Goal: Task Accomplishment & Management: Manage account settings

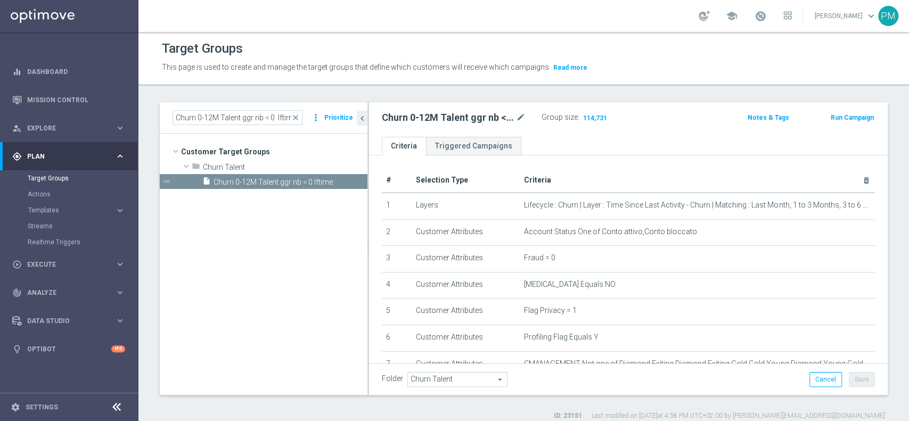
scroll to position [235, 0]
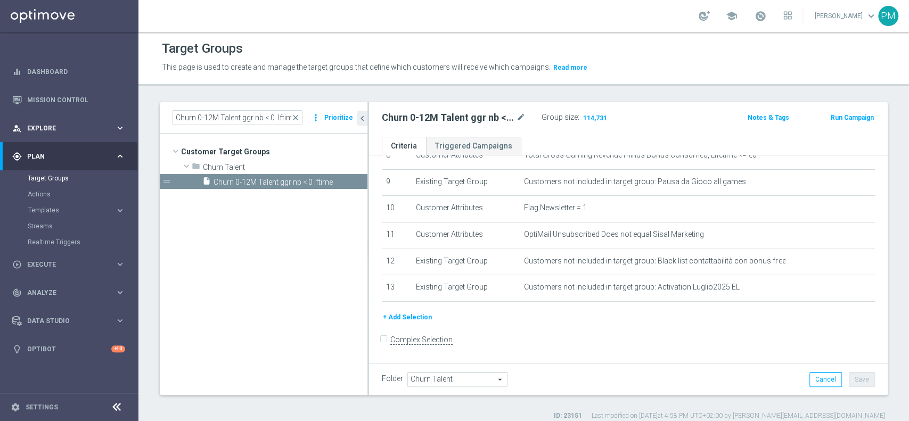
click at [49, 122] on div "person_search Explore keyboard_arrow_right" at bounding box center [68, 128] width 137 height 28
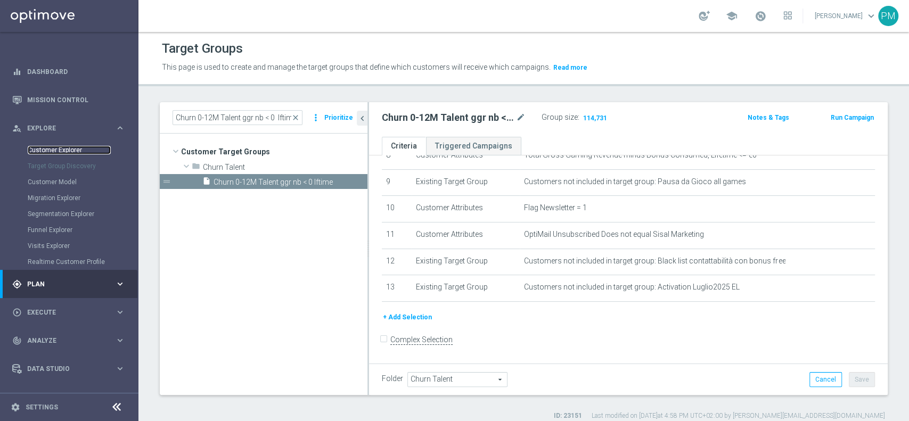
click at [49, 147] on link "Customer Explorer" at bounding box center [69, 150] width 83 height 9
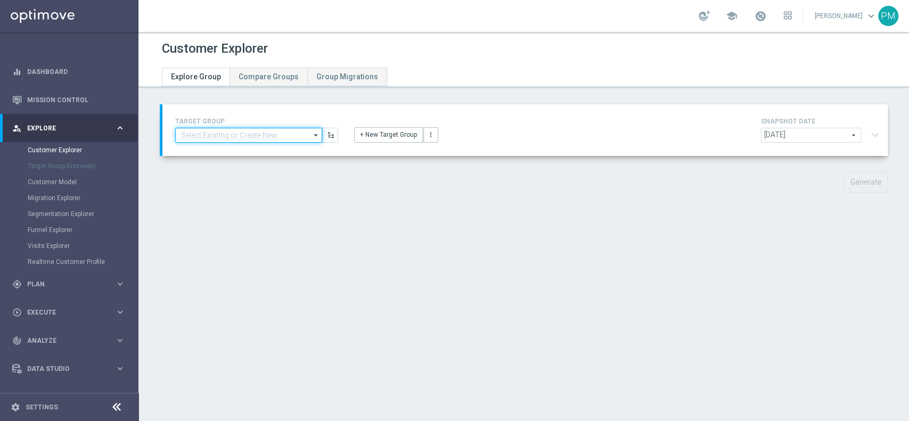
click at [256, 141] on input at bounding box center [248, 135] width 147 height 15
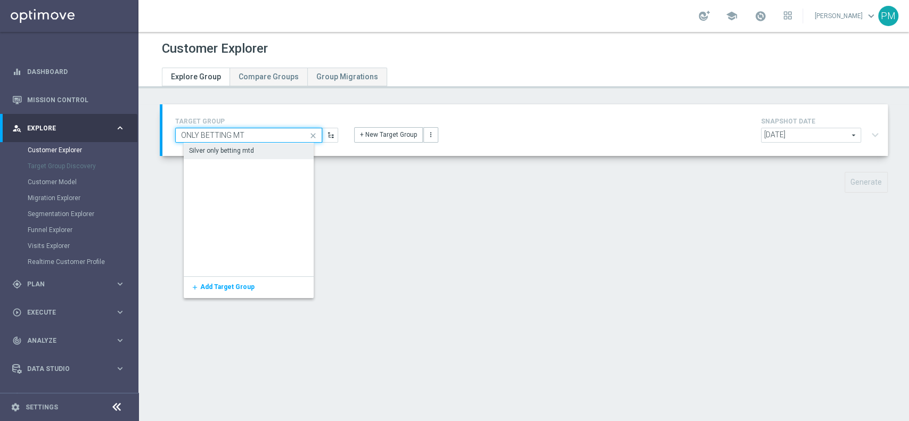
type input "ONLY BETTING MT"
click at [254, 149] on div "Silver only betting mtd" at bounding box center [256, 150] width 144 height 15
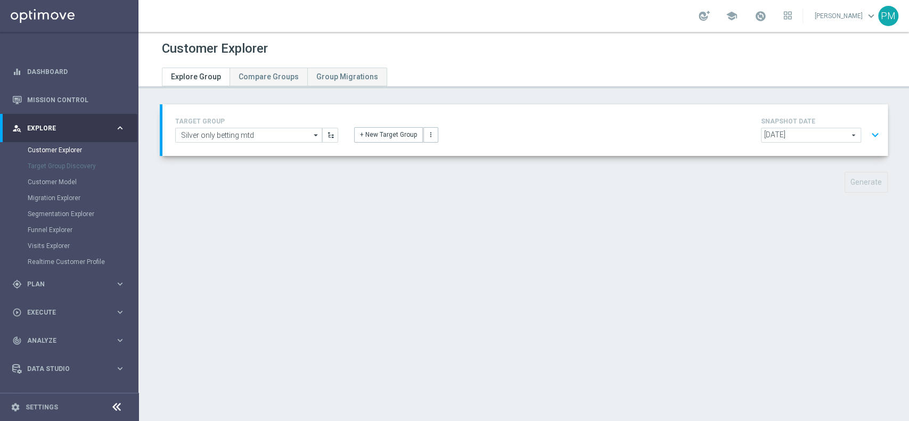
click at [868, 135] on button "expand_more" at bounding box center [875, 135] width 15 height 20
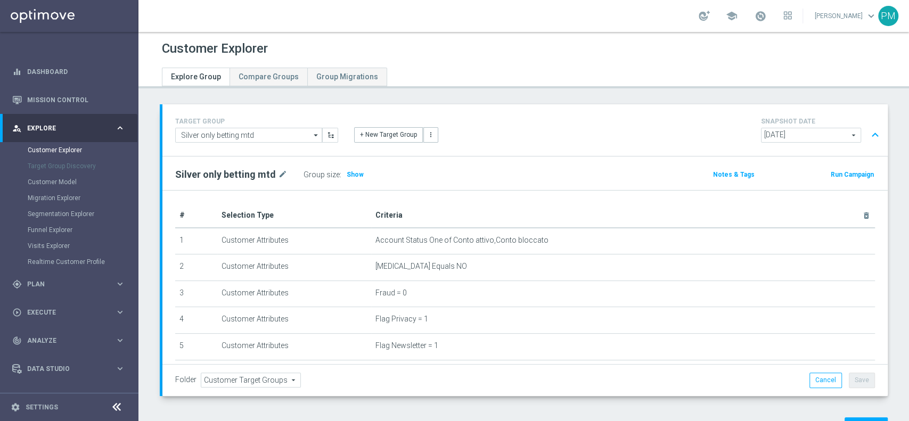
click at [868, 134] on button "expand_less" at bounding box center [875, 135] width 15 height 20
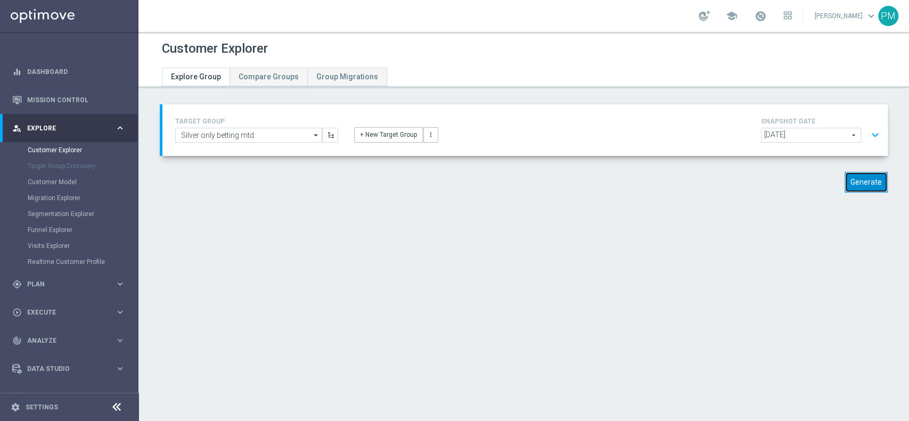
click at [847, 179] on button "Generate" at bounding box center [866, 182] width 43 height 21
click at [755, 20] on span at bounding box center [761, 16] width 12 height 12
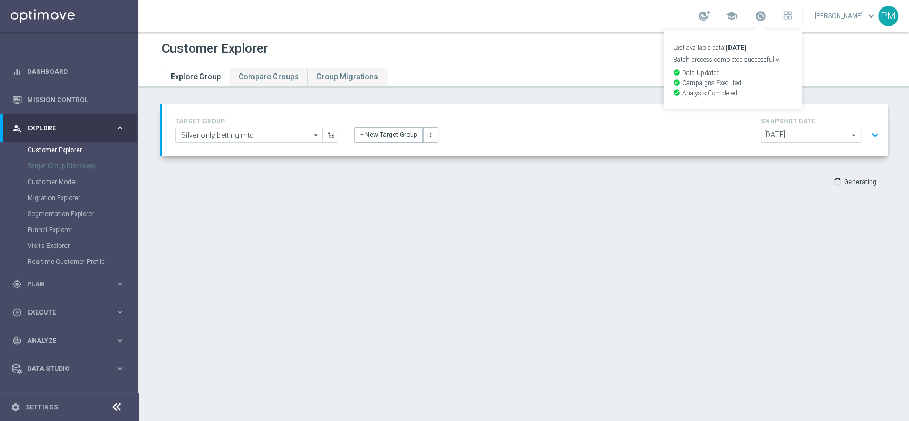
click at [586, 61] on div at bounding box center [400, 63] width 493 height 9
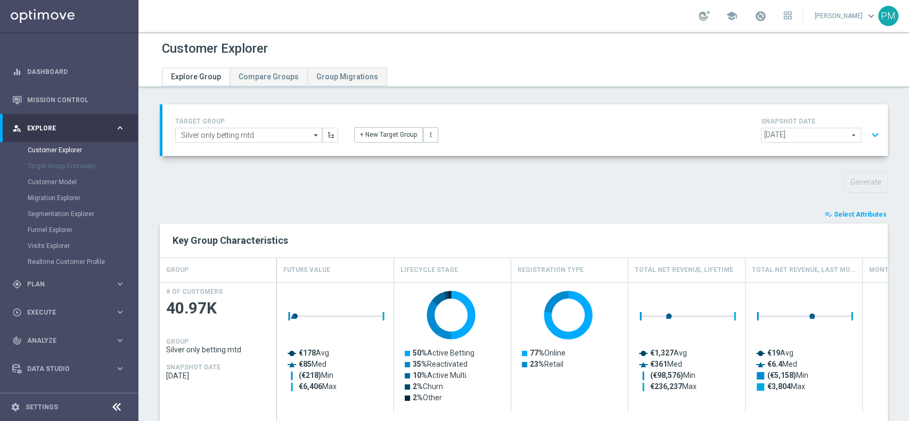
click at [865, 214] on span "Select Attributes" at bounding box center [860, 214] width 53 height 7
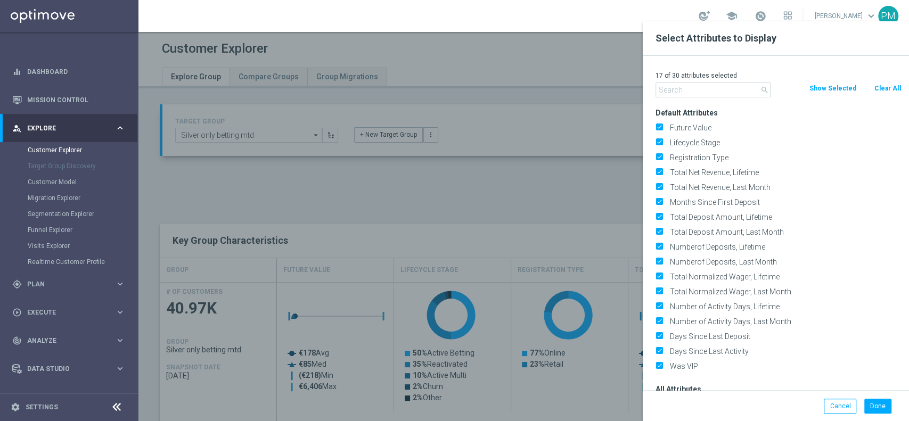
drag, startPoint x: 878, startPoint y: 84, endPoint x: 784, endPoint y: 83, distance: 93.7
click at [876, 84] on button "Clear All" at bounding box center [887, 89] width 28 height 12
checkbox input "false"
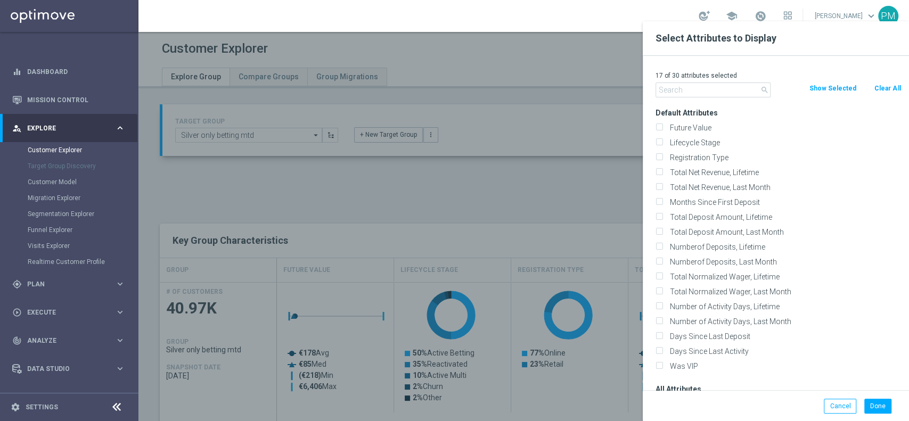
checkbox input "false"
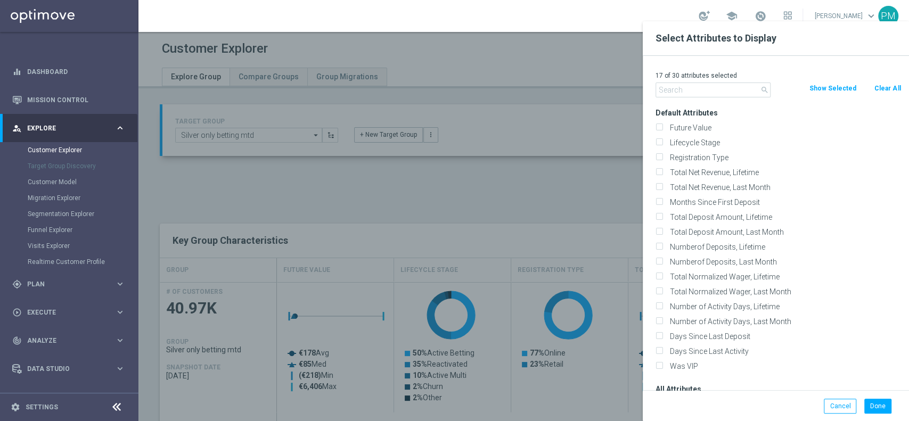
checkbox input "false"
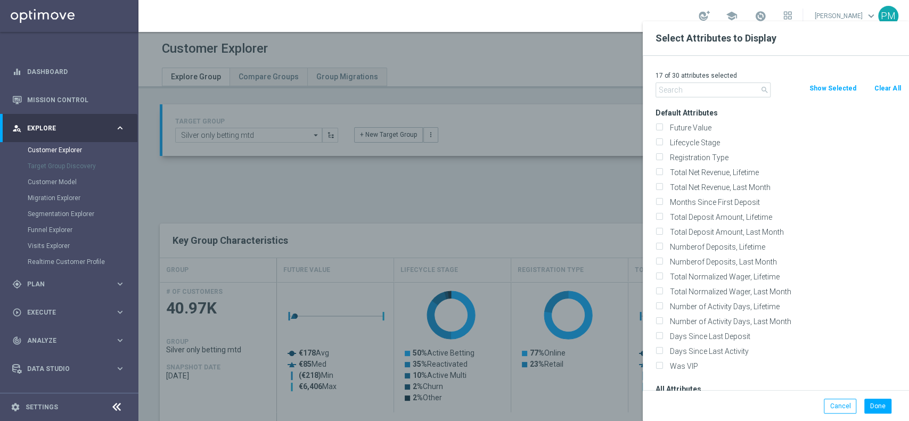
checkbox input "false"
click at [743, 87] on input "text" at bounding box center [713, 90] width 115 height 15
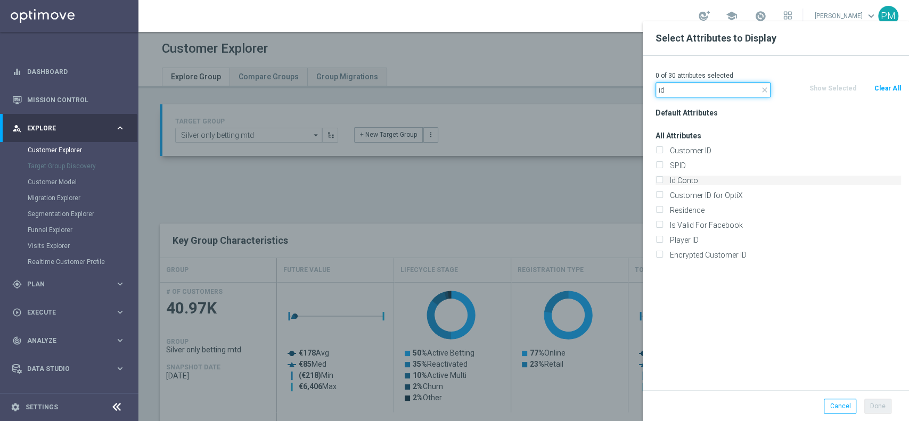
type input "id"
click at [701, 177] on label "Id Conto" at bounding box center [783, 181] width 235 height 10
click at [663, 178] on input "Id Conto" at bounding box center [659, 181] width 7 height 7
checkbox input "true"
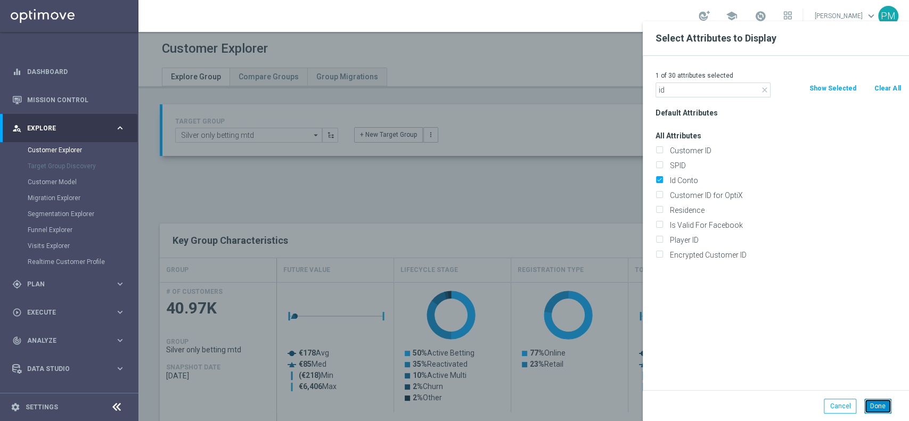
click at [878, 404] on button "Done" at bounding box center [877, 406] width 27 height 15
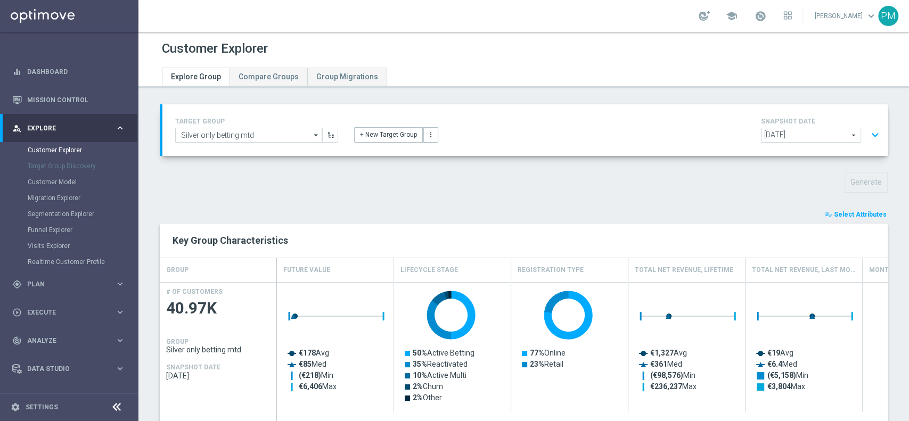
scroll to position [339, 0]
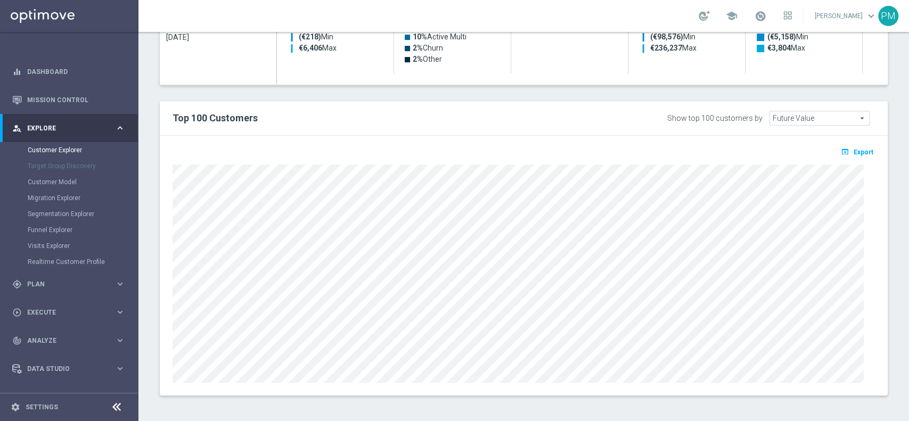
type input "Search"
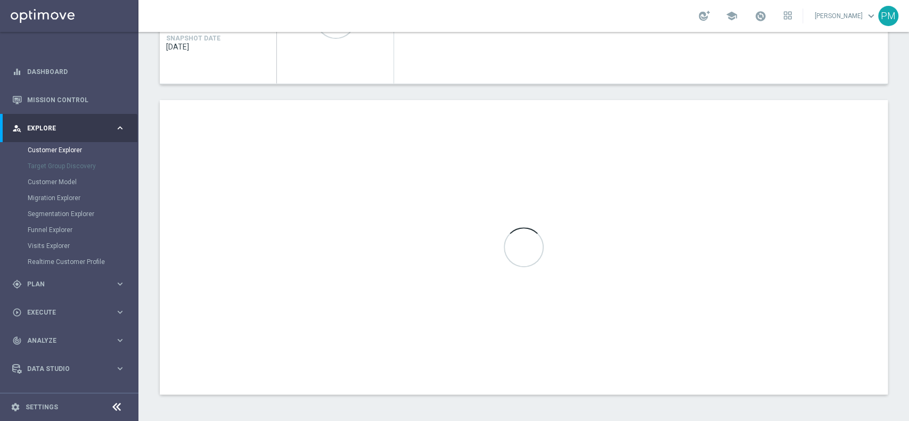
scroll to position [224, 0]
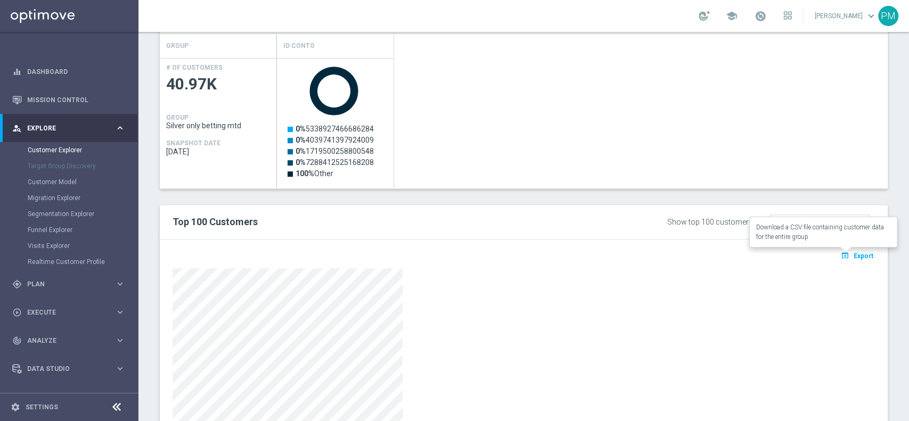
click at [855, 258] on span "Export" at bounding box center [864, 255] width 20 height 7
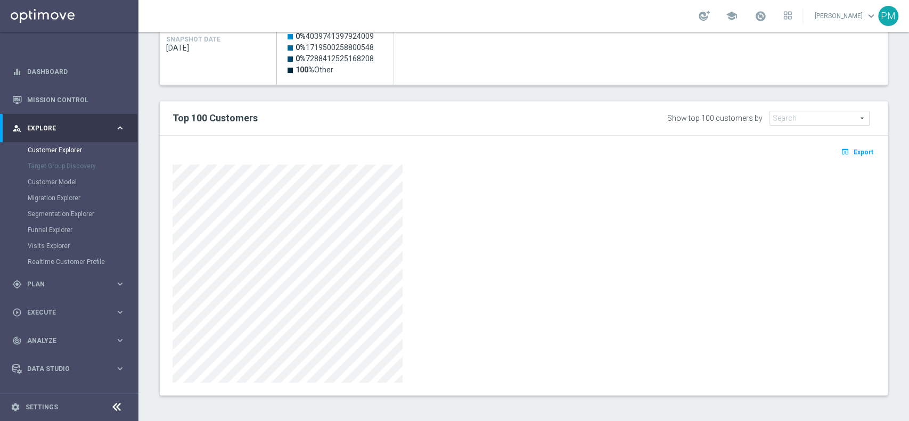
scroll to position [0, 0]
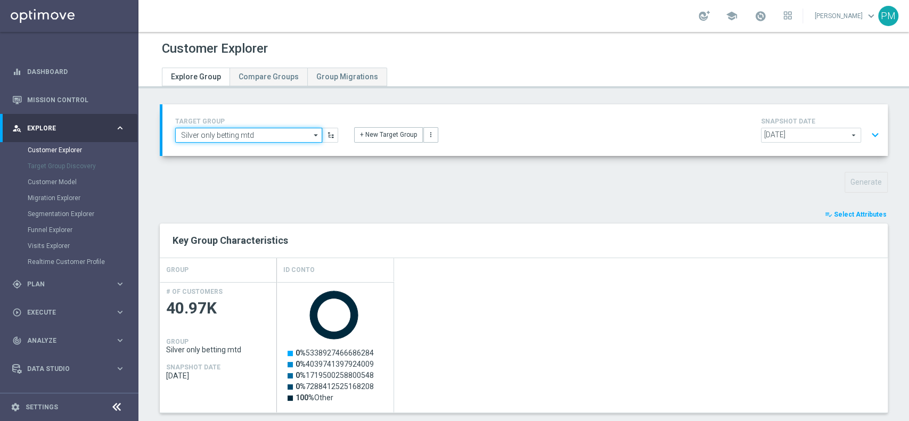
click at [235, 130] on input "Silver only betting mtd" at bounding box center [248, 135] width 147 height 15
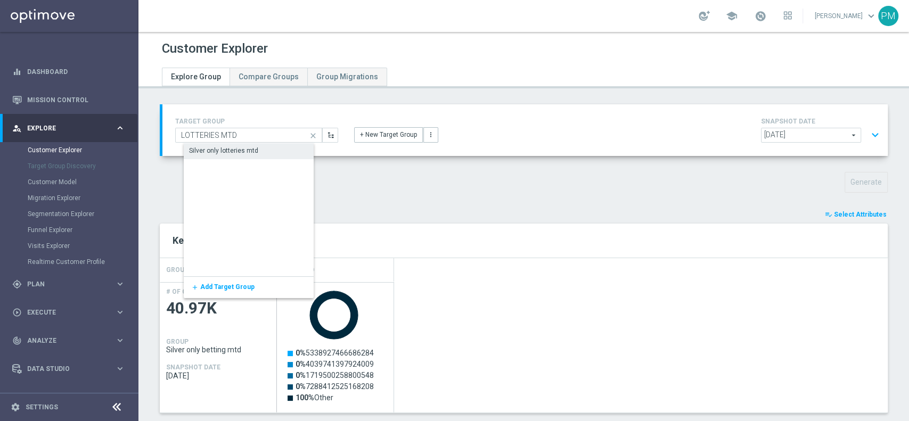
click at [242, 149] on div "Silver only lotteries mtd" at bounding box center [223, 151] width 69 height 10
type input "Silver only lotteries mtd"
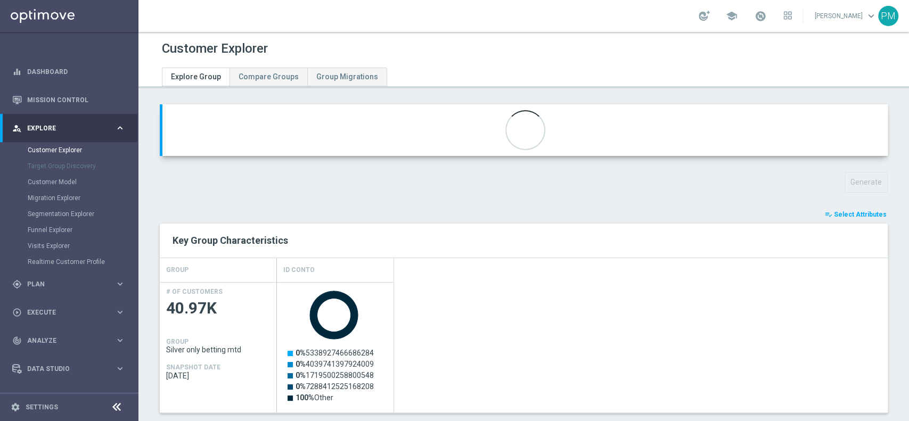
type input "Cross Selling Silver"
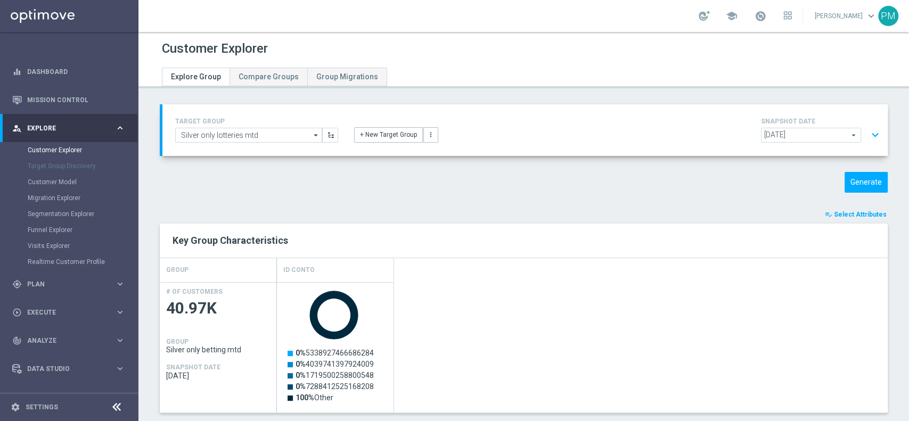
click at [868, 136] on button "expand_more" at bounding box center [875, 135] width 15 height 20
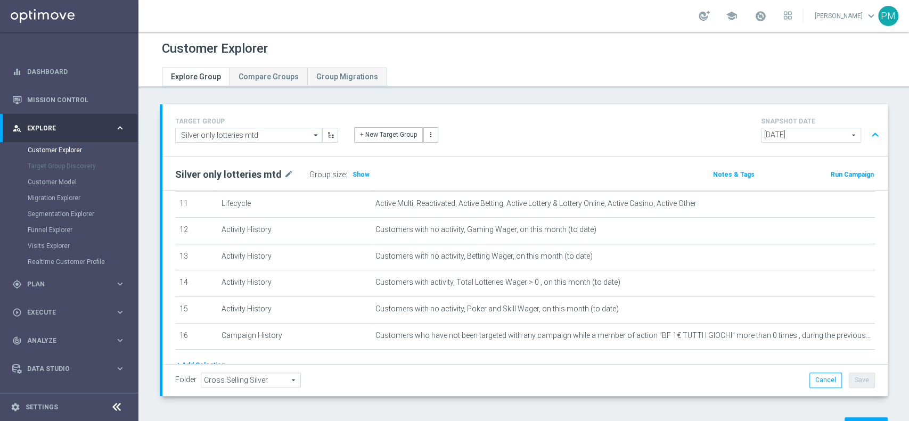
scroll to position [345, 0]
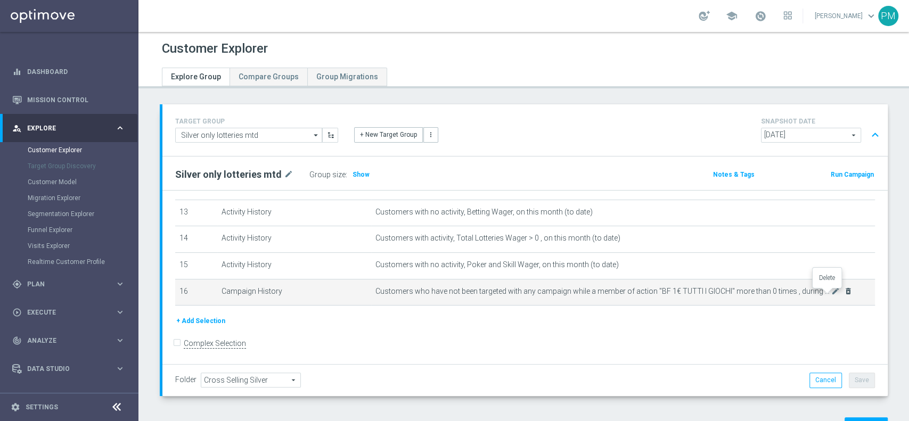
click at [844, 295] on icon "delete_forever" at bounding box center [848, 291] width 9 height 9
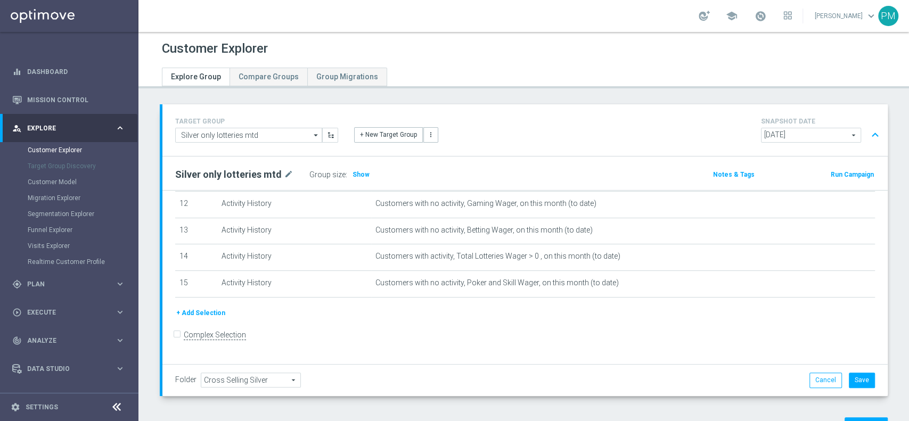
scroll to position [321, 0]
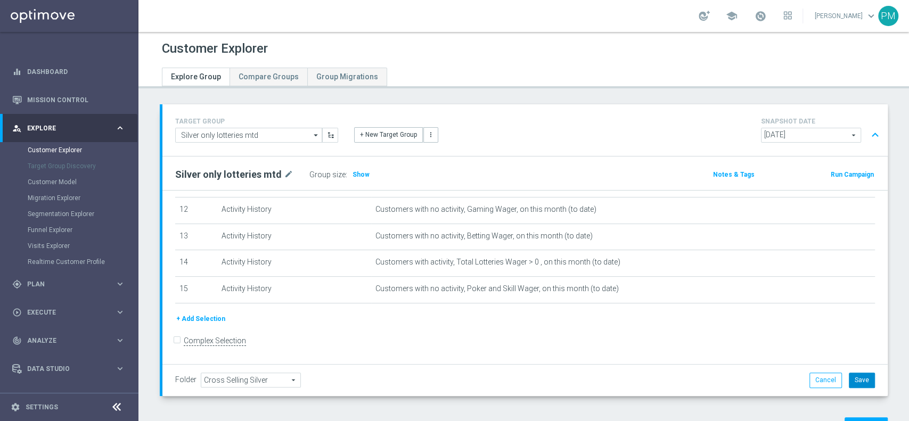
click at [849, 379] on button "Save" at bounding box center [862, 380] width 26 height 15
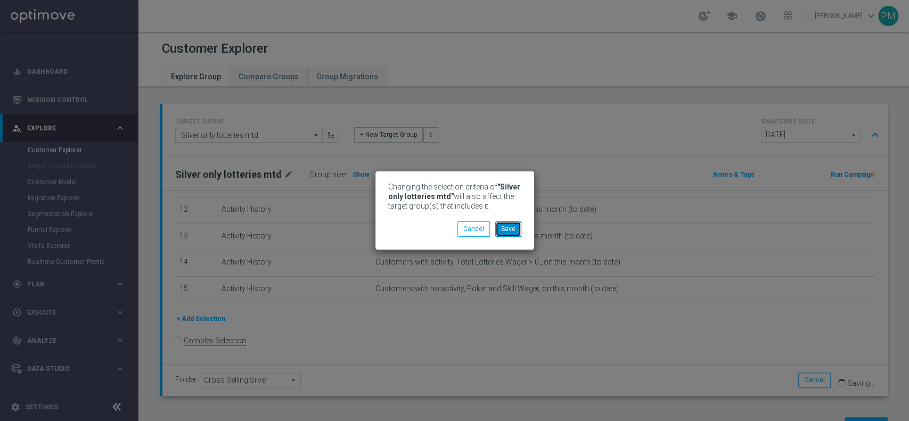
click at [511, 225] on button "Save" at bounding box center [508, 229] width 26 height 15
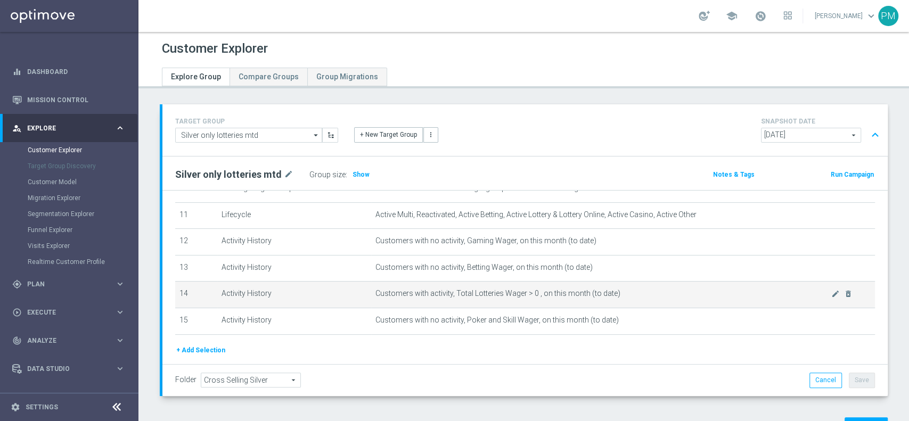
scroll to position [291, 0]
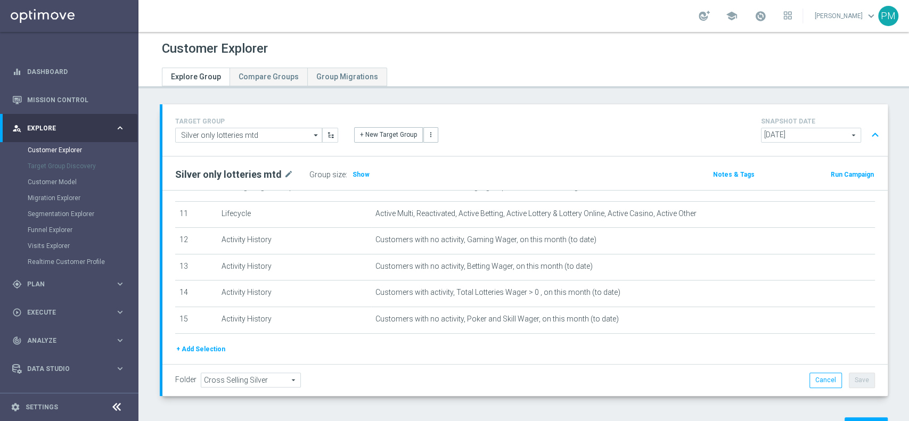
click at [868, 137] on button "expand_less" at bounding box center [875, 135] width 15 height 20
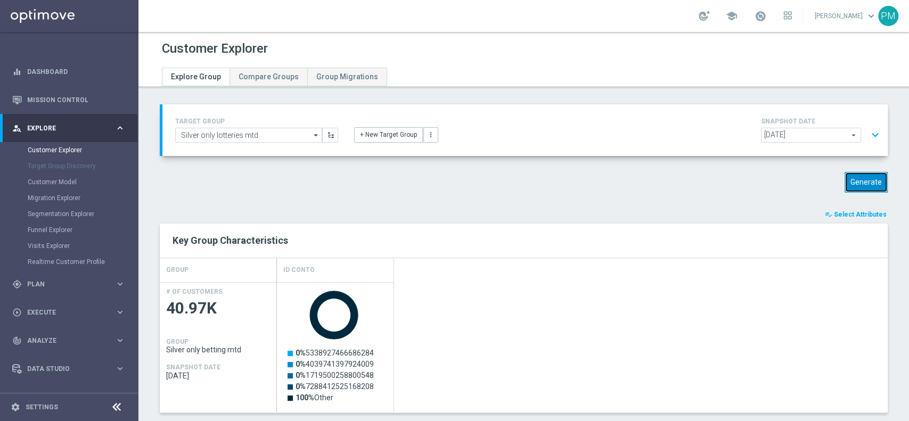
click at [850, 174] on button "Generate" at bounding box center [866, 182] width 43 height 21
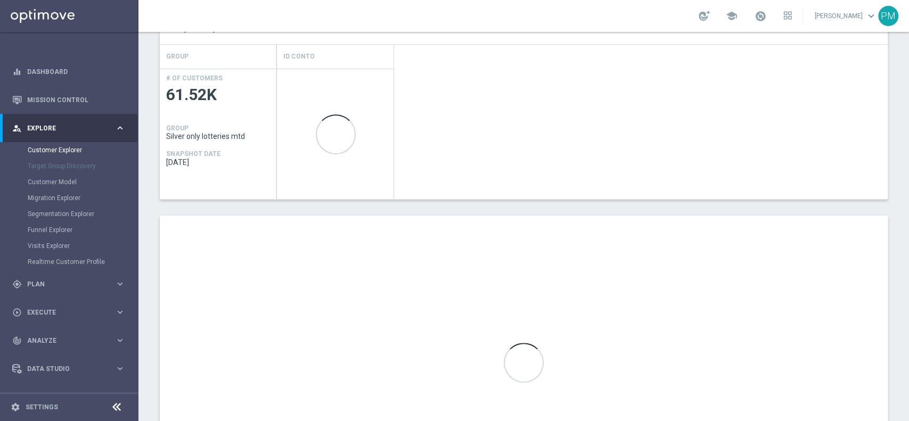
scroll to position [328, 0]
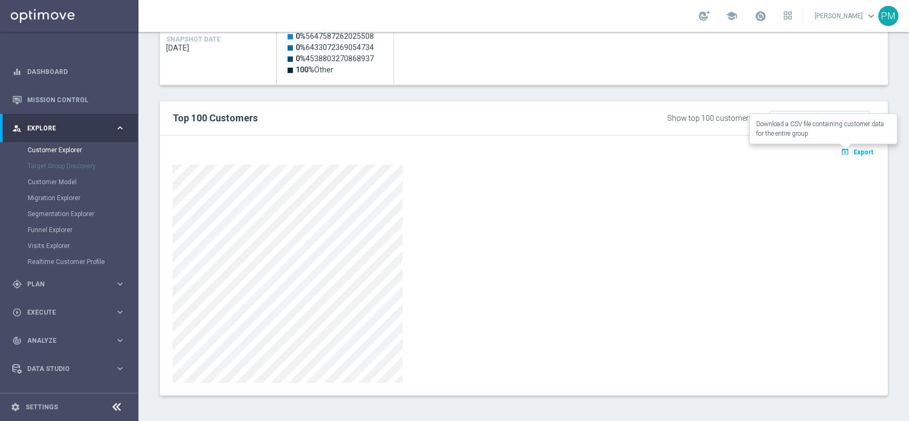
click at [854, 150] on span "Export" at bounding box center [864, 152] width 20 height 7
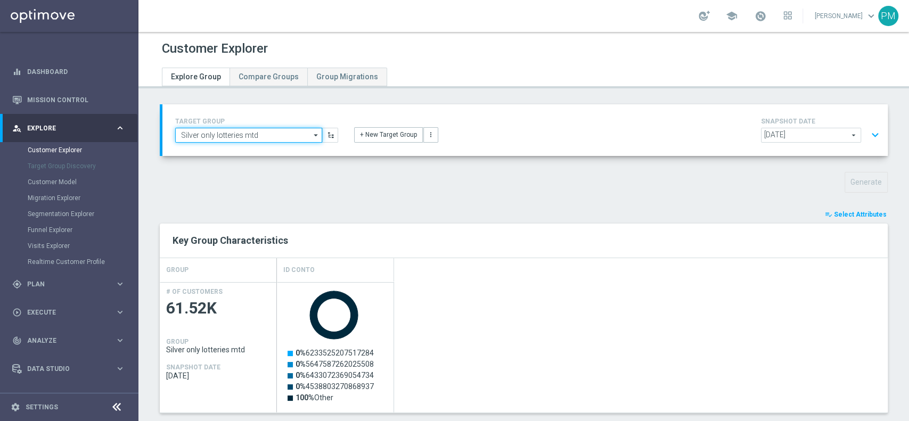
click at [237, 137] on input "Silver only lotteries mtd" at bounding box center [248, 135] width 147 height 15
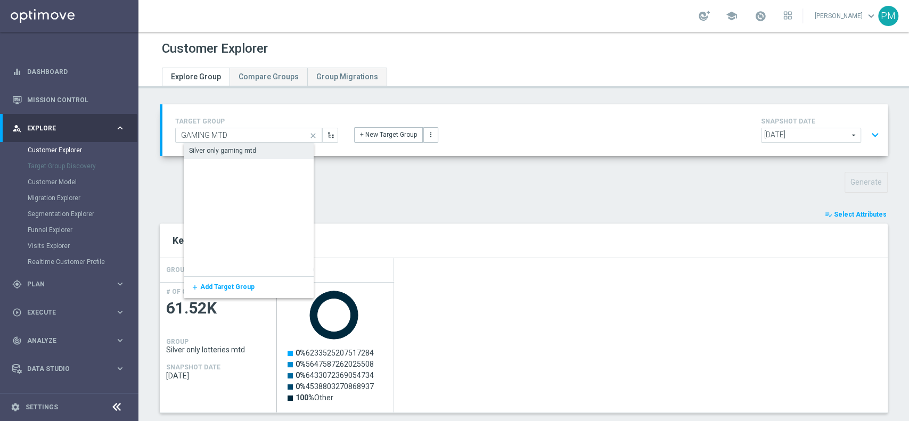
click at [239, 150] on div "Silver only gaming mtd" at bounding box center [222, 151] width 67 height 10
type input "Silver only gaming mtd"
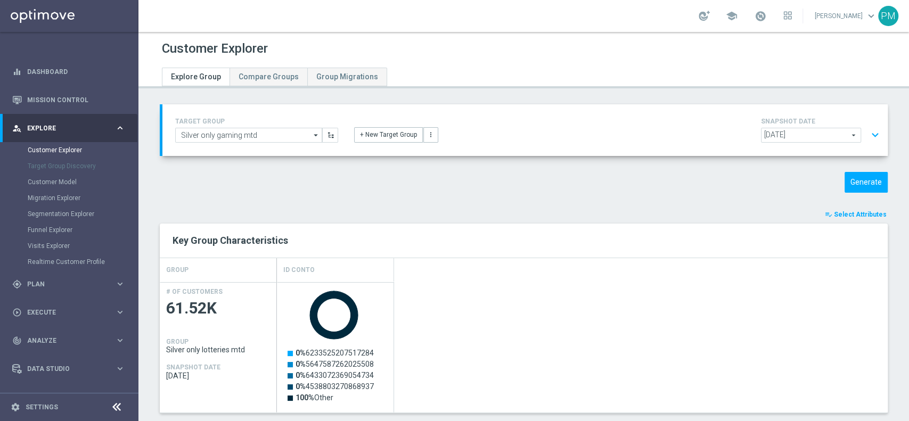
click at [868, 133] on button "expand_more" at bounding box center [875, 135] width 15 height 20
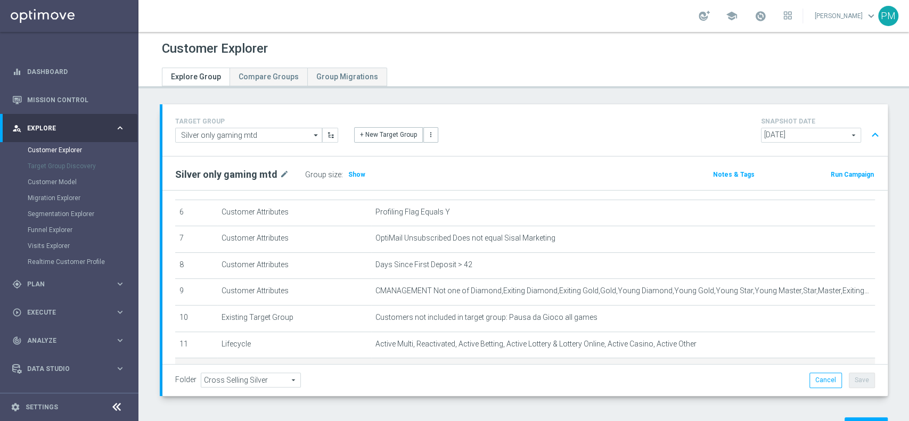
scroll to position [160, 0]
click at [868, 126] on button "expand_less" at bounding box center [875, 135] width 15 height 20
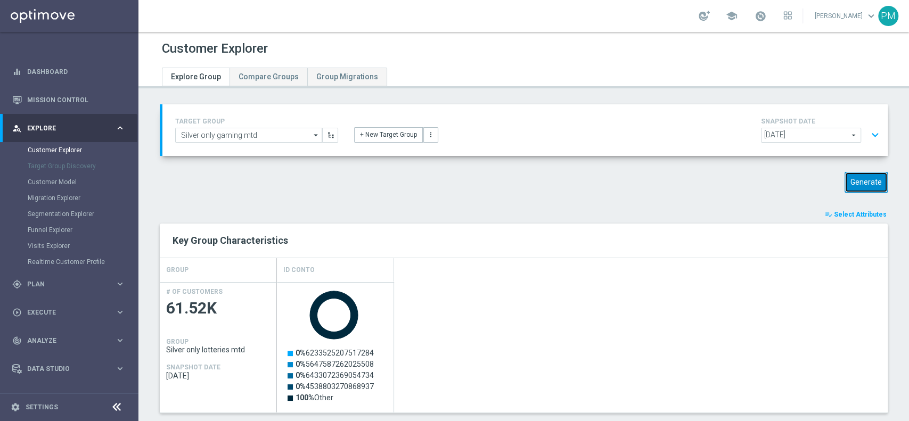
click at [857, 177] on button "Generate" at bounding box center [866, 182] width 43 height 21
click at [195, 181] on div "Generate" at bounding box center [524, 182] width 744 height 21
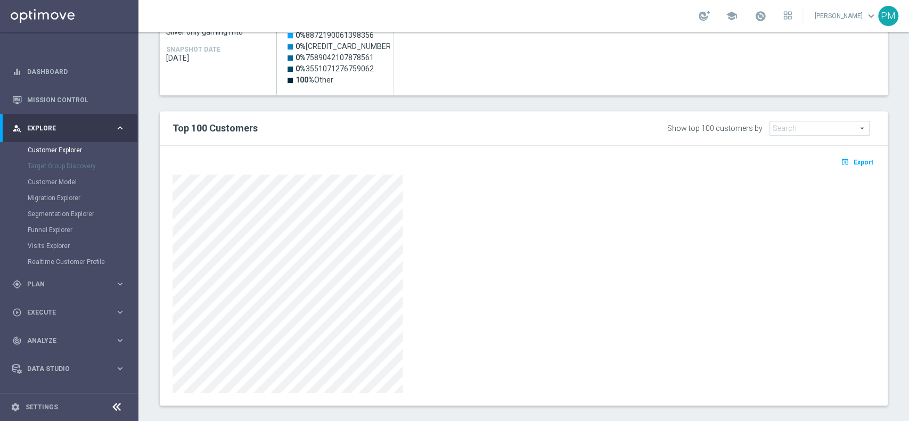
scroll to position [328, 0]
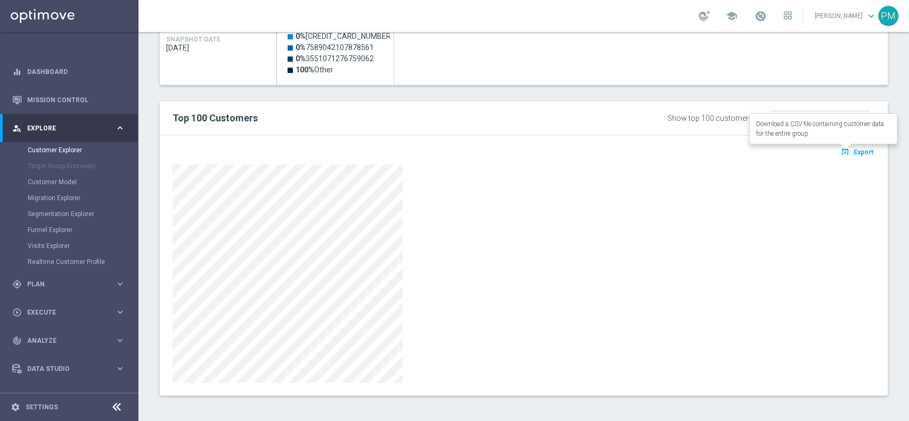
click at [854, 149] on span "Export" at bounding box center [864, 152] width 20 height 7
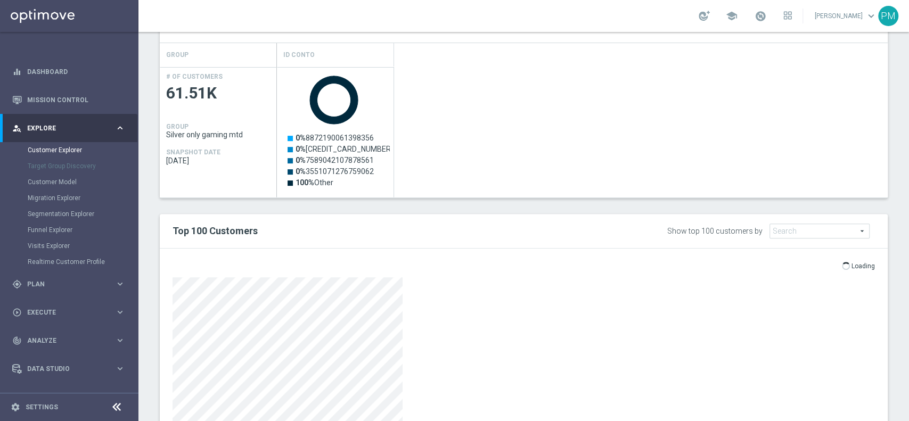
scroll to position [214, 0]
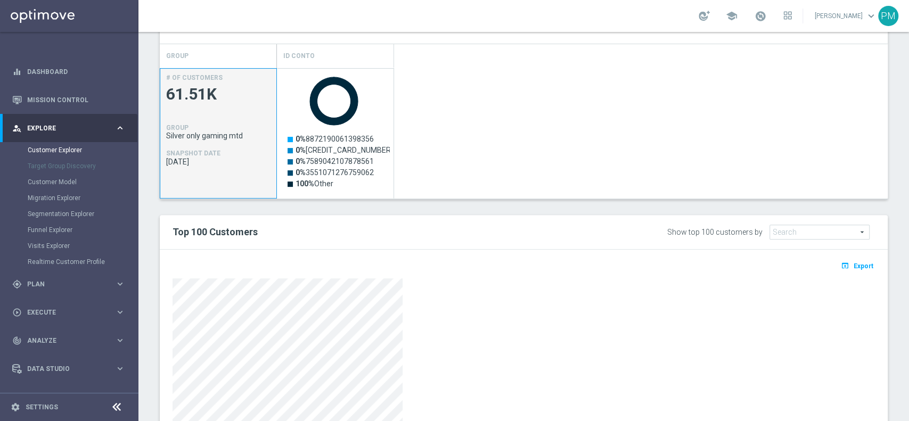
click at [174, 194] on div "# OF CUSTOMERS 61.51K GROUP Silver only gaming mtd SNAPSHOT DATE 2025-08-11" at bounding box center [218, 134] width 116 height 130
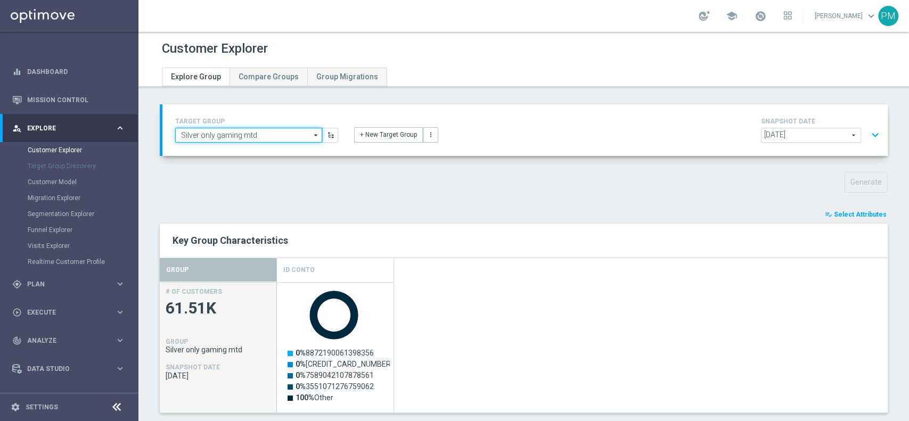
click at [264, 129] on input "Silver only gaming mtd" at bounding box center [248, 135] width 147 height 15
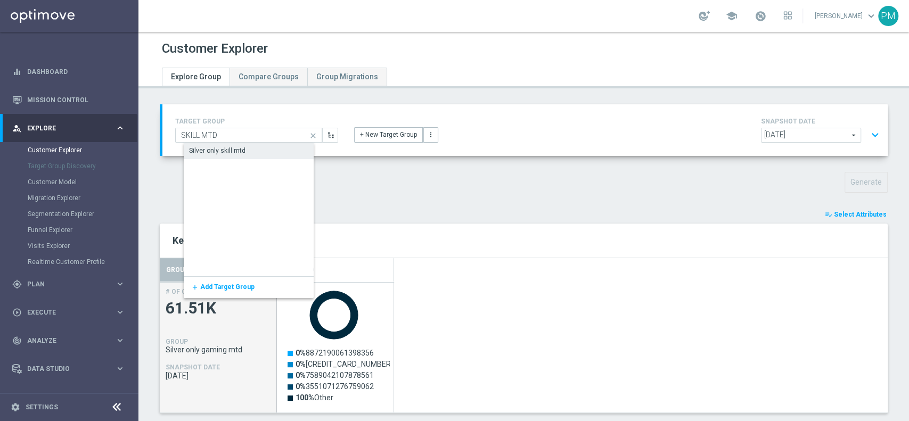
click at [263, 146] on div "Silver only skill mtd" at bounding box center [256, 150] width 144 height 15
type input "Silver only skill mtd"
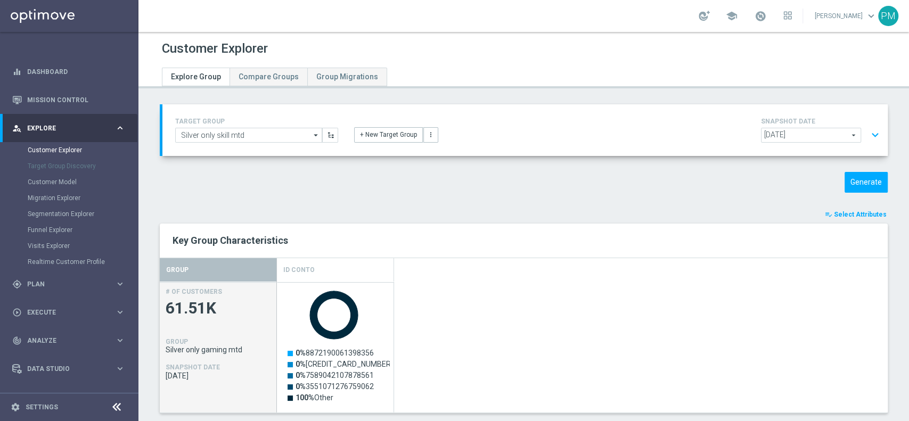
click at [868, 132] on button "expand_more" at bounding box center [875, 135] width 15 height 20
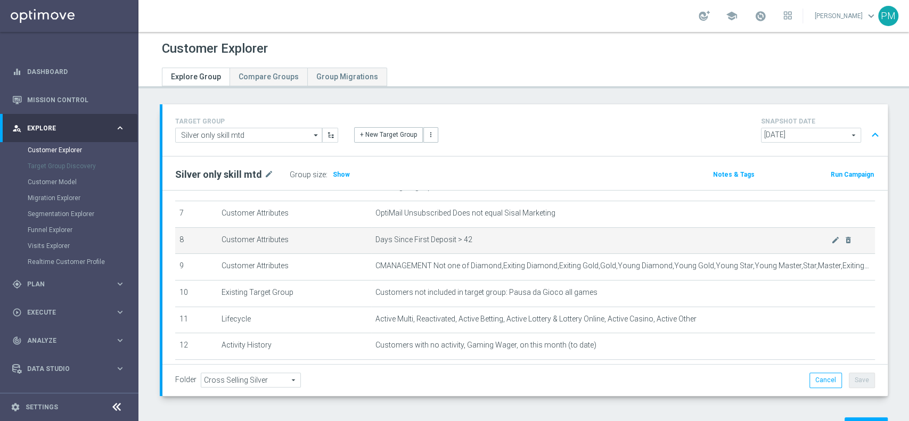
scroll to position [183, 0]
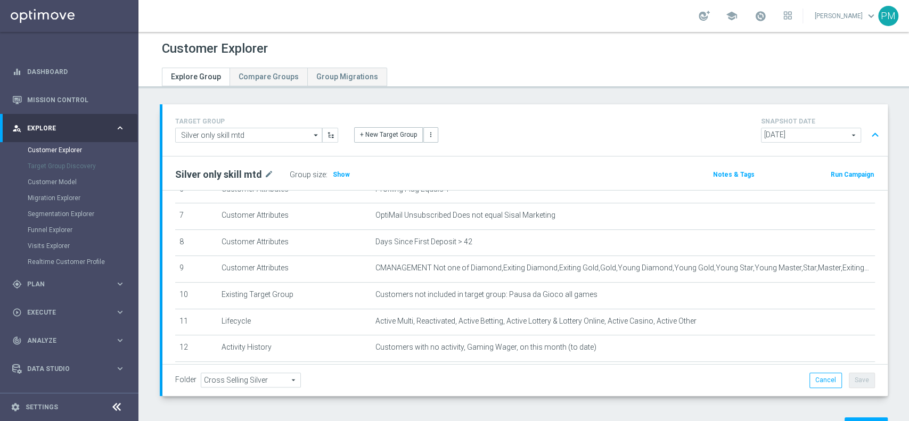
click at [868, 130] on button "expand_less" at bounding box center [875, 135] width 15 height 20
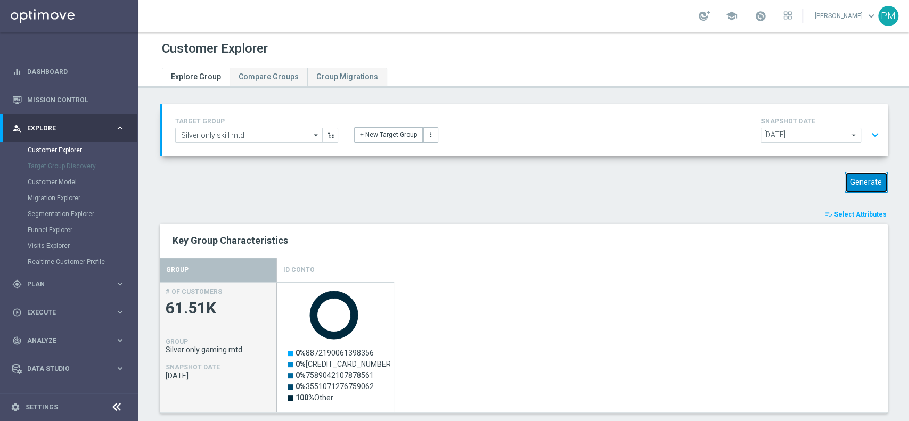
click at [857, 177] on button "Generate" at bounding box center [866, 182] width 43 height 21
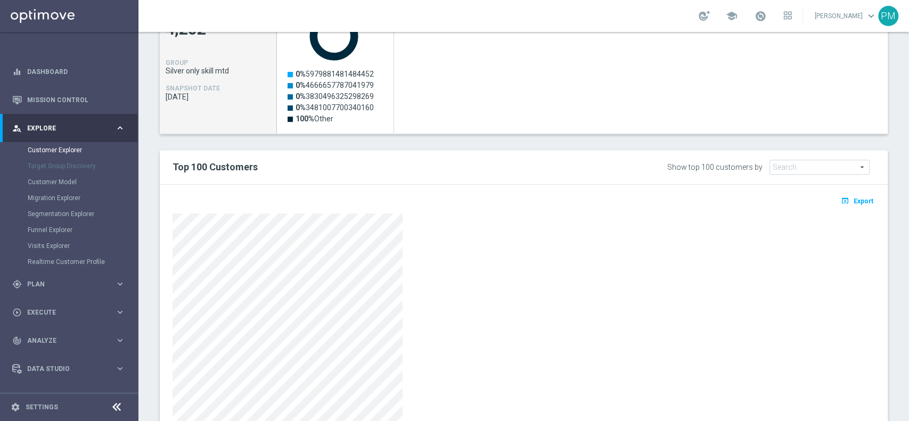
scroll to position [328, 0]
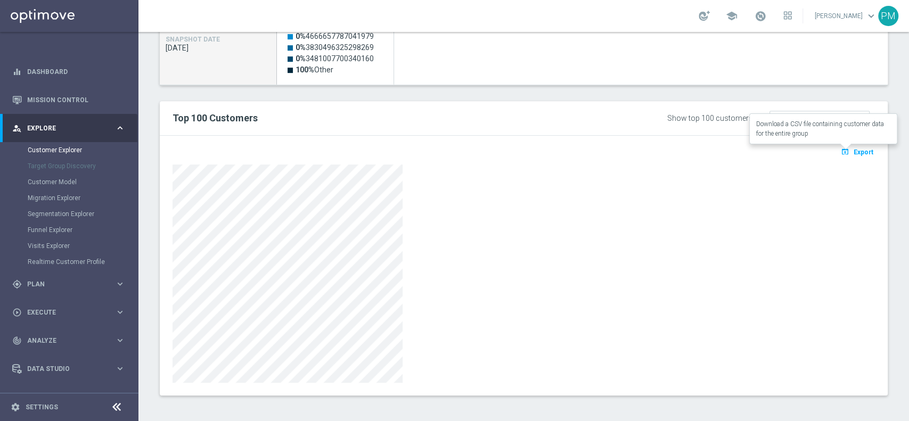
click at [854, 151] on span "Export" at bounding box center [864, 152] width 20 height 7
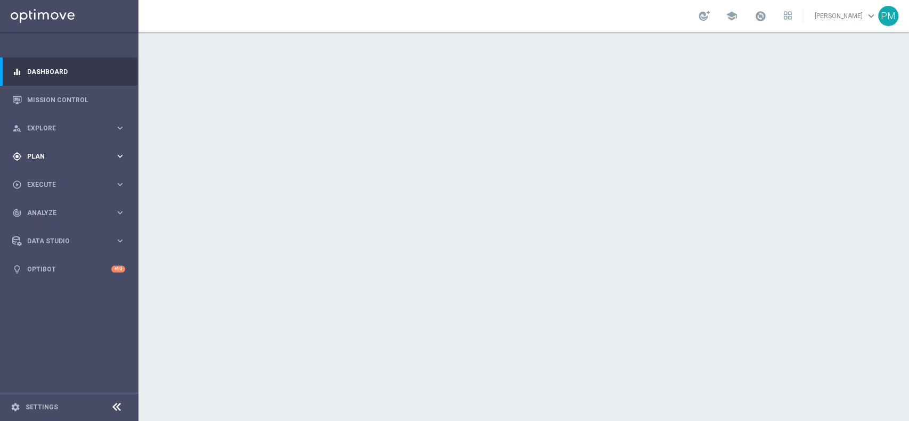
click at [35, 150] on div "gps_fixed Plan keyboard_arrow_right" at bounding box center [68, 156] width 137 height 28
click at [59, 175] on link "Target Groups" at bounding box center [69, 178] width 83 height 9
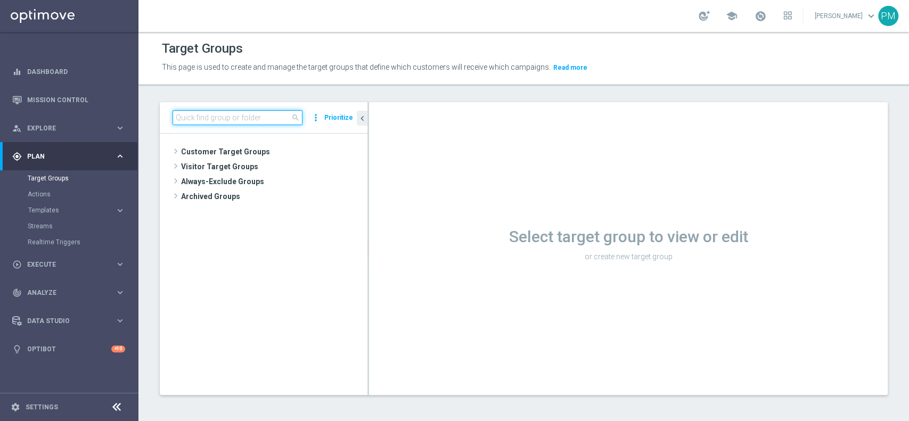
click at [221, 121] on input at bounding box center [238, 117] width 130 height 15
paste input "Churn 0-12M Talent ggr nb tra 0 e 10 lftime 1st Sport"
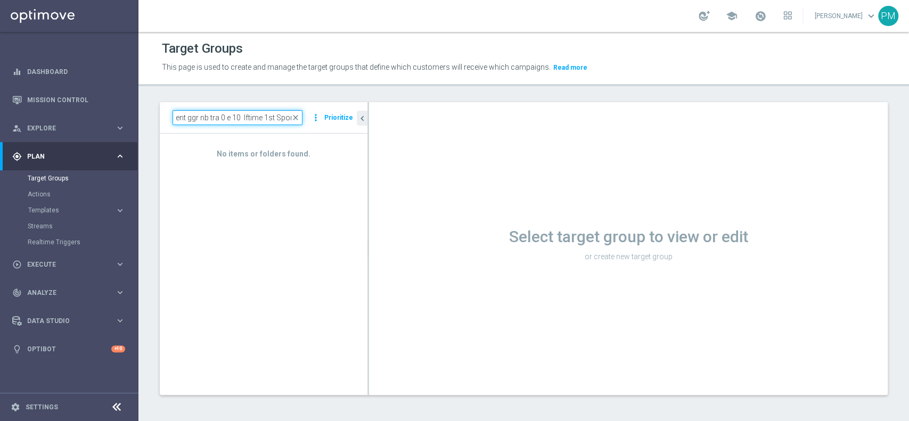
type input "Churn 0-12M Talent ggr nb tra 0 e 10 lftime 1st Sport"
click at [230, 119] on input "Churn 0-12M Talent ggr nb tra 0 e 10 lftime 1st Sport" at bounding box center [238, 117] width 130 height 15
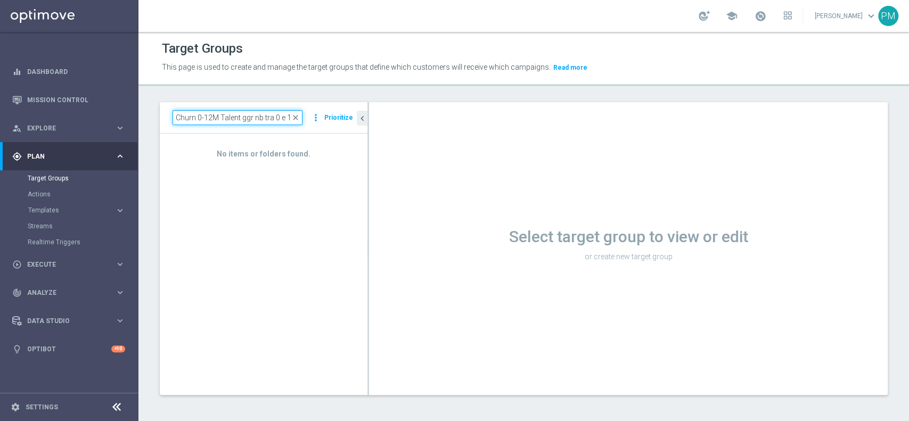
scroll to position [0, 55]
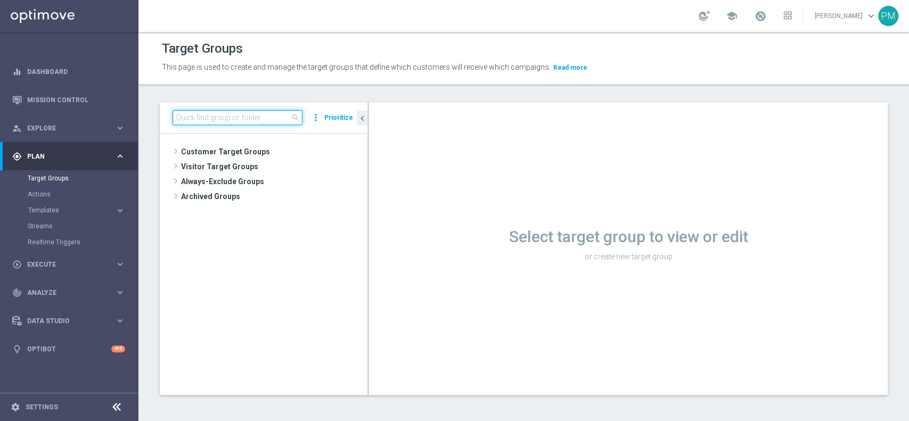
click at [225, 120] on input at bounding box center [238, 117] width 130 height 15
paste input "Churn 0-12M Talent ggr nb > 550 lftime 1st Sport"
type input "Churn 0-12M Talent ggr nb > 550 lftime 1st Sport"
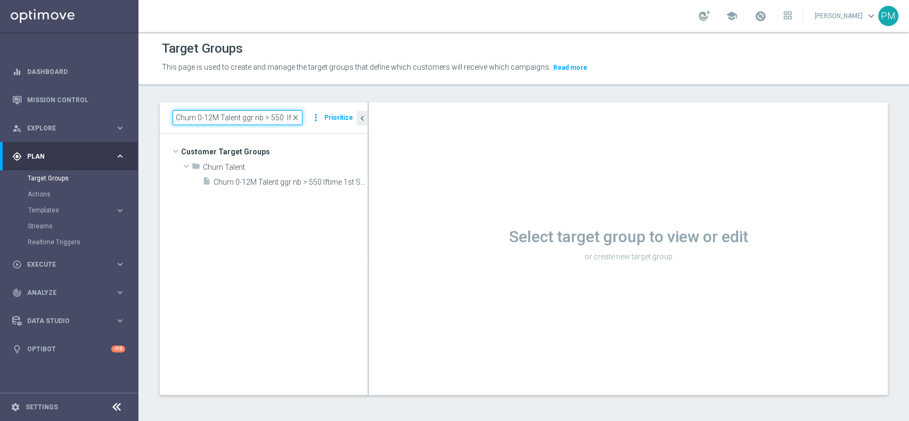
click at [224, 123] on input "Churn 0-12M Talent ggr nb > 550 lftime 1st Sport" at bounding box center [238, 117] width 130 height 15
paste input
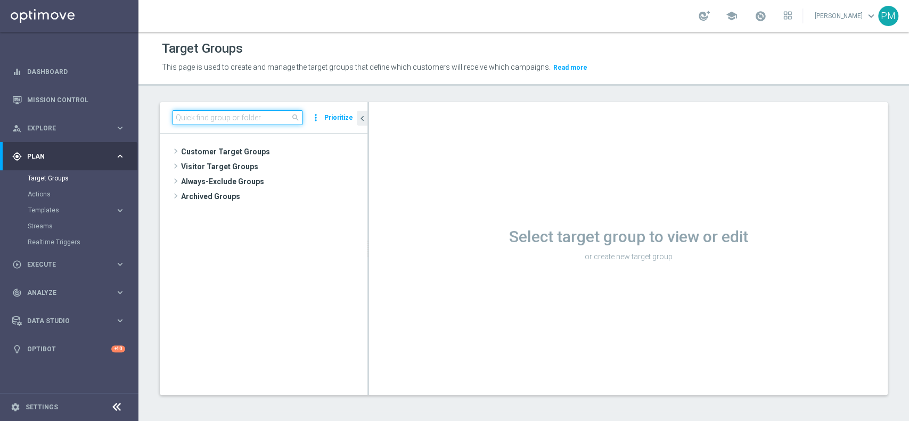
click at [265, 117] on input at bounding box center [238, 117] width 130 height 15
paste input "Churn 0-12M Talent ggr nb tra 0 e 550 lftime 1st Sport"
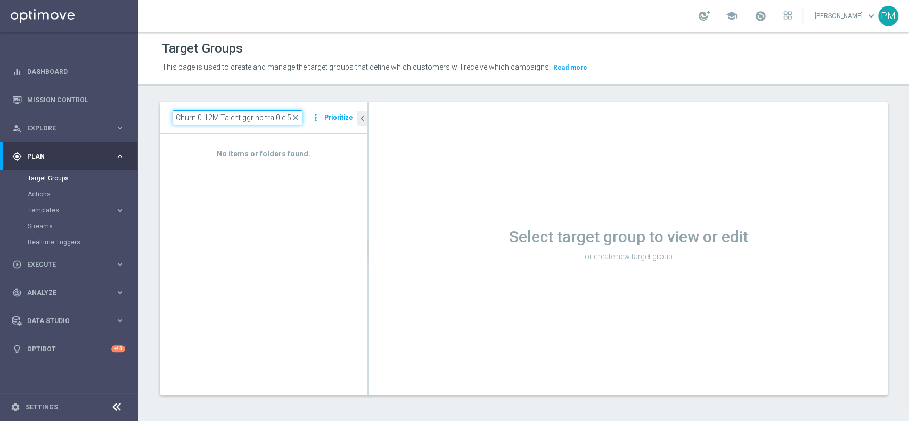
click at [247, 116] on input "Churn 0-12M Talent ggr nb tra 0 e 550 lftime 1st Sport" at bounding box center [238, 117] width 130 height 15
paste input ">"
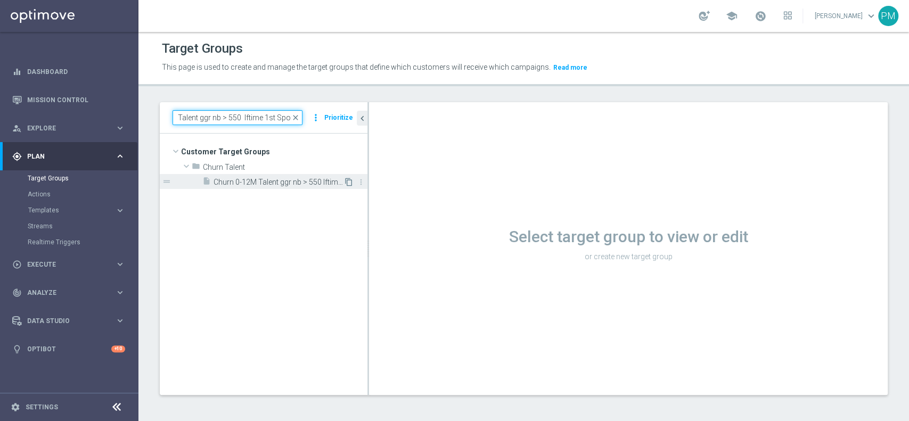
type input "Churn 0-12M Talent ggr nb > 550 lftime 1st Sport"
click at [348, 183] on icon "content_copy" at bounding box center [349, 182] width 9 height 9
click at [269, 111] on input at bounding box center [238, 117] width 130 height 15
paste input "Churn 0-12M Talent ggr nb > 550 lftime 1st Sport"
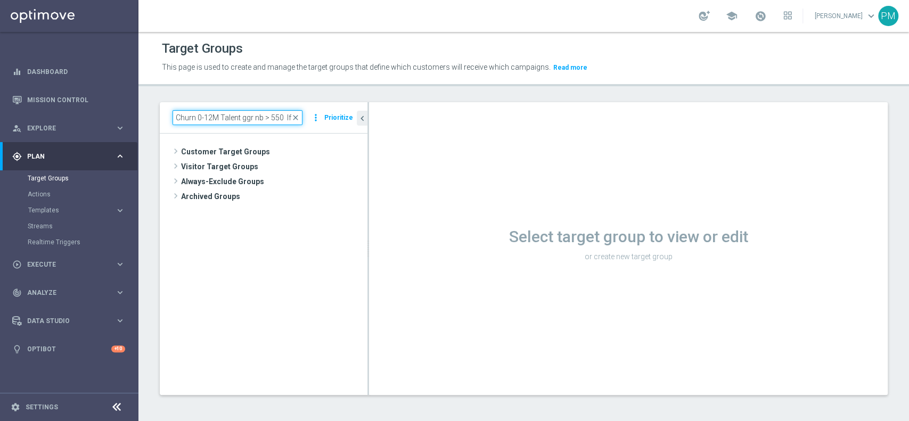
scroll to position [0, 43]
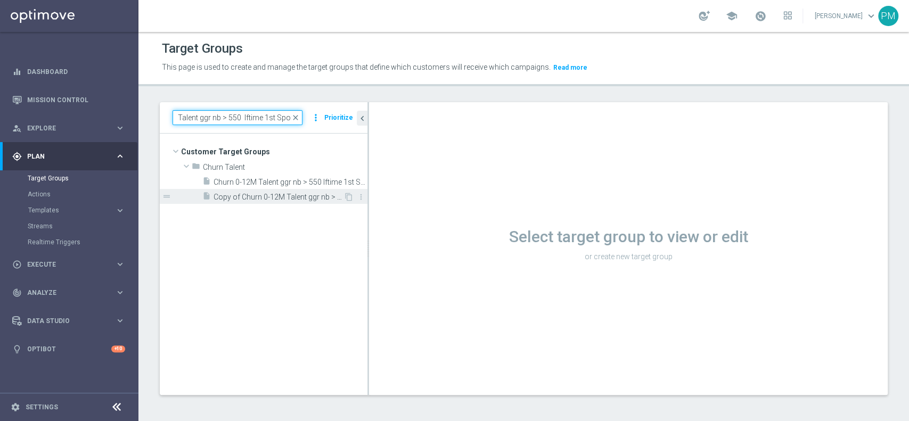
type input "Churn 0-12M Talent ggr nb > 550 lftime 1st Sport"
click at [273, 196] on span "Copy of Churn 0-12M Talent ggr nb > 550 lftime 1st Sport" at bounding box center [279, 197] width 130 height 9
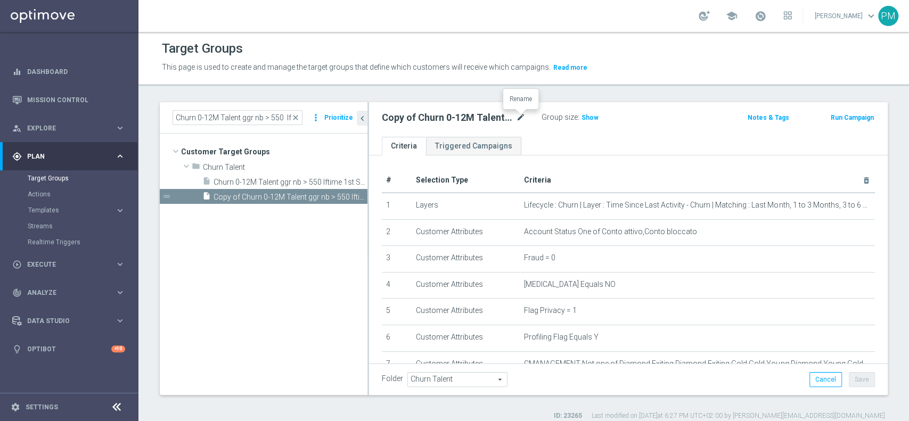
click at [520, 116] on icon "mode_edit" at bounding box center [521, 117] width 10 height 13
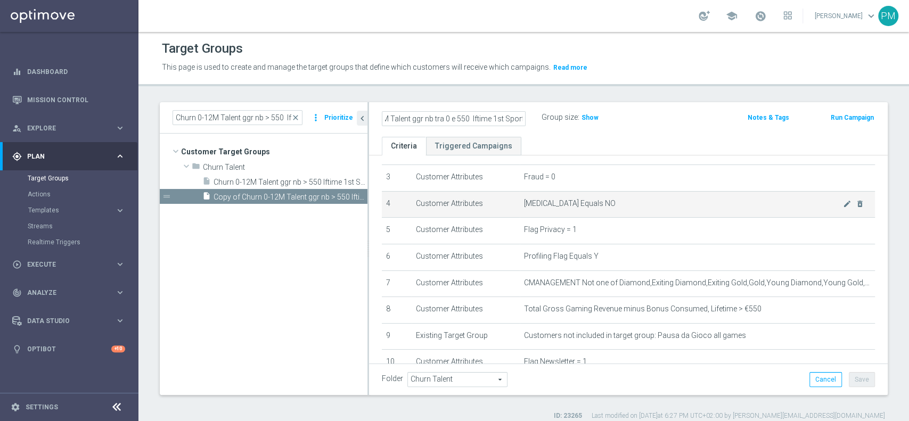
scroll to position [118, 0]
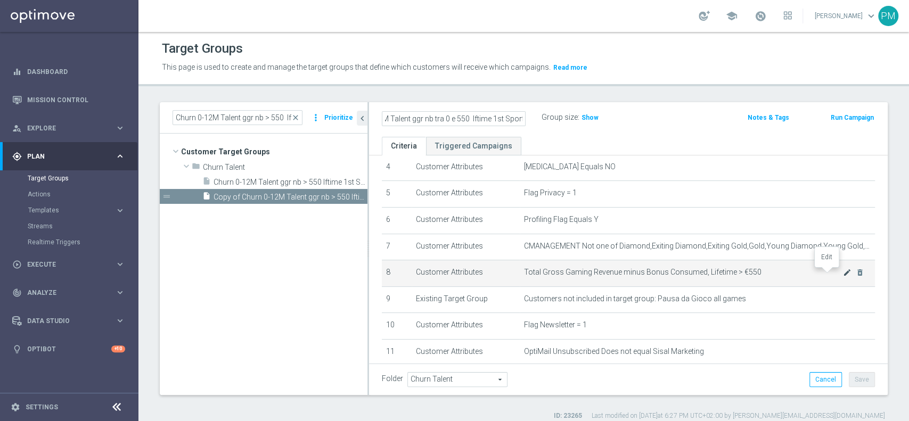
type input "Churn 0-12M Talent ggr nb tra 0 e 550 lftime 1st Sport"
click at [843, 275] on icon "mode_edit" at bounding box center [847, 272] width 9 height 9
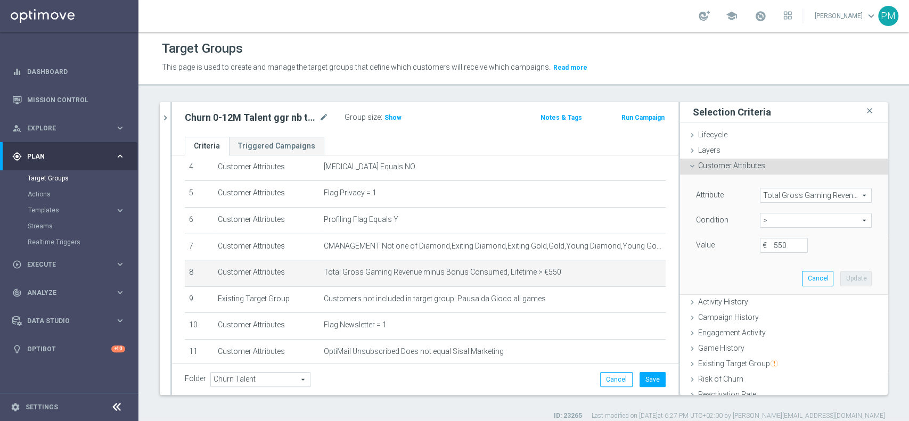
click at [779, 218] on span ">" at bounding box center [815, 221] width 111 height 14
click at [771, 318] on span "between" at bounding box center [815, 319] width 101 height 9
type input "between"
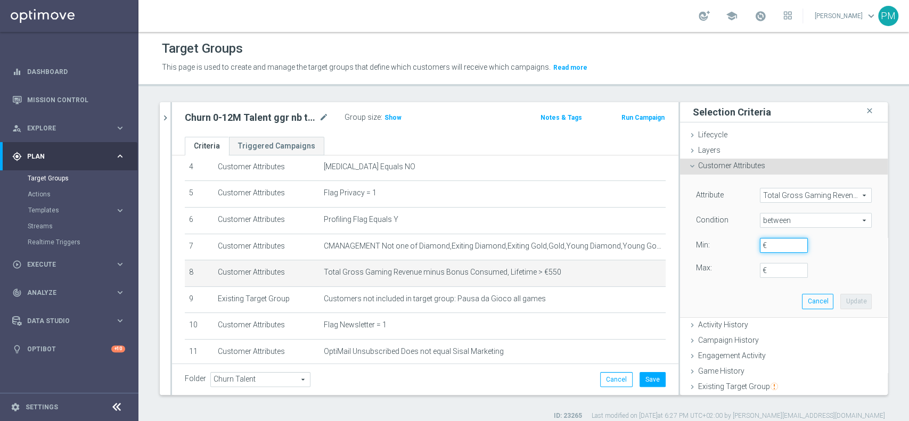
click at [762, 245] on input "€" at bounding box center [784, 245] width 48 height 15
type input "0"
click at [765, 271] on input "€" at bounding box center [784, 270] width 48 height 15
type input "5"
type input "499.999"
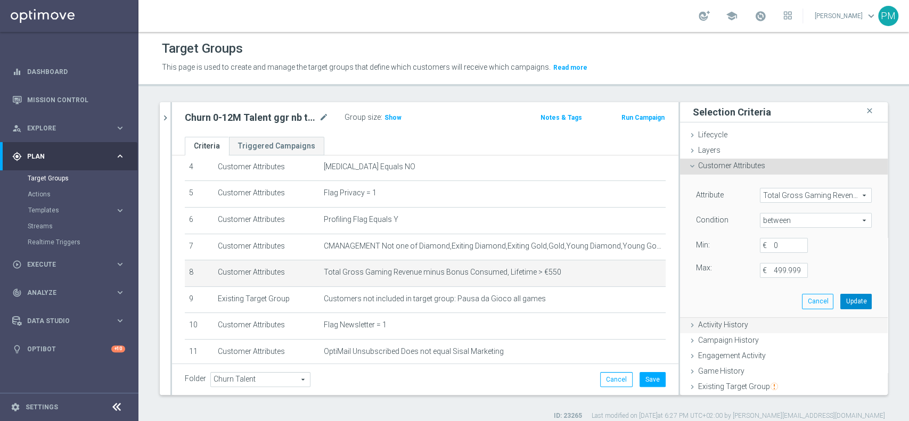
click at [840, 305] on button "Update" at bounding box center [855, 301] width 31 height 15
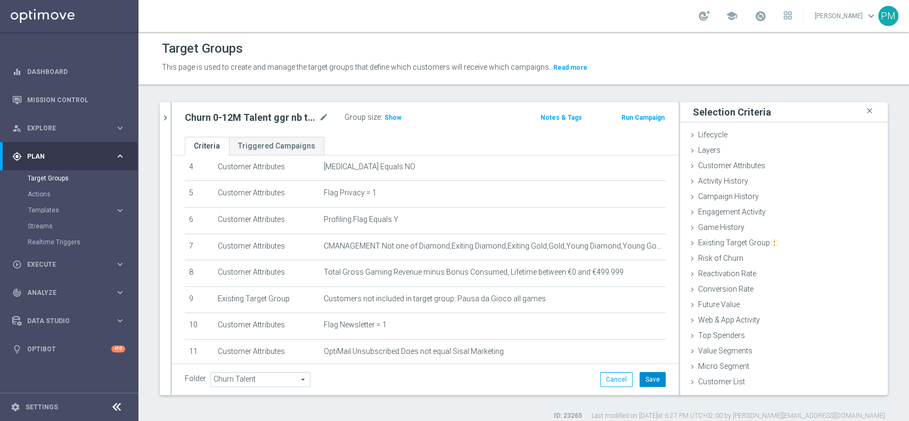
click at [648, 379] on button "Save" at bounding box center [653, 379] width 26 height 15
click at [393, 117] on span "Show" at bounding box center [393, 117] width 17 height 7
click at [275, 114] on h2 "Churn 0-12M Talent ggr nb tra 0 e 550 lftime 1st Sport" at bounding box center [251, 117] width 132 height 13
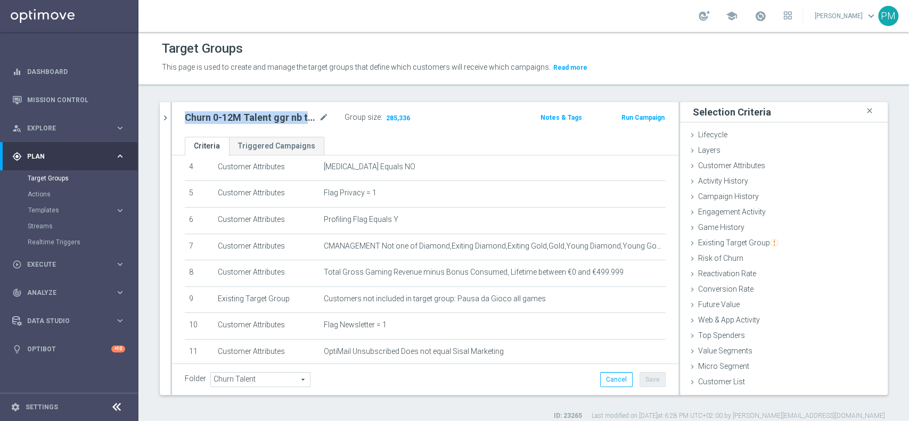
copy div "Churn 0-12M Talent ggr nb tra 0 e 550 lftime 1st Sport"
click at [638, 115] on button "Run Campaign" at bounding box center [642, 118] width 45 height 12
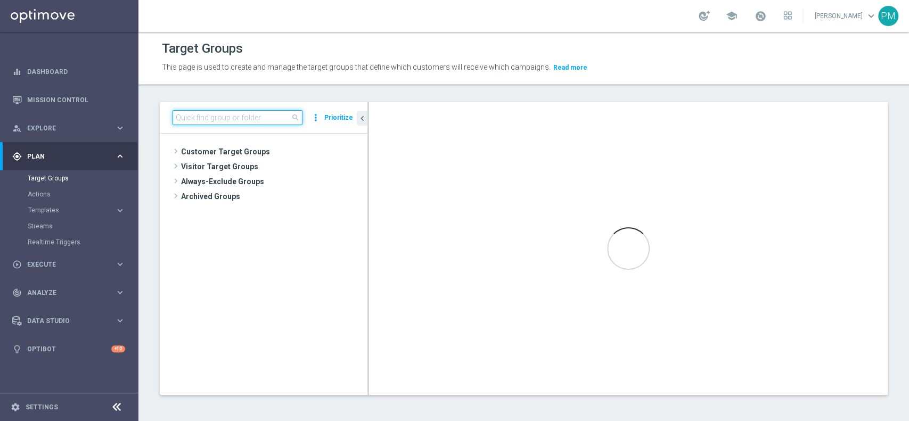
click at [273, 121] on input at bounding box center [238, 117] width 130 height 15
paste input "Churn 0-12M Talent ggr nb tra 0 e 550 lftime 1st Sport"
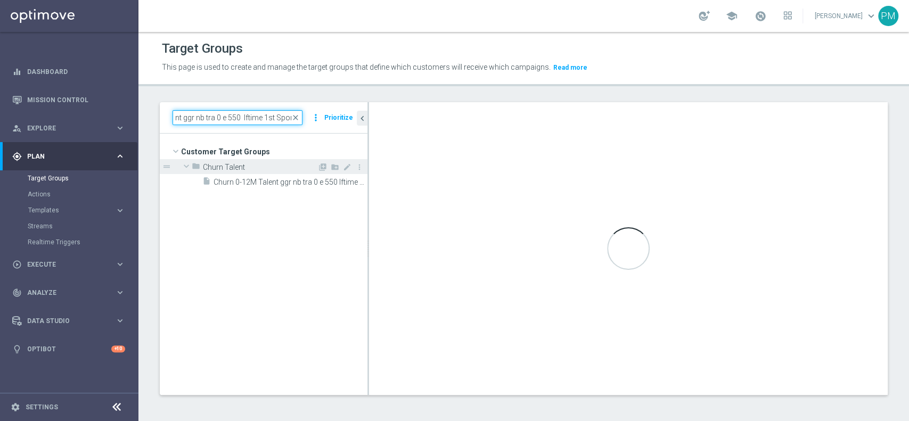
type input "Churn 0-12M Talent ggr nb tra 0 e 550 lftime 1st Sport"
click at [281, 173] on div "folder Churn Talent" at bounding box center [255, 166] width 126 height 15
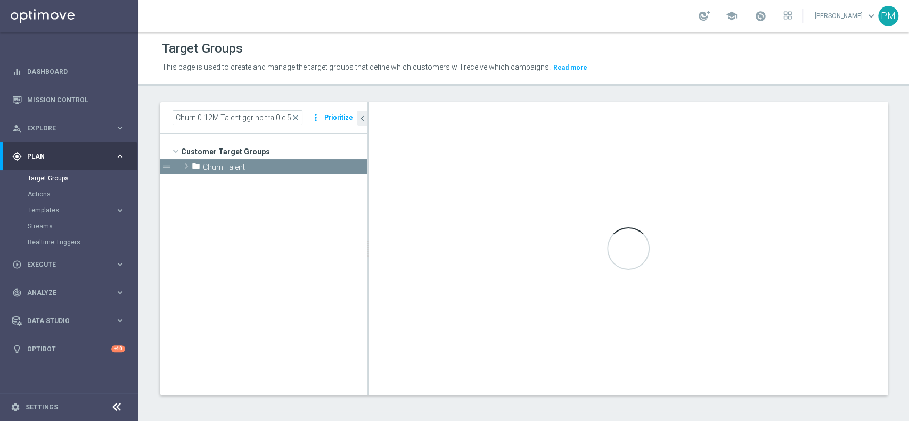
click at [282, 184] on tree-viewport "Customer Target Groups library_add create_new_folder folder" at bounding box center [264, 264] width 208 height 261
click at [281, 164] on span "Churn Talent" at bounding box center [260, 167] width 115 height 9
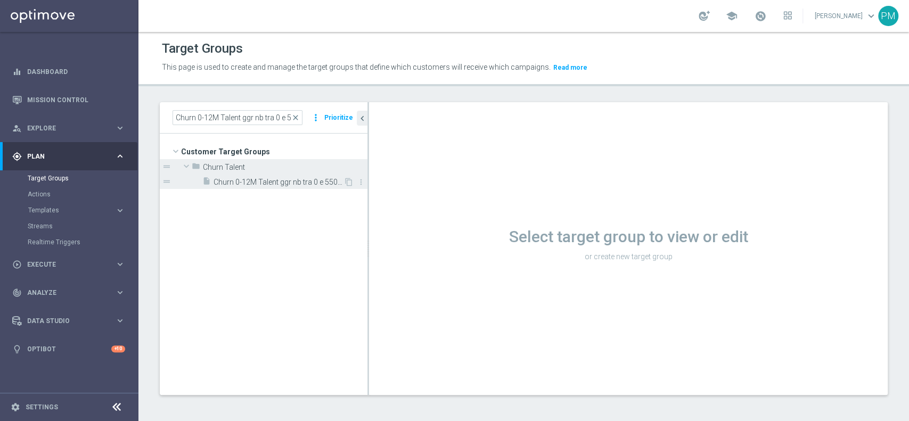
click at [283, 187] on div "insert_drive_file Churn 0-12M Talent ggr nb tra 0 e 550 lftime 1st Sport" at bounding box center [272, 181] width 141 height 15
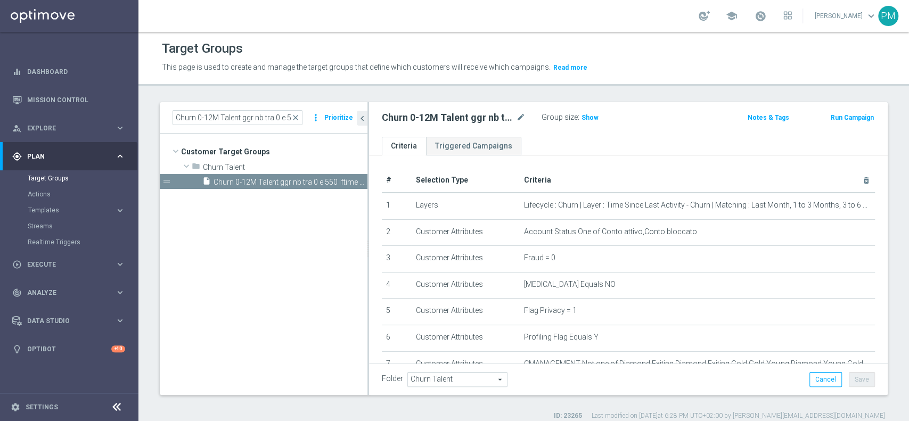
click at [842, 112] on button "Run Campaign" at bounding box center [852, 118] width 45 height 12
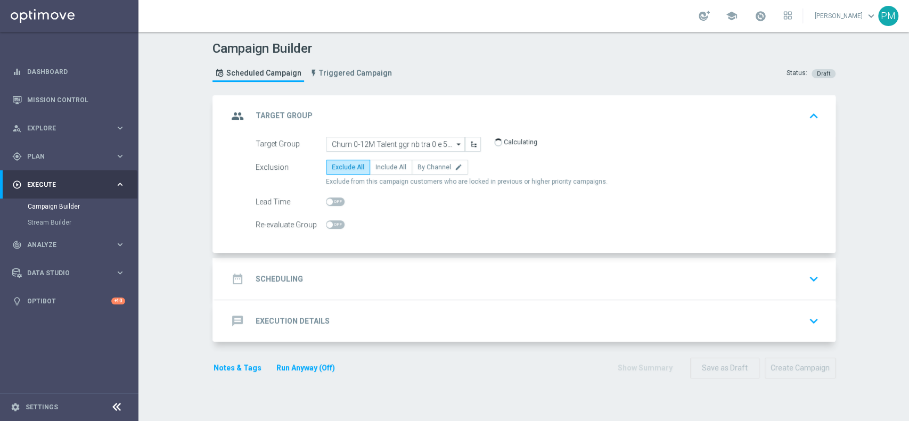
click at [396, 286] on div "date_range Scheduling keyboard_arrow_down" at bounding box center [525, 279] width 595 height 20
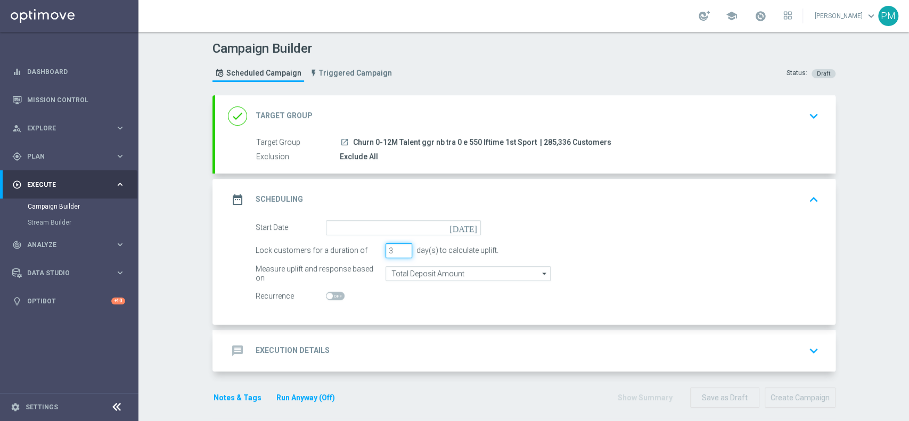
click at [398, 244] on input "3" at bounding box center [399, 250] width 27 height 15
click at [398, 248] on input "4" at bounding box center [399, 250] width 27 height 15
type input "5"
click at [398, 248] on input "5" at bounding box center [399, 250] width 27 height 15
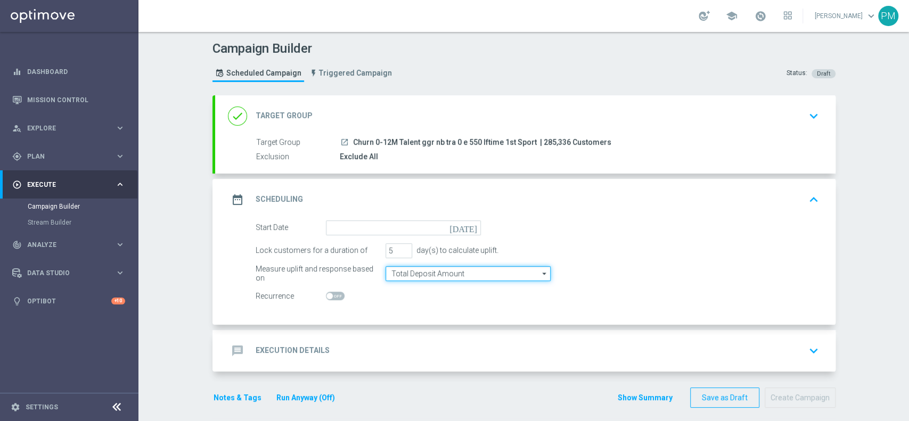
click at [422, 271] on input "Total Deposit Amount" at bounding box center [468, 273] width 165 height 15
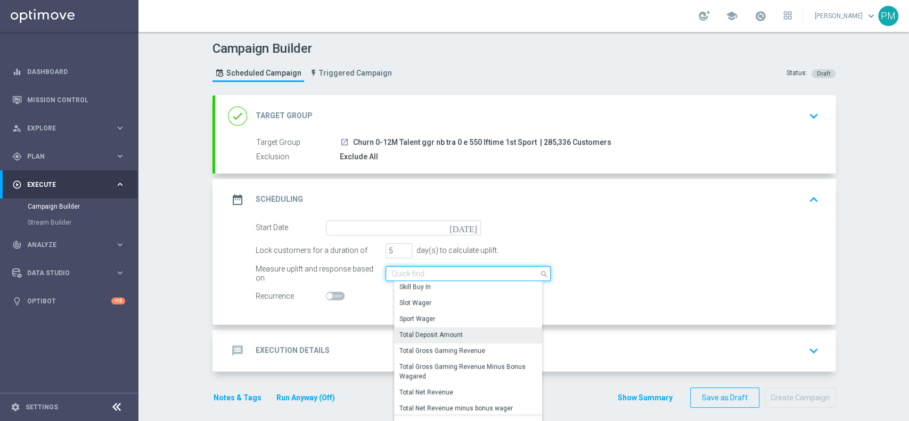
scroll to position [192, 0]
click at [447, 313] on div "Sport Wager" at bounding box center [472, 320] width 156 height 15
type input "Sport Wager"
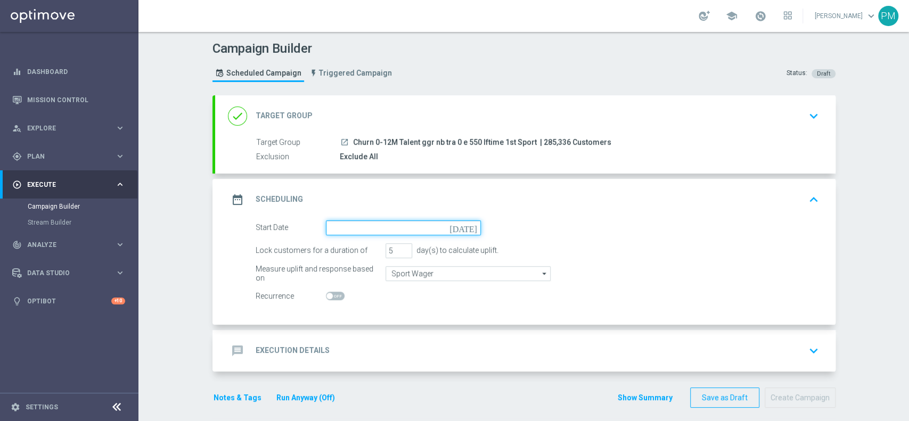
click at [419, 232] on input at bounding box center [403, 227] width 155 height 15
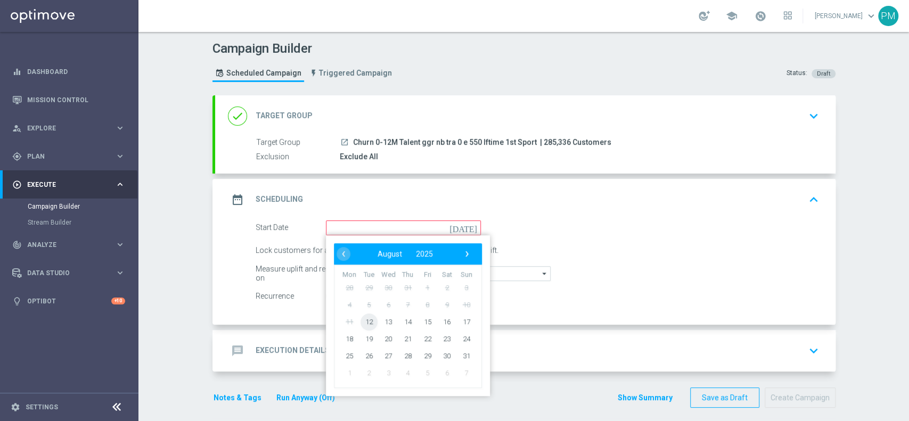
click at [368, 325] on span "12" at bounding box center [368, 321] width 17 height 17
type input "[DATE]"
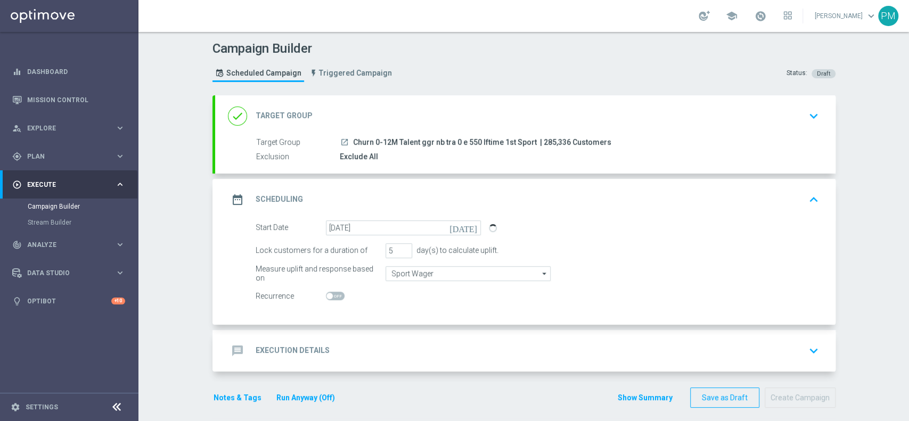
click at [409, 356] on div "message Execution Details keyboard_arrow_down" at bounding box center [525, 351] width 595 height 20
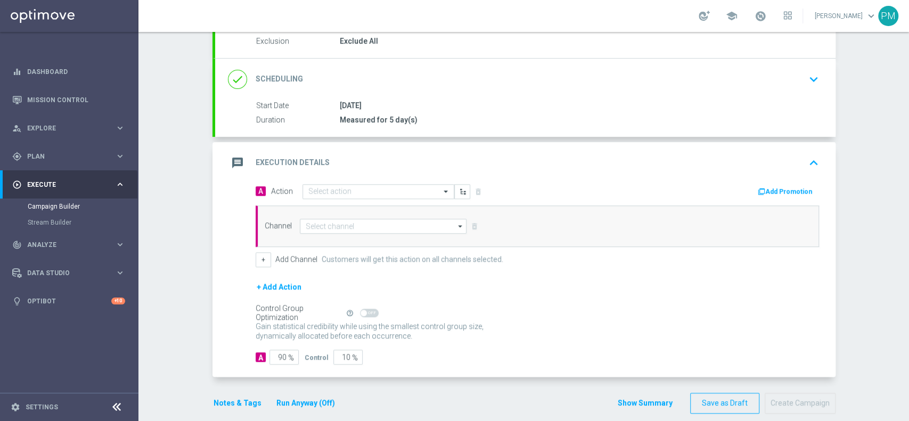
scroll to position [128, 0]
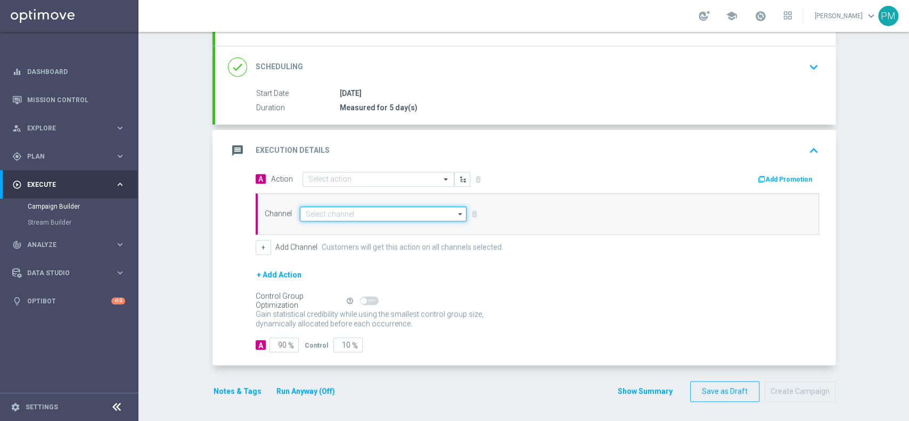
click at [375, 215] on input at bounding box center [383, 214] width 167 height 15
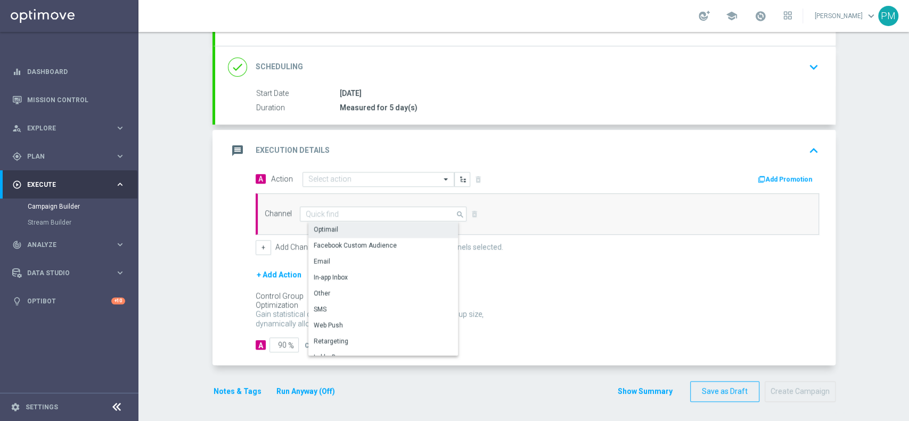
click at [374, 228] on div "Optimail" at bounding box center [387, 229] width 159 height 15
type input "Optimail"
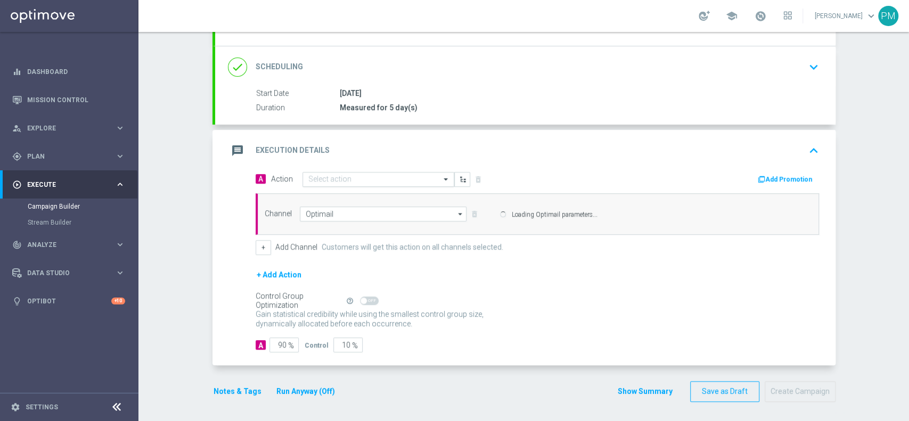
click at [367, 176] on input "text" at bounding box center [367, 179] width 119 height 9
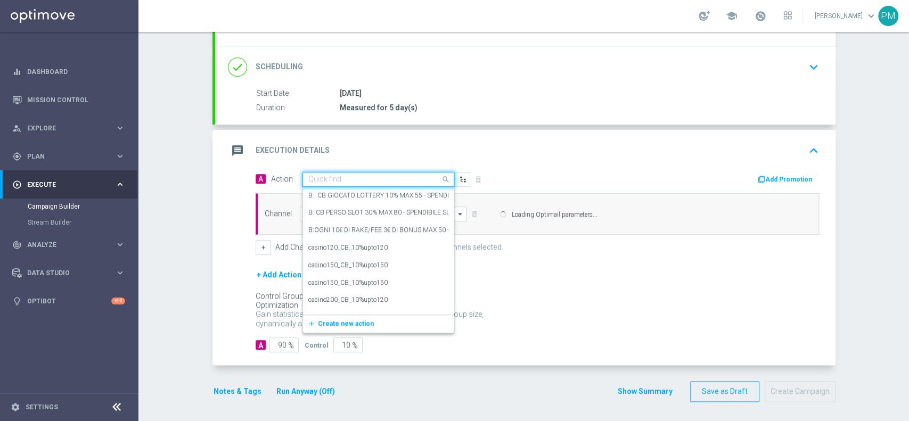
paste input "BF 1€ SPORT"
type input "BF 1€ SPORT"
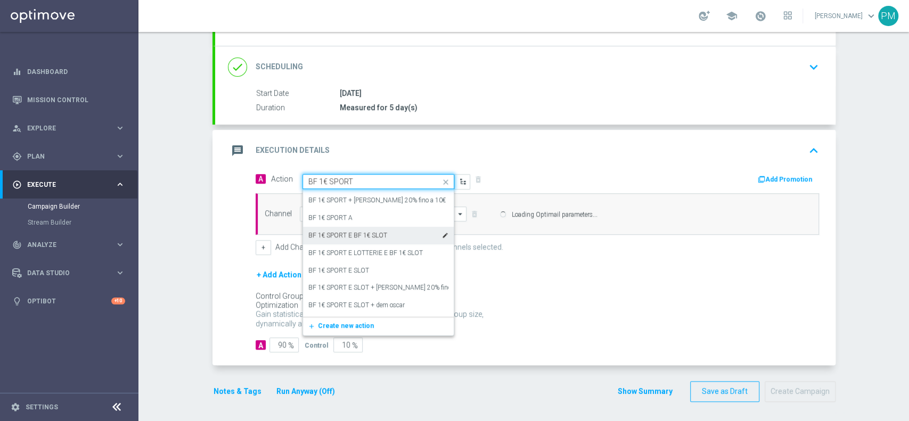
scroll to position [107, 0]
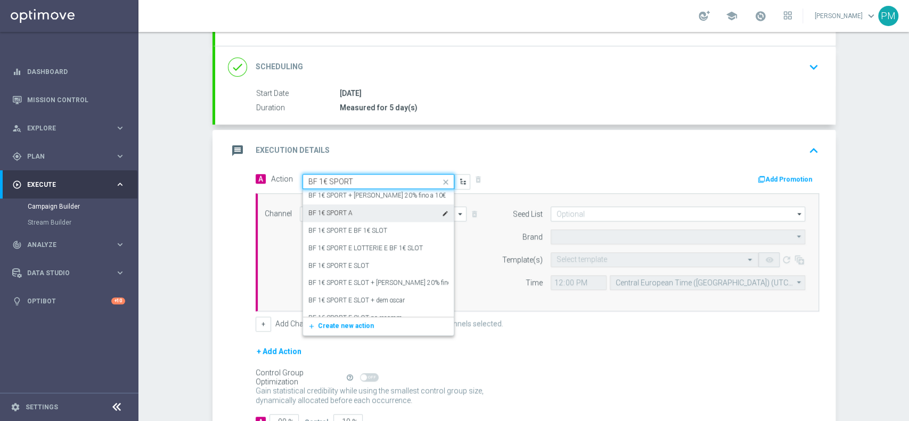
type input "Sisal Marketing"
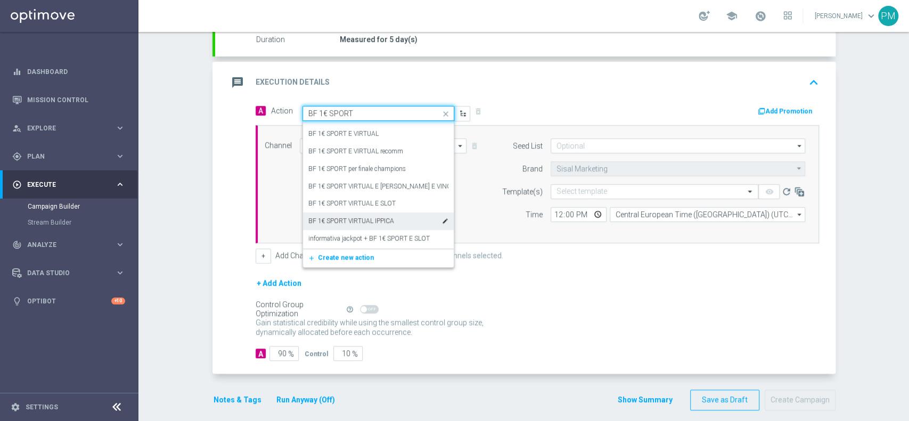
scroll to position [205, 0]
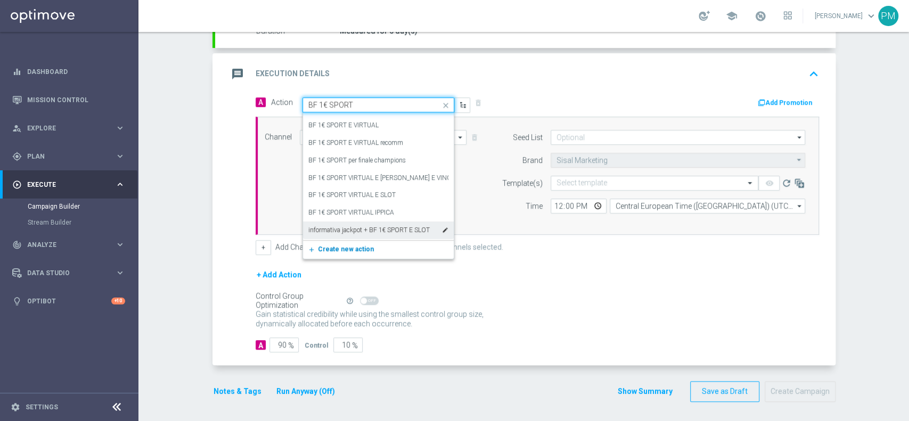
click at [340, 246] on span "Create new action" at bounding box center [346, 249] width 56 height 7
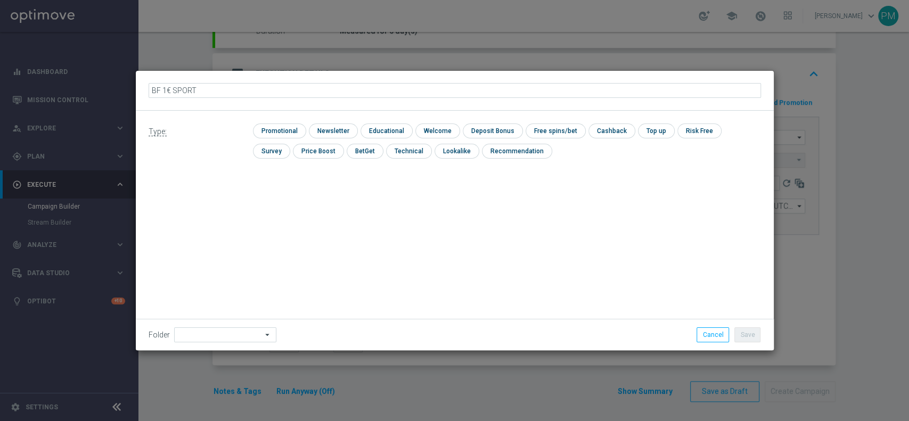
type input "BF 1€ SPORT"
click at [291, 130] on input "checkbox" at bounding box center [278, 131] width 51 height 14
checkbox input "true"
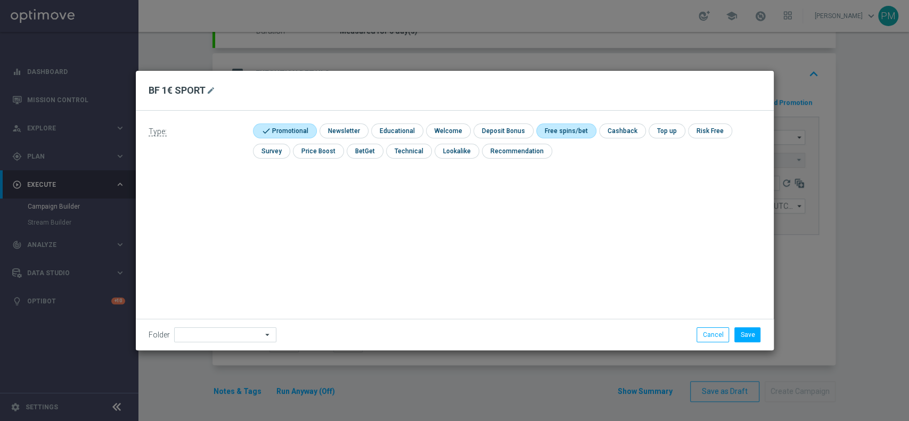
click at [554, 134] on input "checkbox" at bounding box center [564, 131] width 57 height 14
checkbox input "true"
click at [747, 333] on button "Save" at bounding box center [747, 335] width 26 height 15
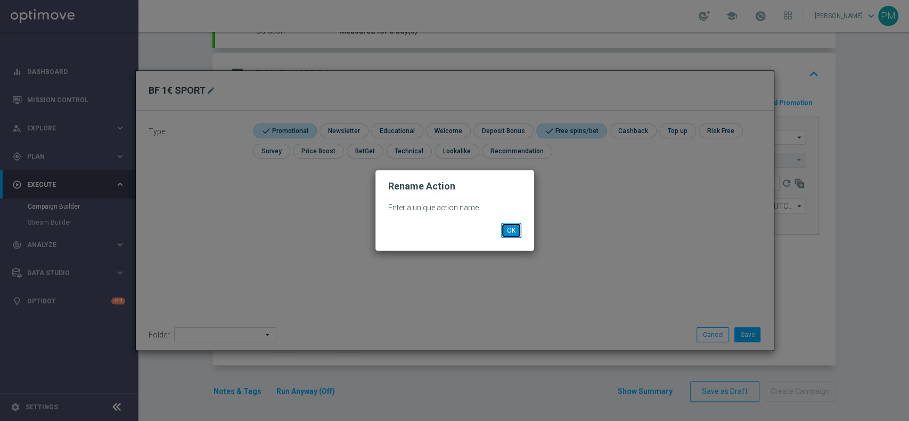
click at [511, 225] on button "OK" at bounding box center [511, 230] width 20 height 15
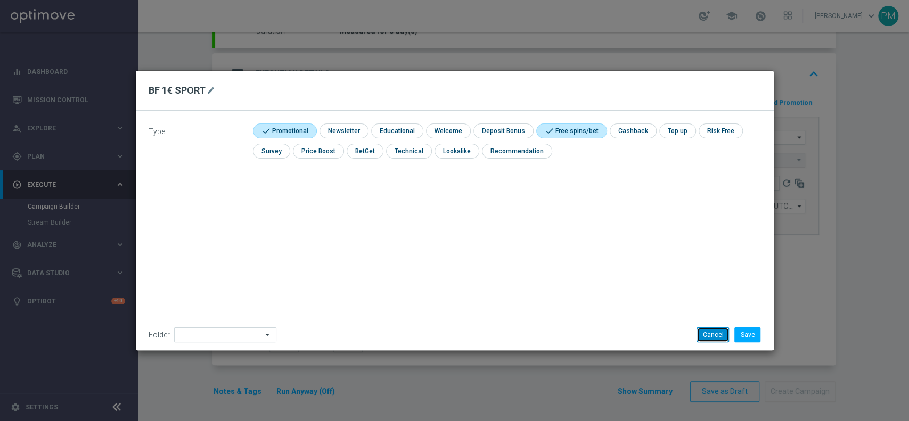
click at [719, 340] on button "Cancel" at bounding box center [713, 335] width 32 height 15
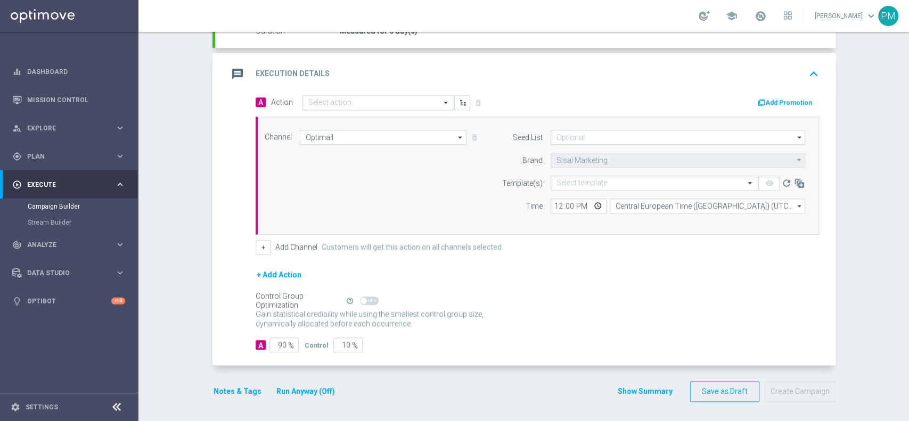
click at [319, 101] on input "text" at bounding box center [367, 103] width 119 height 9
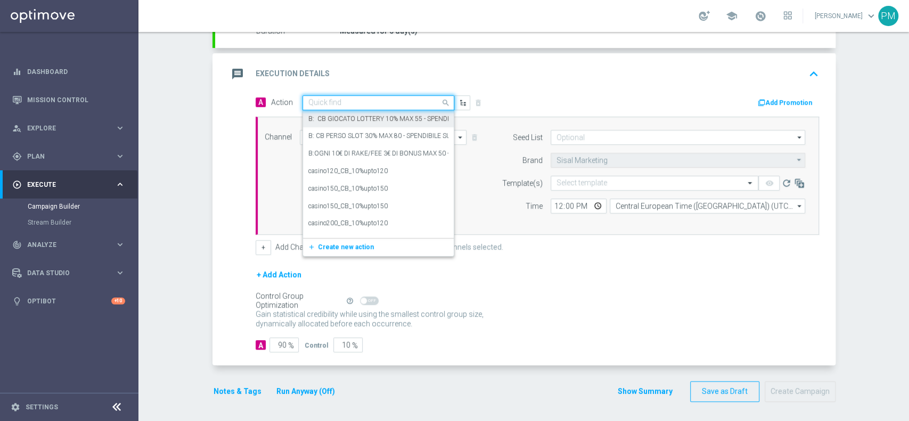
paste input "BF 1€ SPORT"
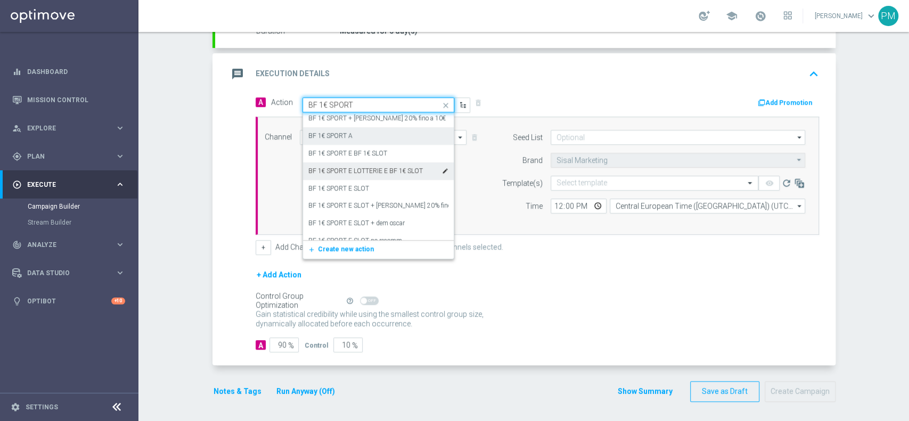
scroll to position [127, 0]
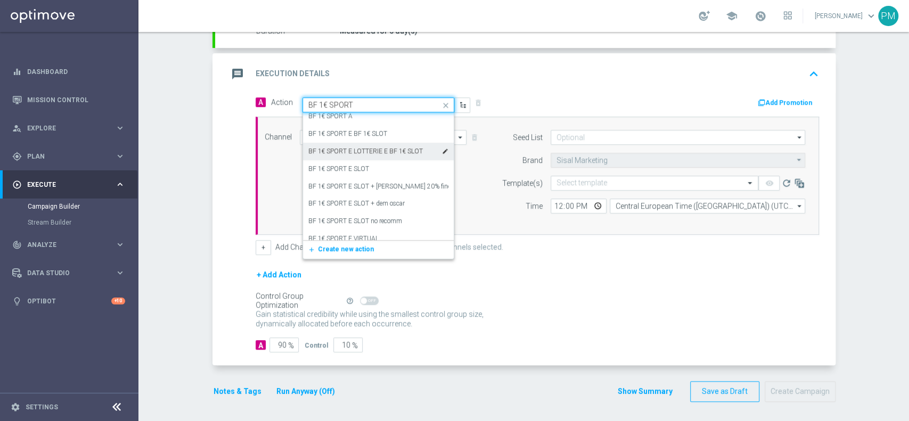
type input "BF 1€ SPORT"
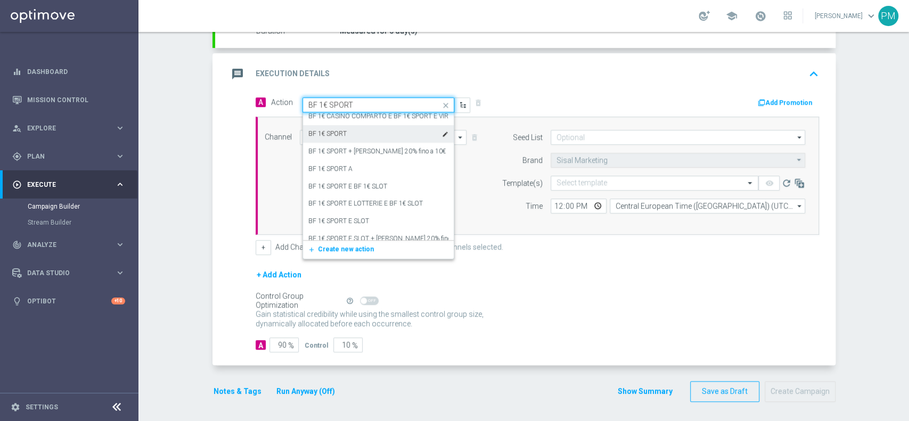
click at [364, 134] on div "BF 1€ SPORT edit" at bounding box center [378, 134] width 140 height 18
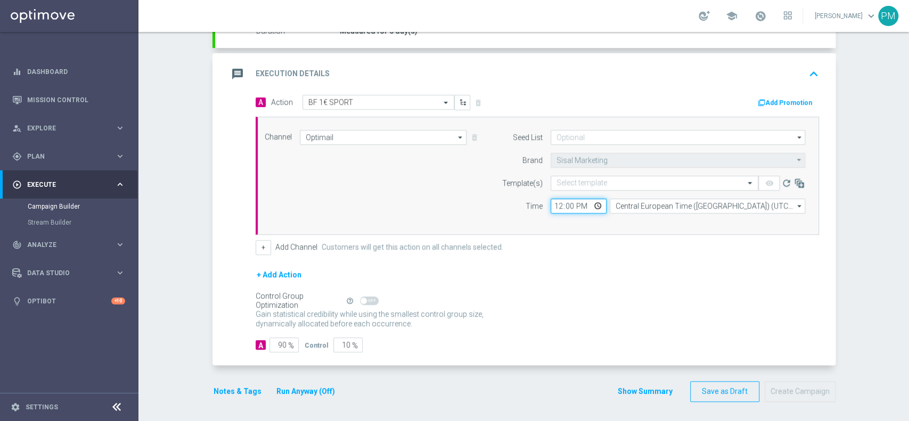
click at [552, 207] on input "12:00" at bounding box center [579, 206] width 56 height 15
type input "20:00"
click at [582, 188] on div "Select template" at bounding box center [655, 183] width 208 height 15
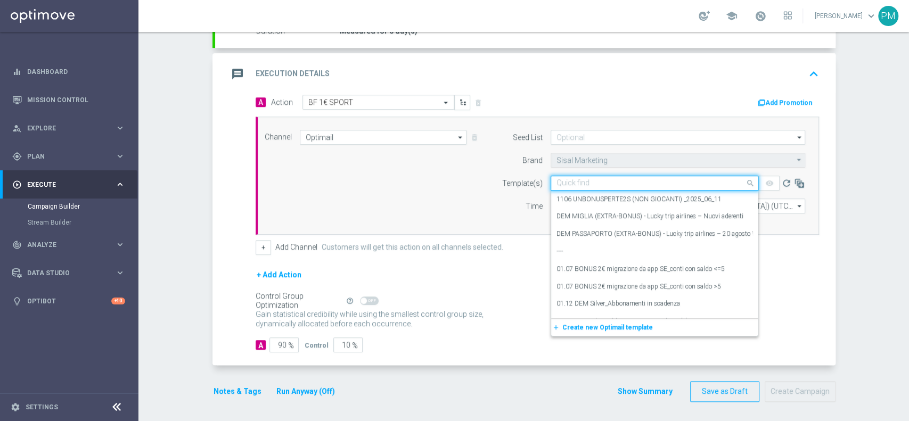
paste input "1BONUSPORT1708 - [DATE]"
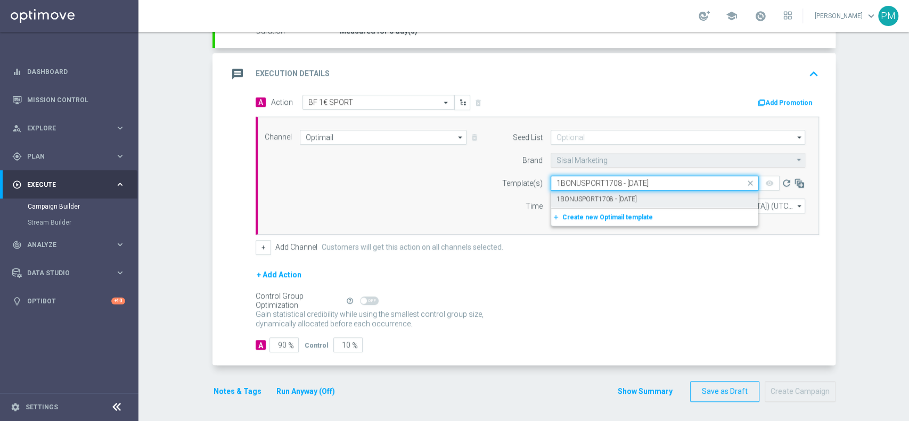
click at [585, 199] on label "1BONUSPORT1708 - [DATE]" at bounding box center [597, 199] width 80 height 9
type input "1BONUSPORT1708 - [DATE]"
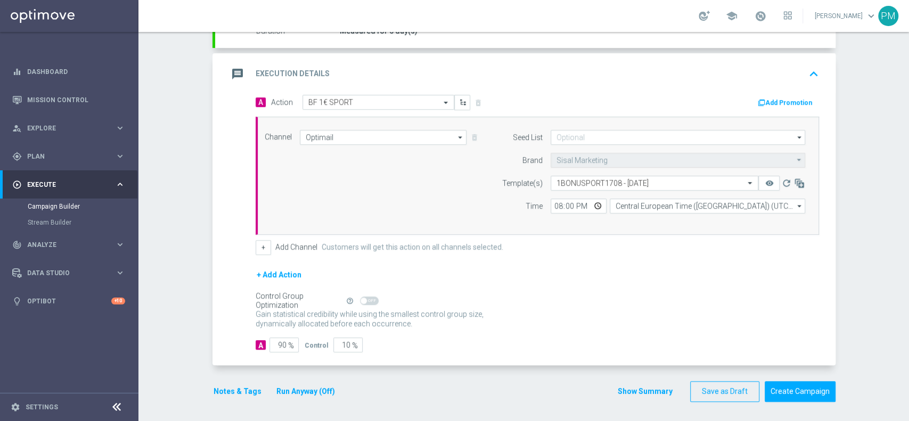
click at [787, 95] on div "Add Promotion" at bounding box center [682, 102] width 290 height 14
click at [774, 102] on button "Add Promotion" at bounding box center [786, 103] width 59 height 12
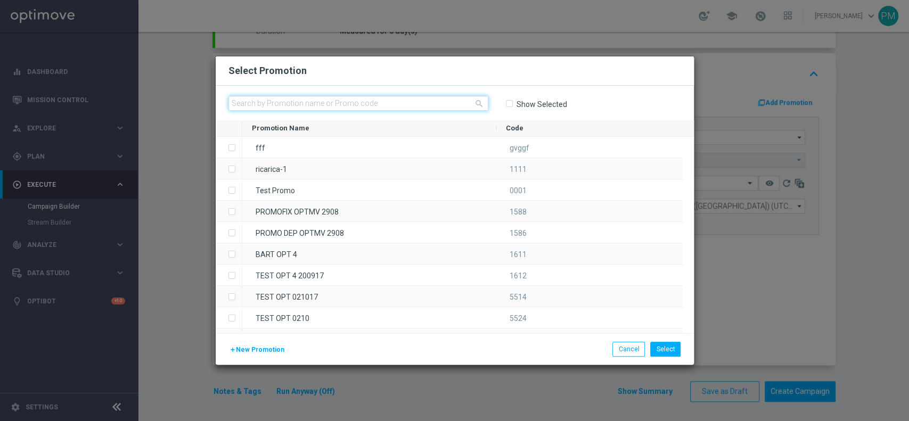
click at [394, 102] on input "text" at bounding box center [358, 103] width 260 height 15
paste input "228688"
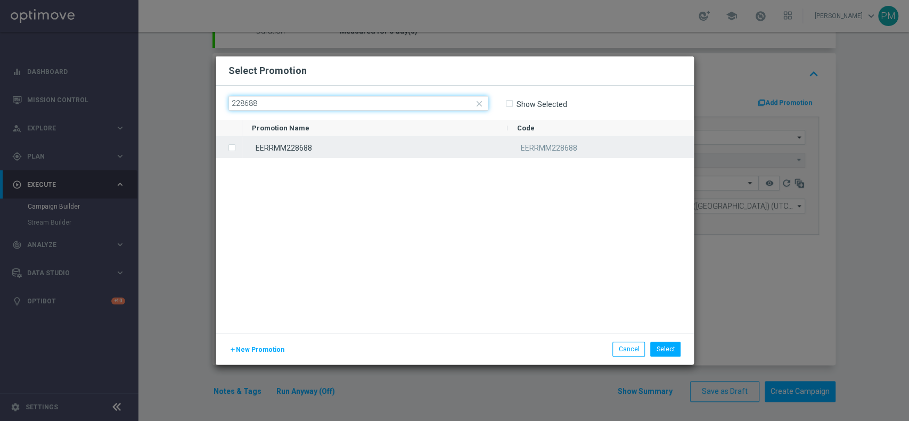
type input "228688"
click at [389, 142] on div "EERRMM228688" at bounding box center [374, 147] width 265 height 21
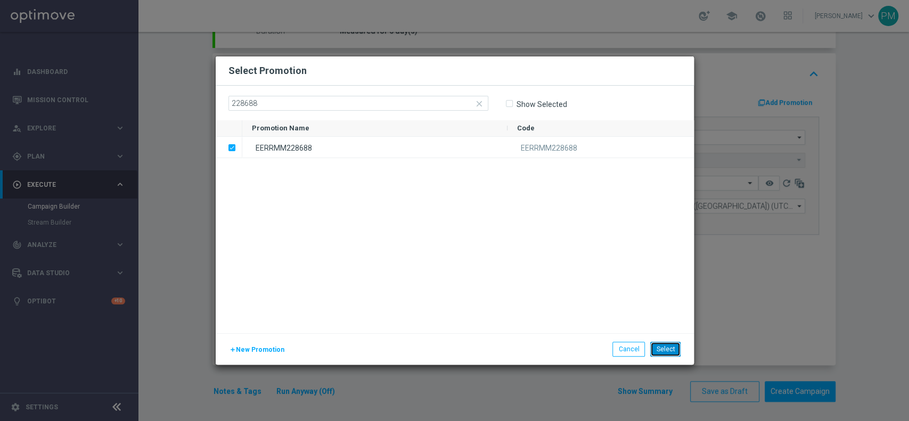
click at [673, 347] on button "Select" at bounding box center [665, 349] width 30 height 15
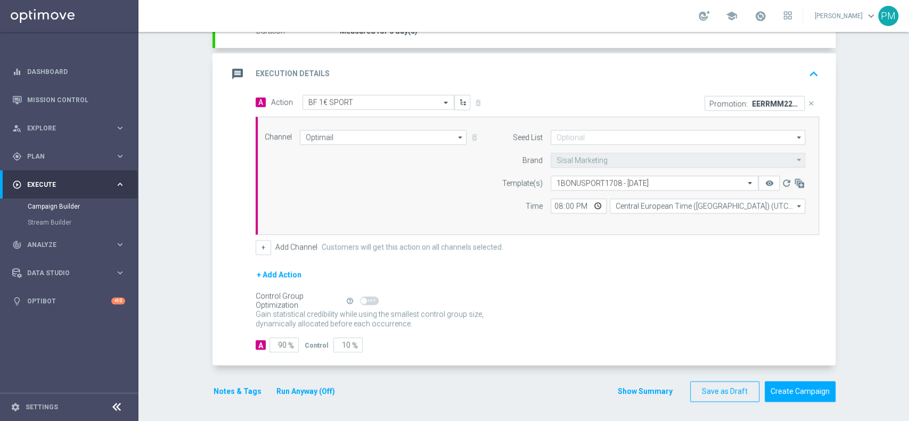
click at [241, 389] on button "Notes & Tags" at bounding box center [237, 391] width 50 height 13
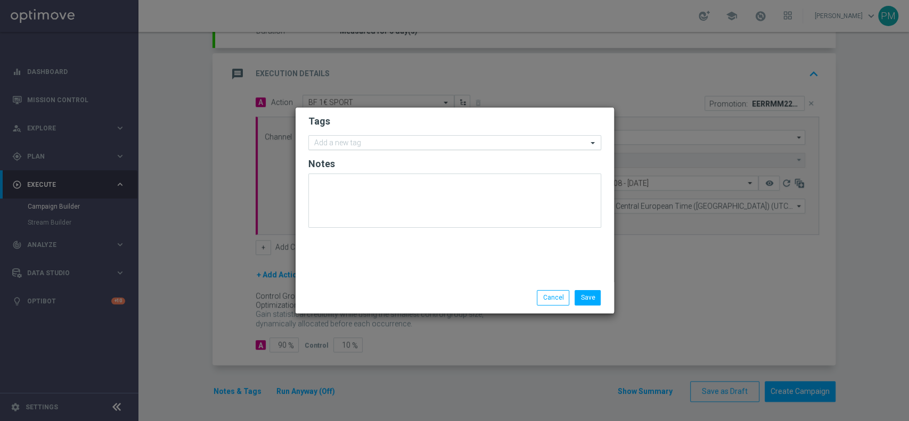
click at [352, 143] on input "text" at bounding box center [450, 143] width 273 height 9
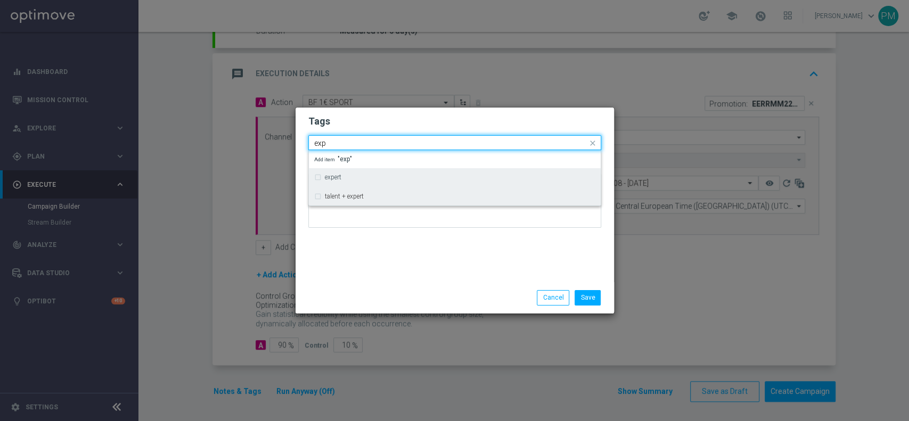
drag, startPoint x: 370, startPoint y: 195, endPoint x: 374, endPoint y: 180, distance: 15.7
click at [371, 192] on div "talent + expert" at bounding box center [454, 196] width 281 height 17
type input "exp"
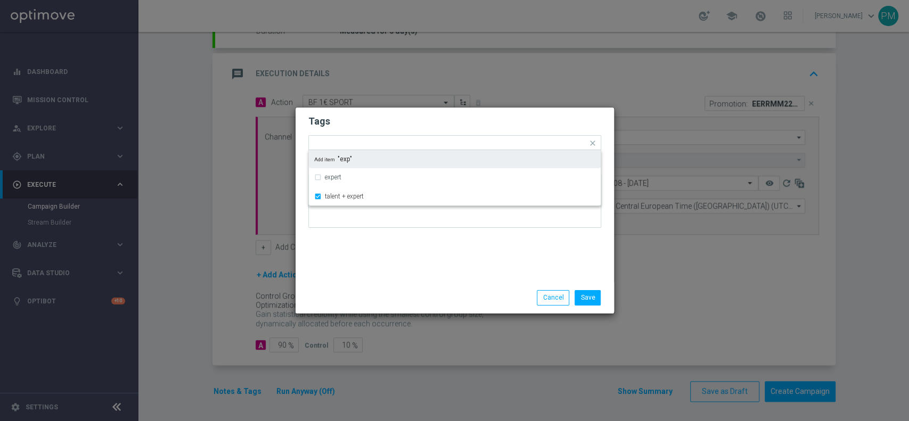
drag, startPoint x: 405, startPoint y: 113, endPoint x: 415, endPoint y: 134, distance: 23.8
click at [405, 113] on form "Tags Quick find × talent + expert expert talent + expert Add item "exp" Notes" at bounding box center [454, 174] width 293 height 124
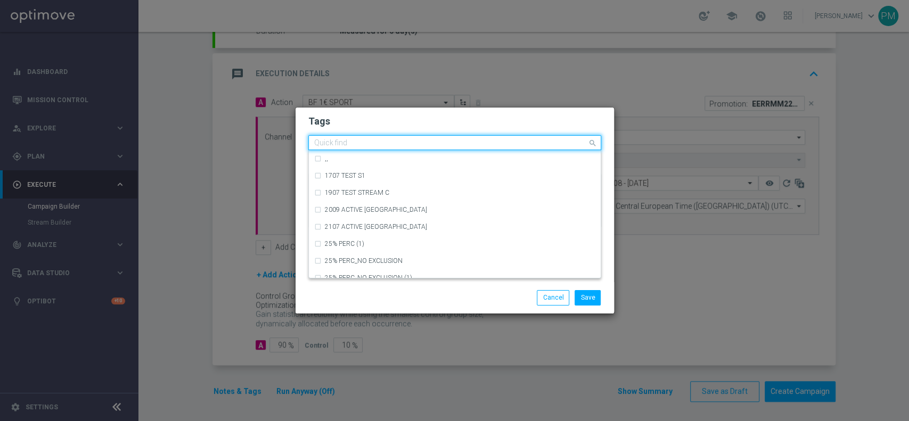
click at [420, 141] on input "text" at bounding box center [450, 143] width 273 height 9
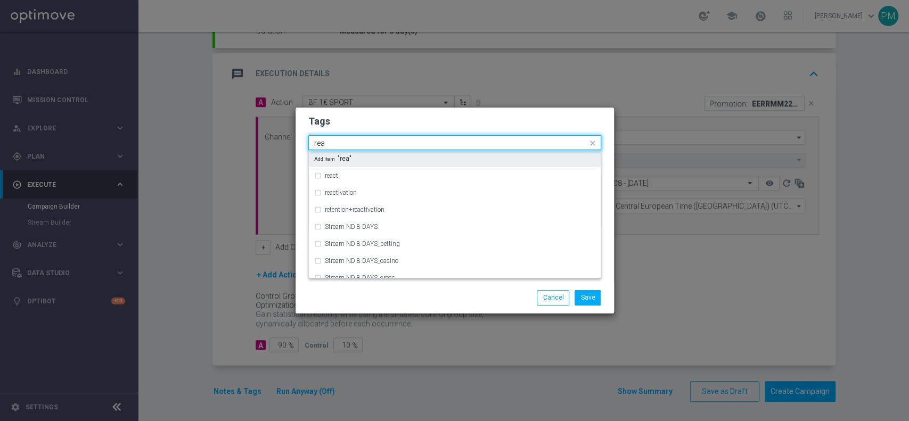
type input "reac"
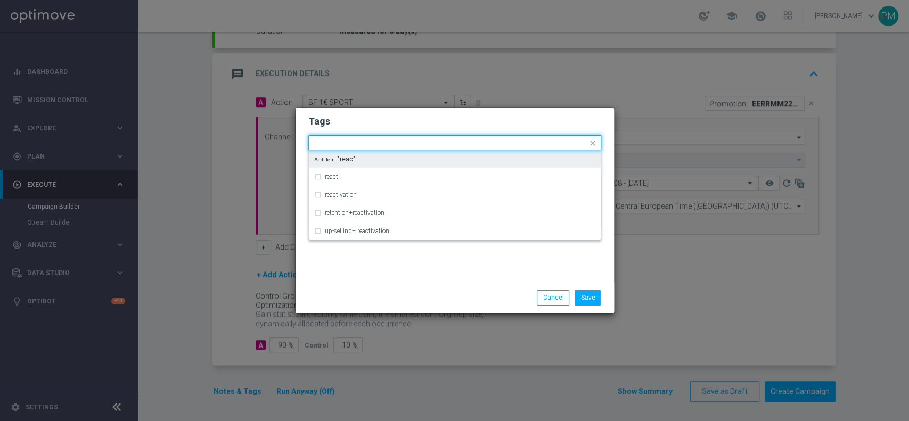
click at [447, 121] on h2 "Tags" at bounding box center [454, 121] width 293 height 13
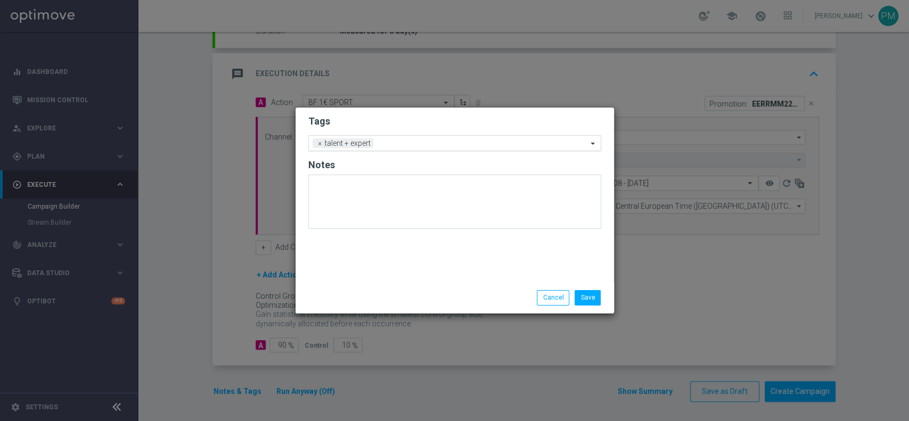
click at [435, 142] on input "text" at bounding box center [483, 144] width 210 height 9
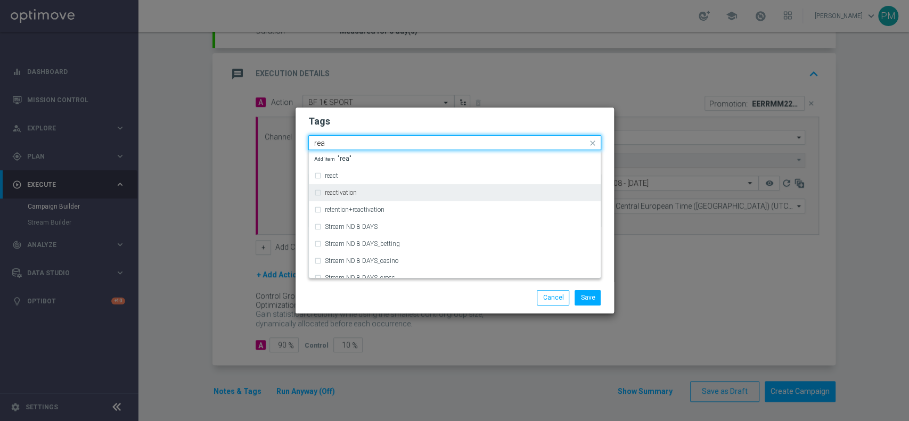
click at [426, 197] on div "reactivation" at bounding box center [454, 192] width 281 height 17
type input "rea"
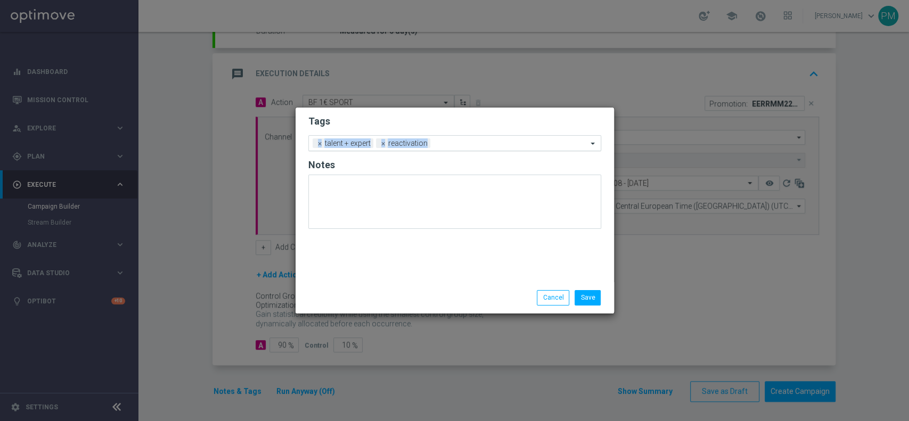
drag, startPoint x: 460, startPoint y: 121, endPoint x: 473, endPoint y: 146, distance: 28.1
click at [473, 146] on form "Tags Add a new tag × talent + expert × reactivation Notes" at bounding box center [454, 174] width 293 height 125
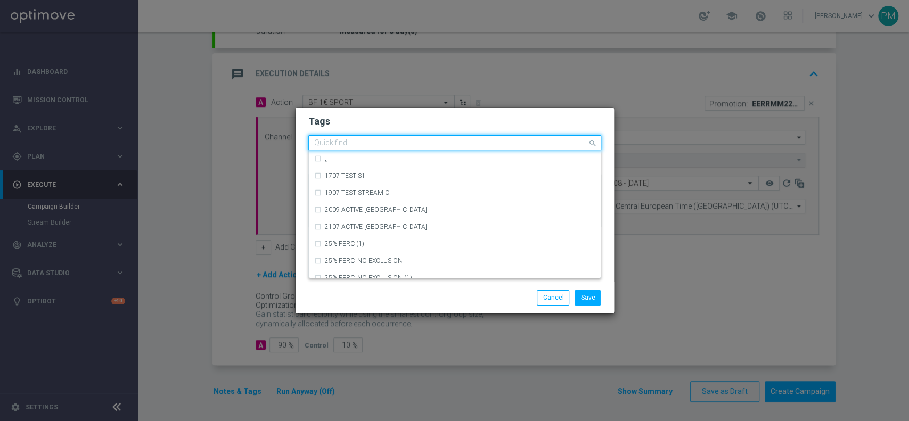
click at [473, 146] on input "text" at bounding box center [450, 143] width 273 height 9
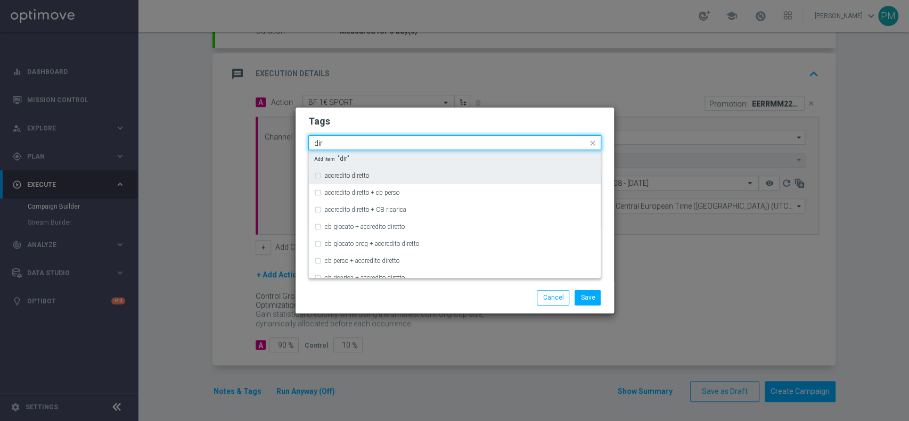
click at [462, 167] on div "accredito diretto" at bounding box center [454, 175] width 281 height 17
type input "dir"
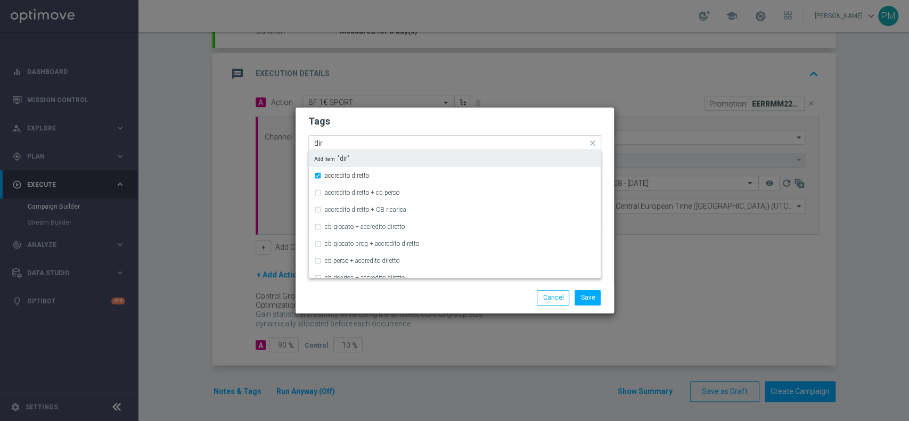
click at [462, 167] on div "accredito diretto" at bounding box center [454, 175] width 281 height 17
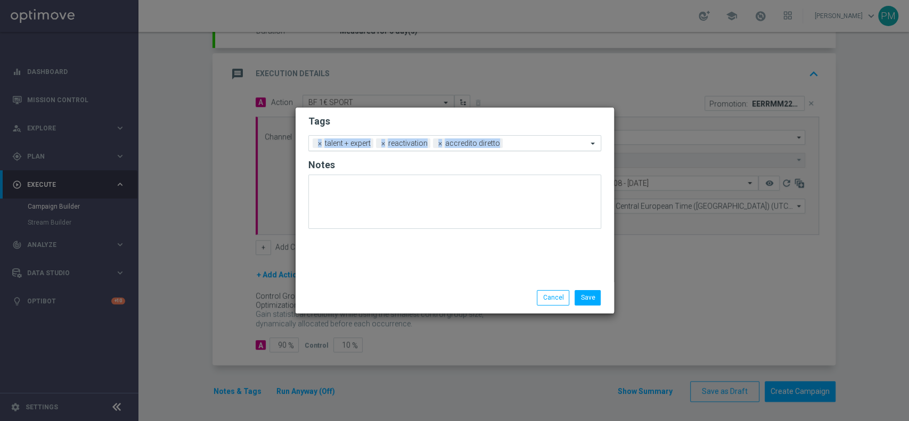
drag, startPoint x: 477, startPoint y: 130, endPoint x: 519, endPoint y: 141, distance: 43.4
click at [519, 141] on form "Tags Add a new tag × talent + expert × reactivation × accredito diretto Notes" at bounding box center [454, 174] width 293 height 125
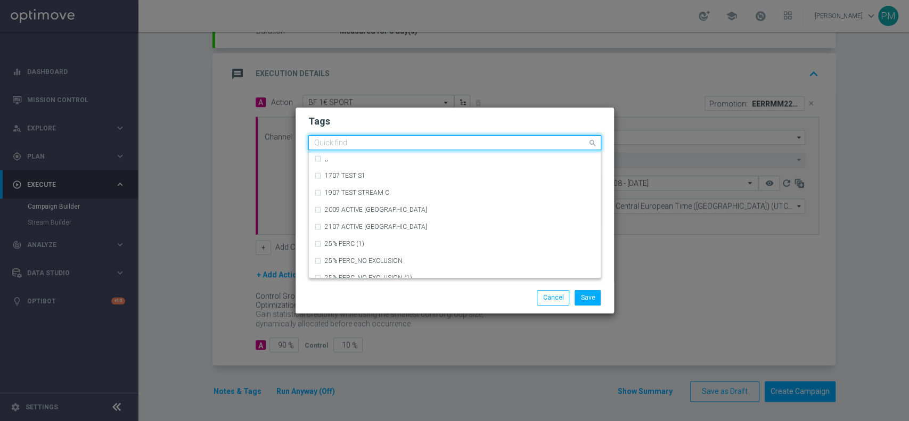
click at [519, 141] on input "text" at bounding box center [450, 143] width 273 height 9
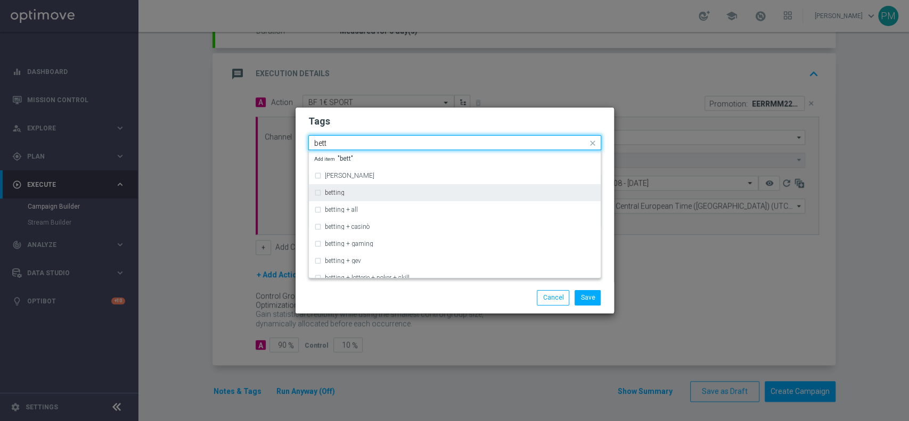
click at [470, 192] on div "betting" at bounding box center [460, 193] width 271 height 6
type input "bett"
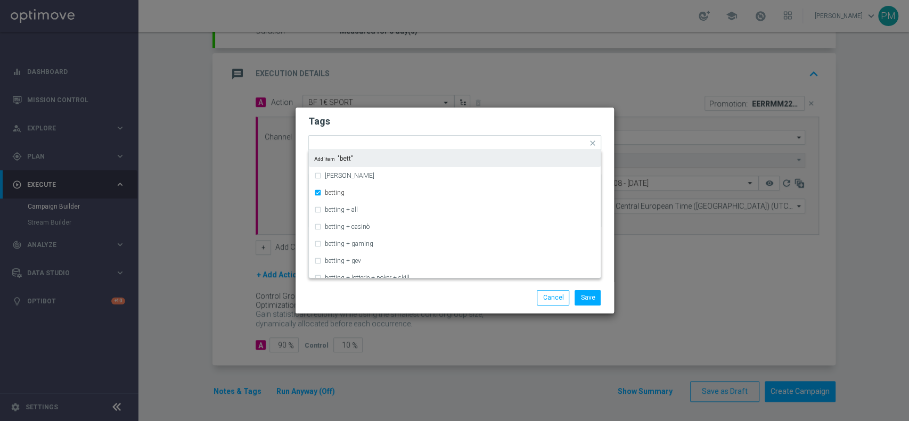
click at [528, 124] on h2 "Tags" at bounding box center [454, 121] width 293 height 13
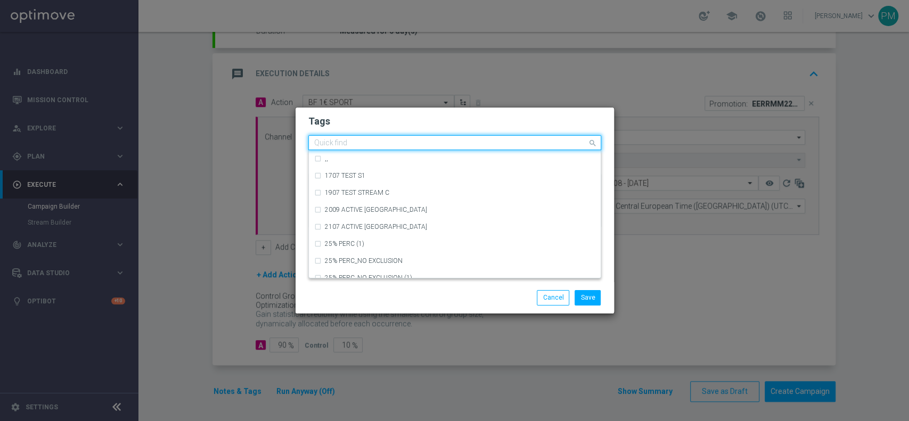
click at [555, 144] on input "text" at bounding box center [450, 143] width 273 height 9
click at [406, 238] on div "bonus free" at bounding box center [454, 243] width 281 height 17
type input "free"
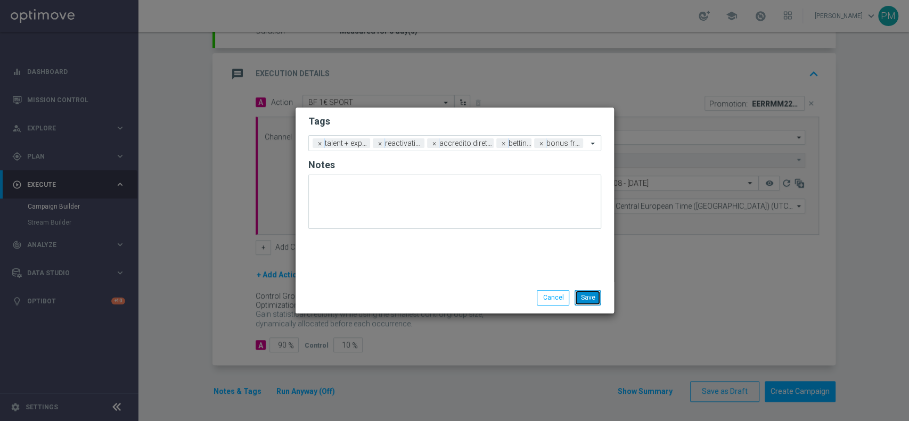
click at [583, 292] on button "Save" at bounding box center [588, 297] width 26 height 15
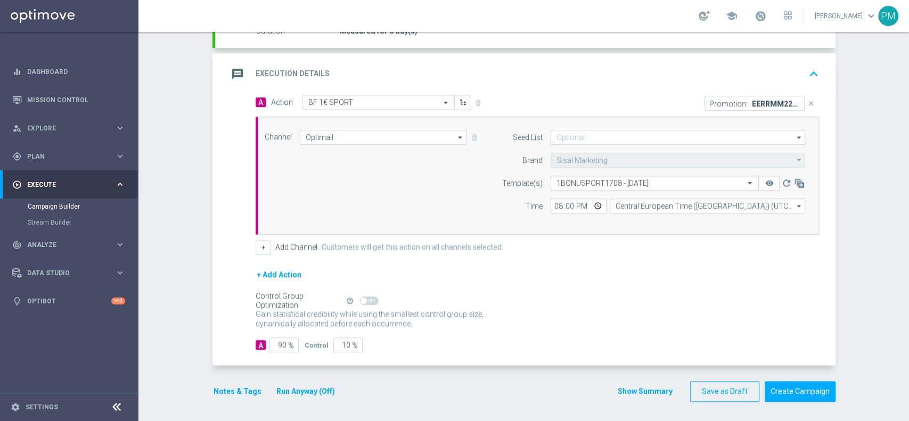
click at [715, 67] on div "message Execution Details keyboard_arrow_up" at bounding box center [525, 74] width 595 height 20
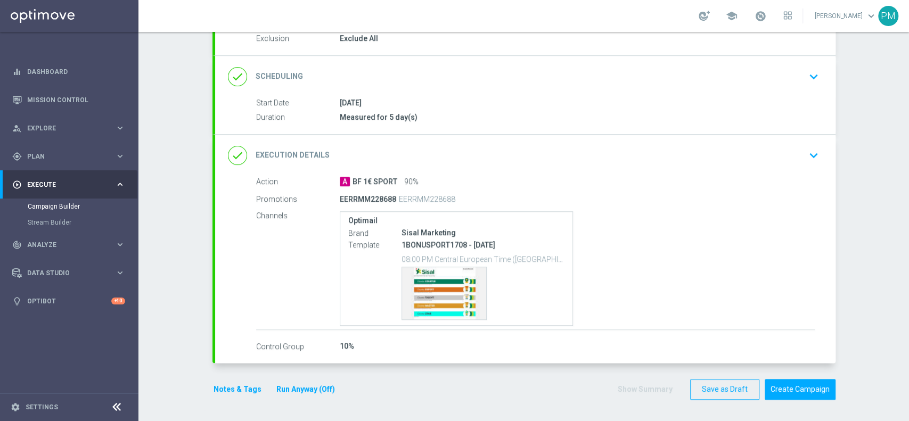
scroll to position [117, 0]
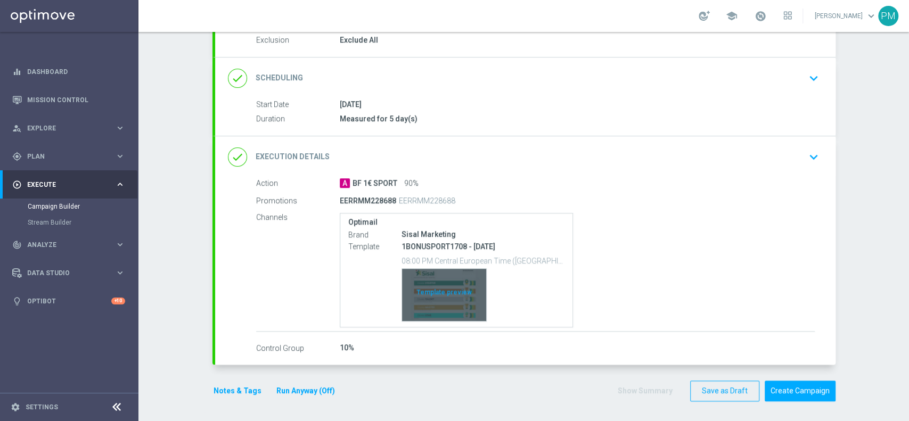
click at [445, 281] on div "Template preview" at bounding box center [444, 295] width 84 height 52
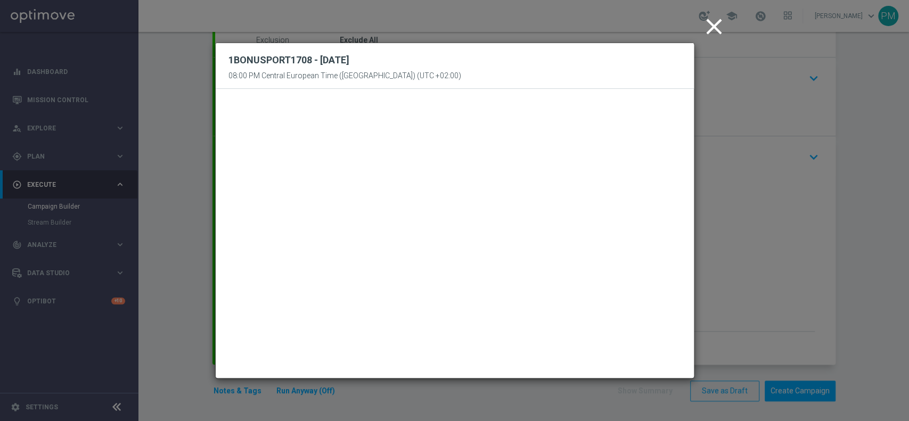
click at [715, 23] on icon "close" at bounding box center [714, 26] width 27 height 27
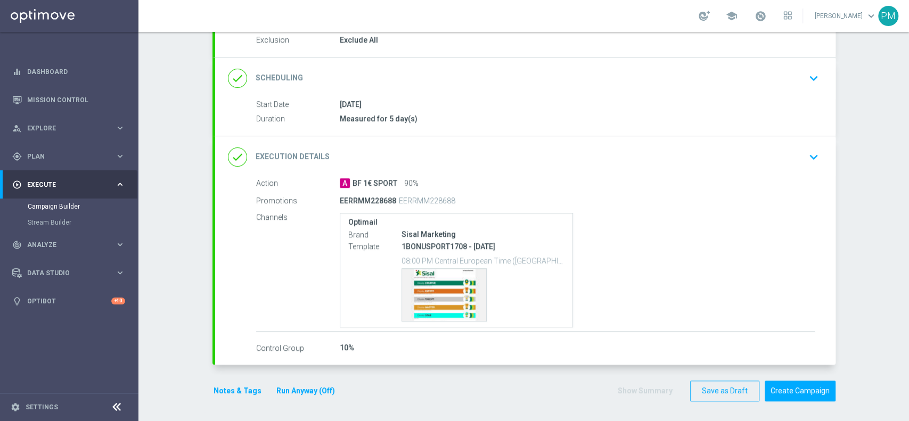
scroll to position [0, 0]
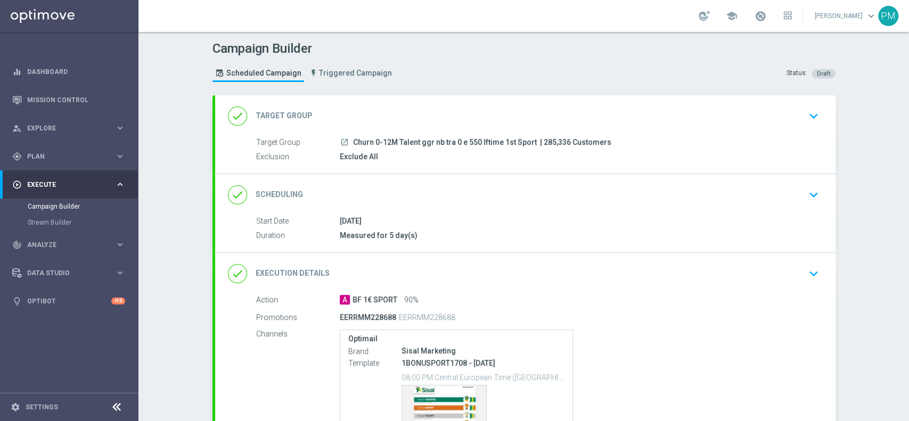
click at [596, 194] on div "done Scheduling keyboard_arrow_down" at bounding box center [525, 195] width 595 height 20
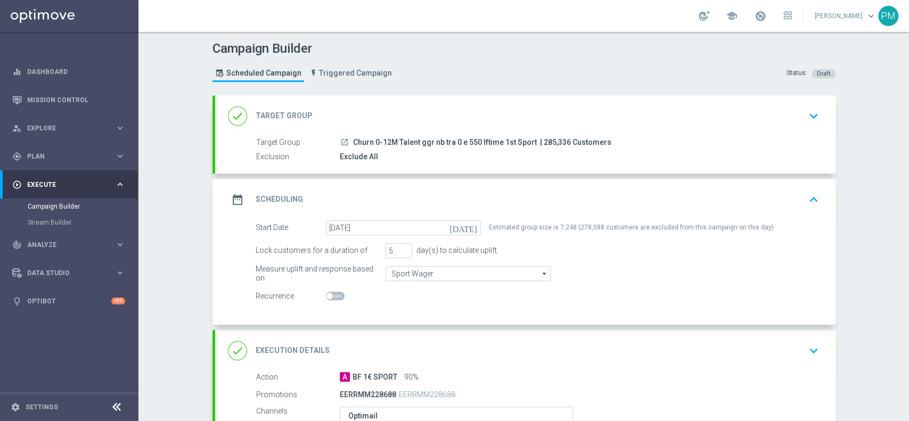
click at [410, 112] on div "done Target Group keyboard_arrow_down" at bounding box center [525, 116] width 595 height 20
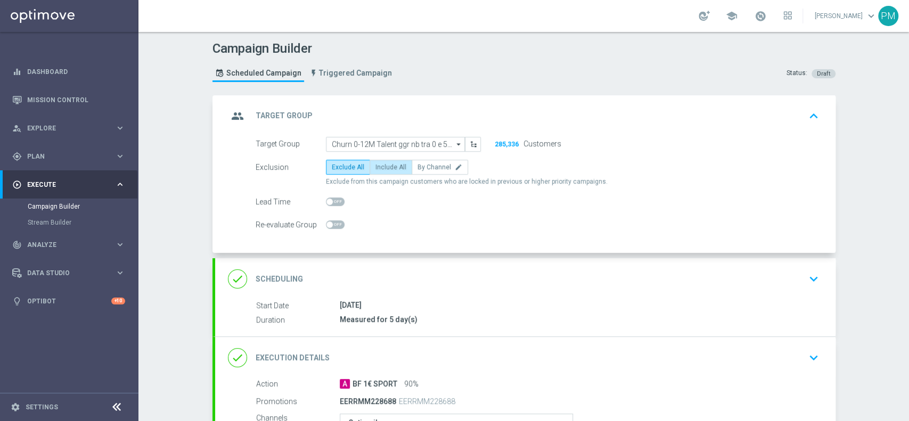
click at [380, 161] on label "Include All" at bounding box center [391, 167] width 43 height 15
click at [380, 166] on input "Include All" at bounding box center [378, 169] width 7 height 7
radio input "true"
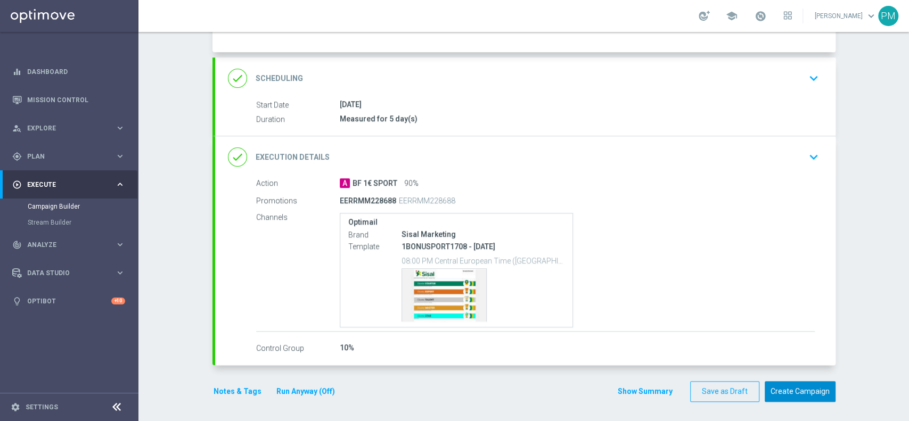
click at [784, 389] on button "Create Campaign" at bounding box center [800, 391] width 71 height 21
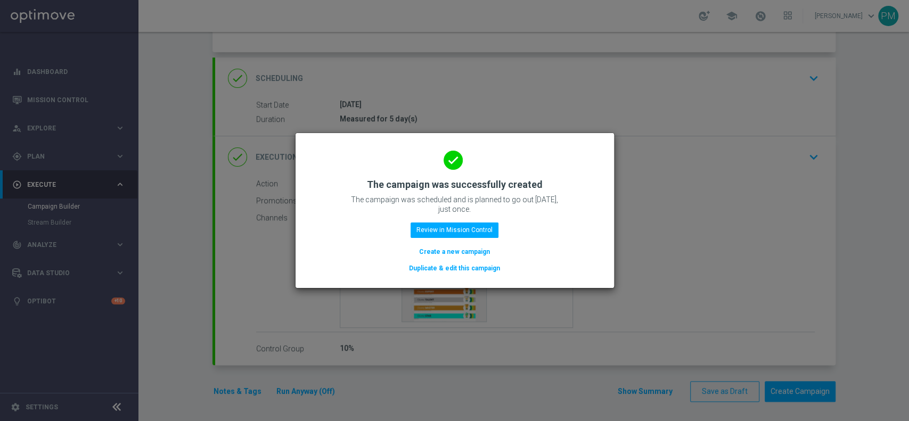
click at [475, 246] on button "Create a new campaign" at bounding box center [454, 252] width 73 height 12
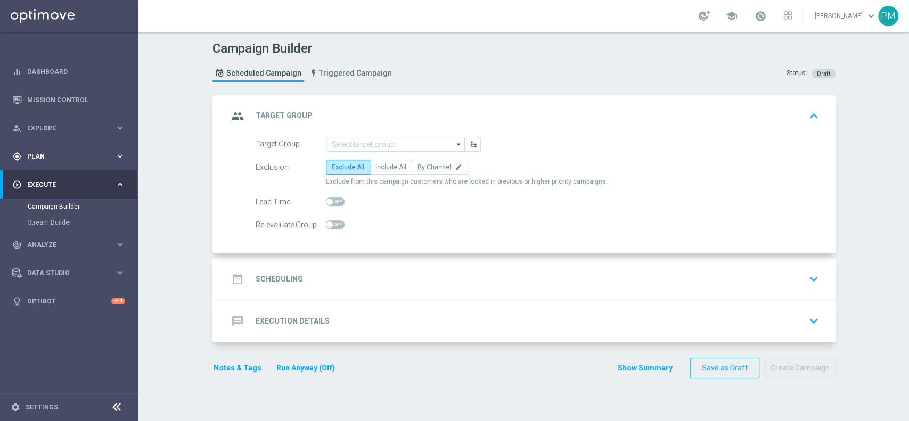
click at [44, 153] on span "Plan" at bounding box center [71, 156] width 88 height 6
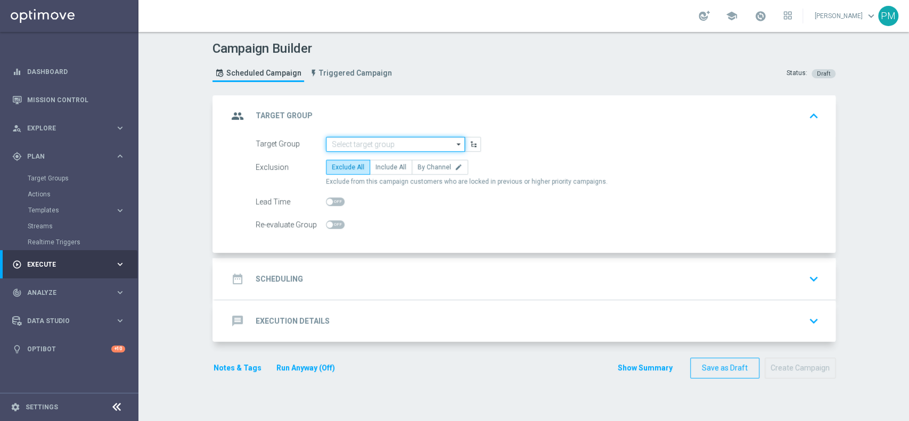
click at [362, 142] on input at bounding box center [395, 144] width 139 height 15
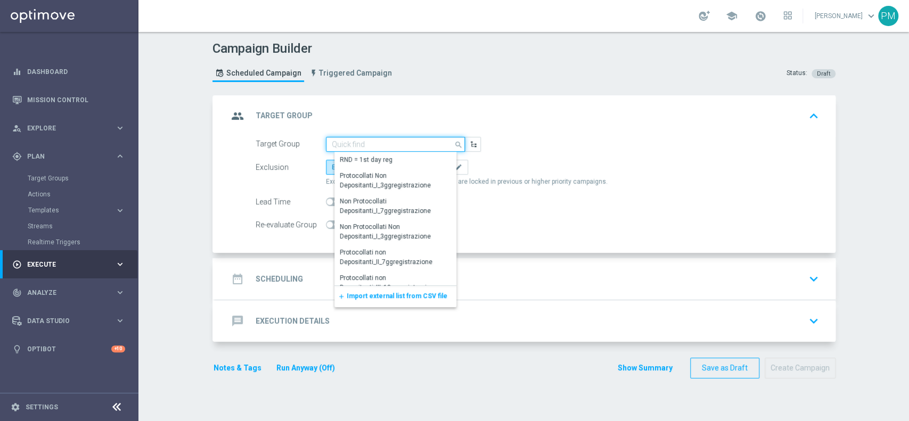
paste input "Churn 0-12M Talent ggr nb > 550 lftime 1st Sport"
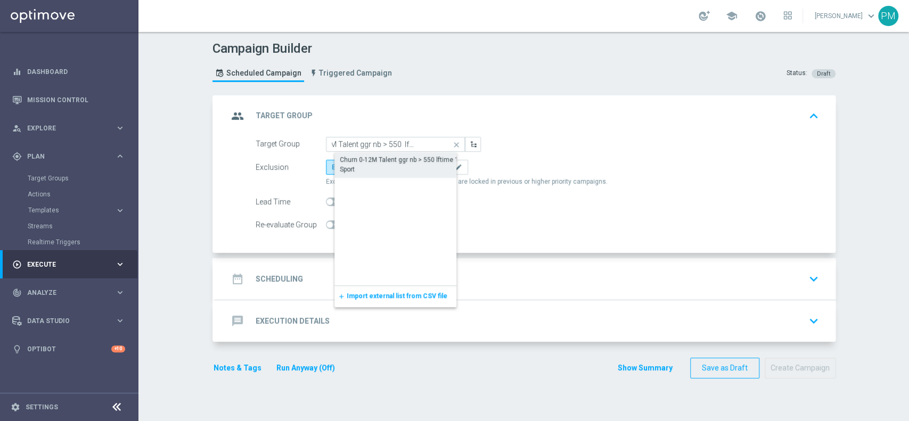
click at [367, 160] on div "Churn 0-12M Talent ggr nb > 550 lftime 1st Sport" at bounding box center [404, 164] width 129 height 19
type input "Churn 0-12M Talent ggr nb > 550 lftime 1st Sport"
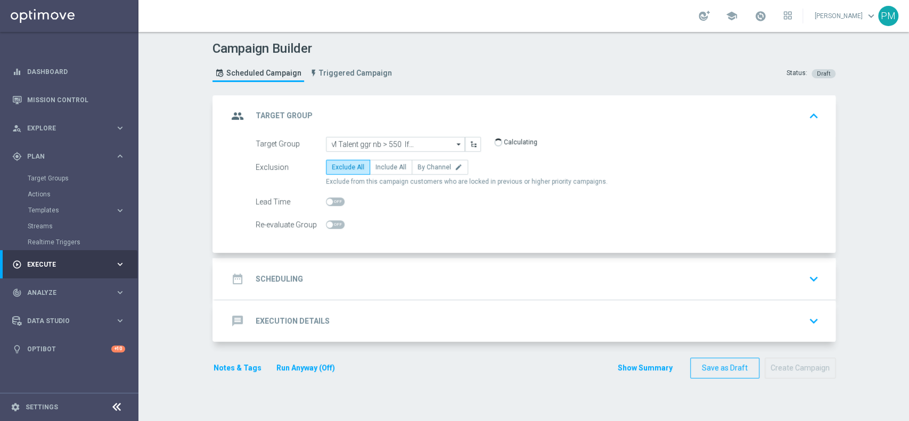
scroll to position [0, 0]
click at [392, 271] on div "date_range Scheduling keyboard_arrow_down" at bounding box center [525, 279] width 595 height 20
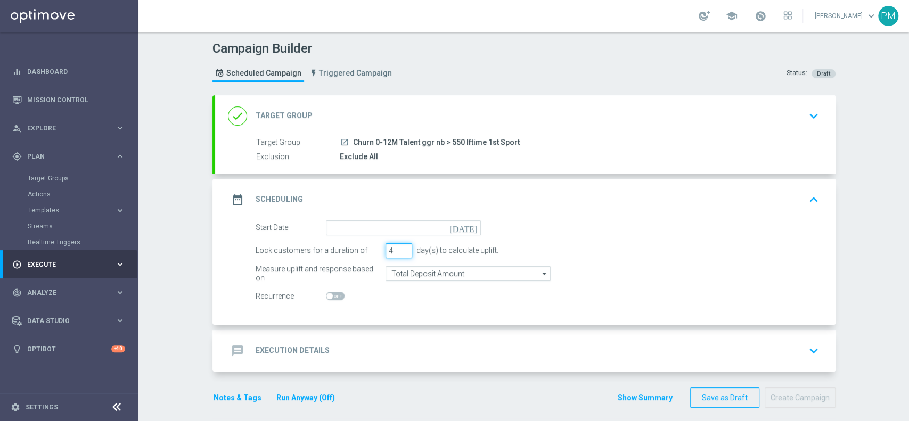
click at [401, 246] on input "4" at bounding box center [399, 250] width 27 height 15
type input "5"
click at [400, 246] on input "5" at bounding box center [399, 250] width 27 height 15
click at [412, 276] on input "Total Deposit Amount" at bounding box center [468, 273] width 165 height 15
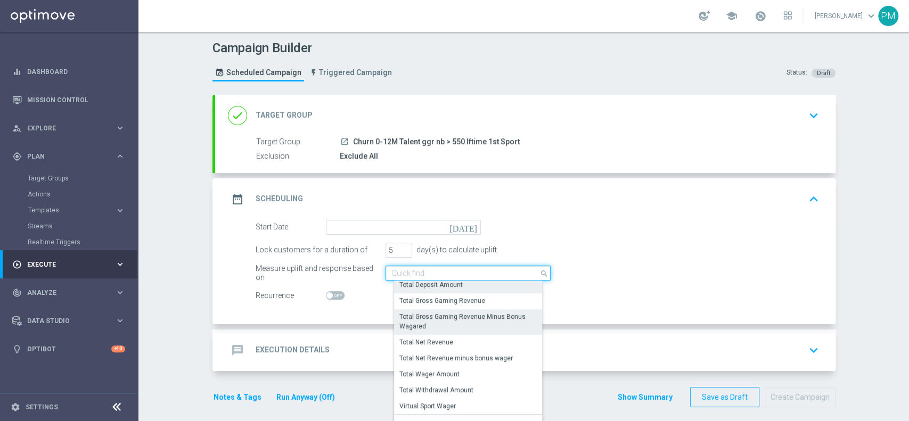
scroll to position [185, 0]
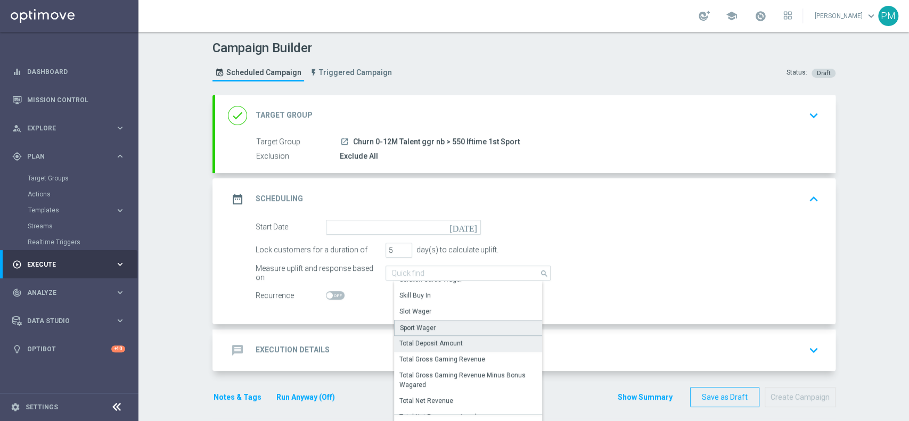
click at [437, 320] on div "Sport Wager" at bounding box center [472, 328] width 156 height 16
type input "Sport Wager"
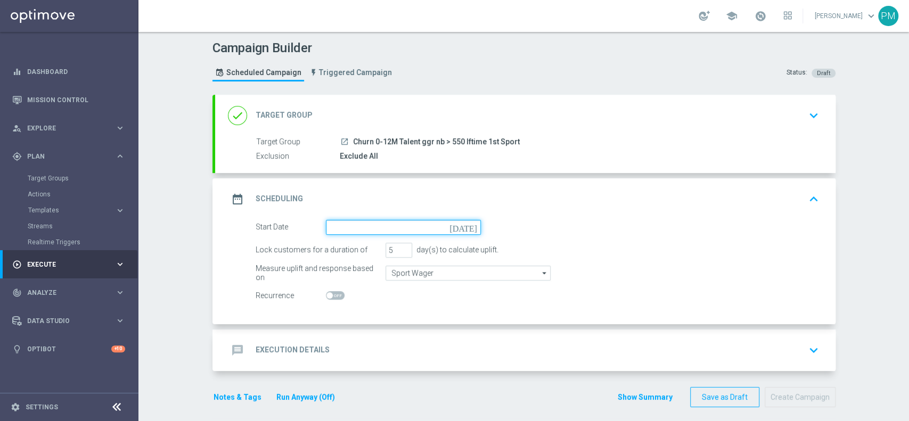
click at [388, 230] on input at bounding box center [403, 227] width 155 height 15
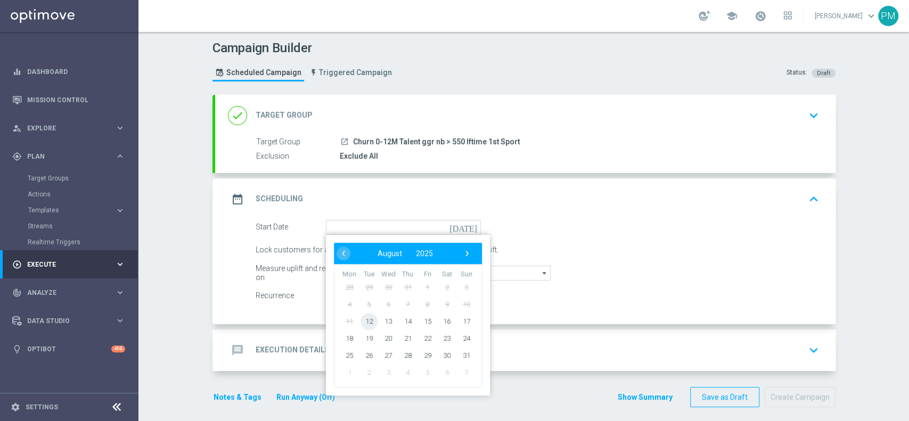
click at [367, 315] on span "12" at bounding box center [368, 321] width 17 height 17
type input "[DATE]"
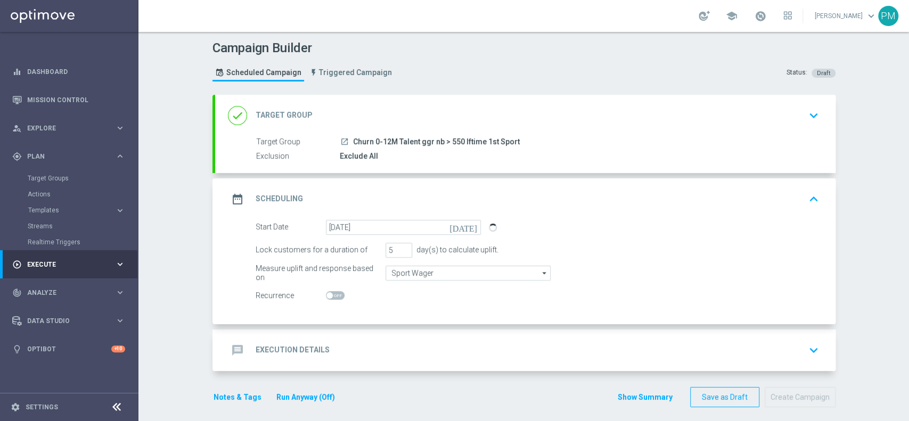
click at [388, 342] on div "message Execution Details keyboard_arrow_down" at bounding box center [525, 350] width 595 height 20
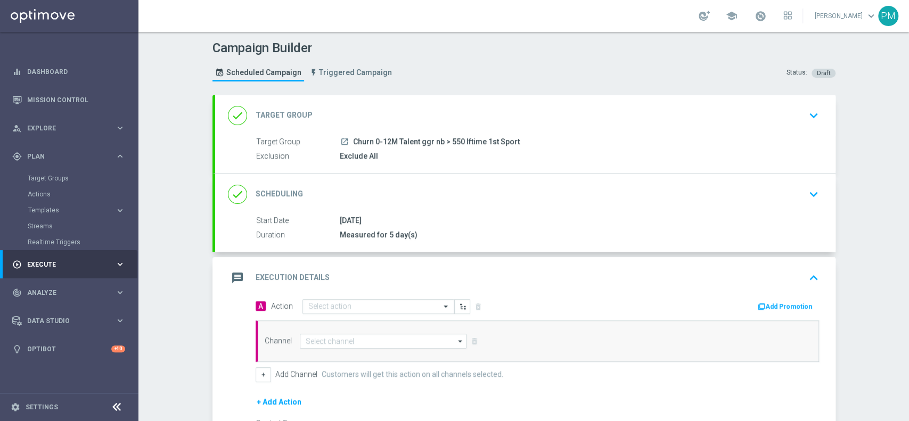
scroll to position [128, 0]
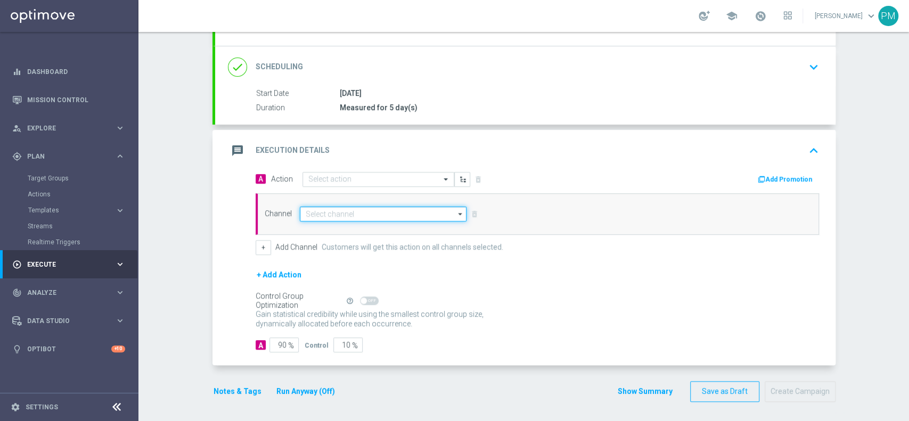
click at [343, 210] on input at bounding box center [383, 214] width 167 height 15
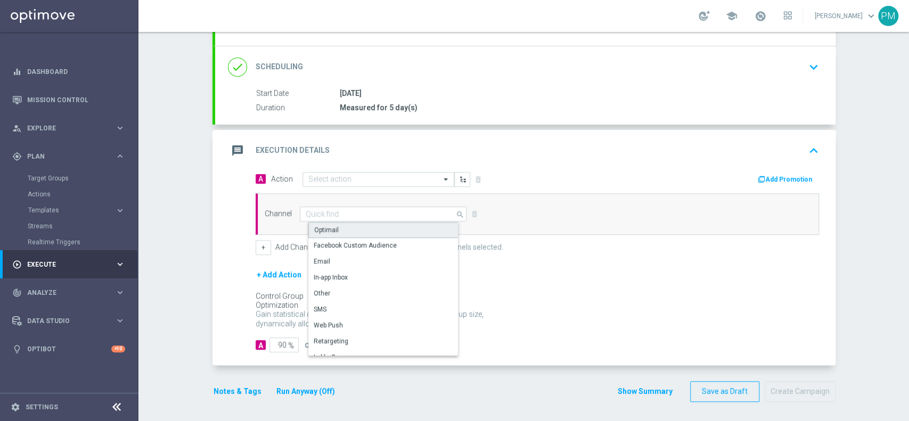
click at [342, 227] on div "Optimail" at bounding box center [387, 230] width 159 height 16
type input "Optimail"
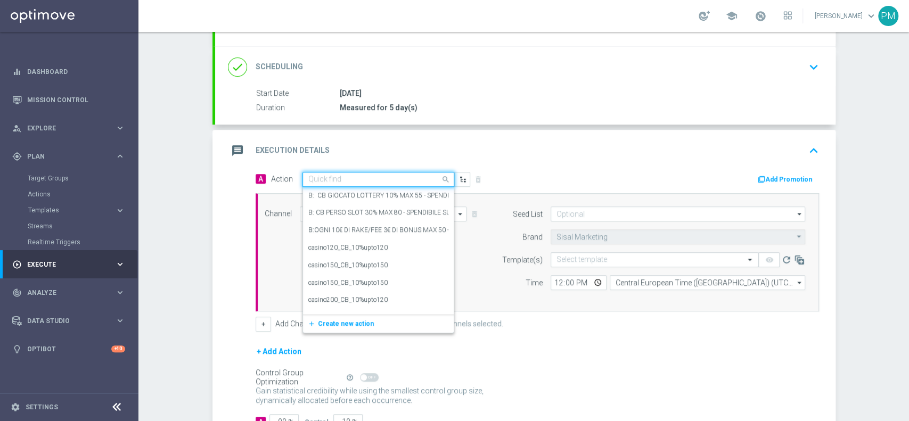
click at [350, 175] on input "text" at bounding box center [367, 179] width 119 height 9
paste input "BF 3€ SPORT"
type input "BF 3€ SPORT"
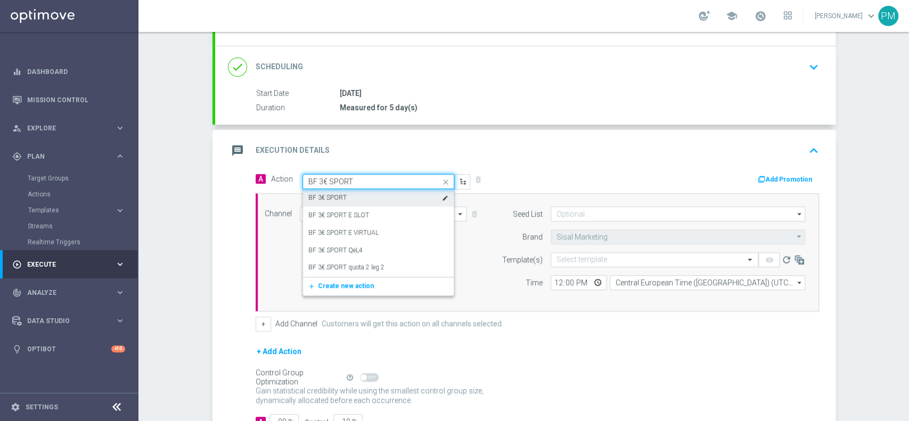
click at [351, 198] on div "BF 3€ SPORT edit" at bounding box center [378, 198] width 140 height 18
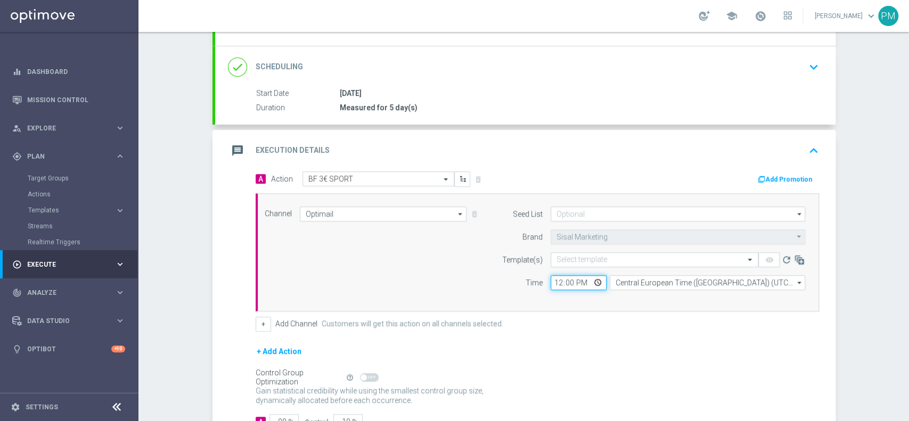
click at [551, 279] on input "12:00" at bounding box center [579, 282] width 56 height 15
type input "20:00"
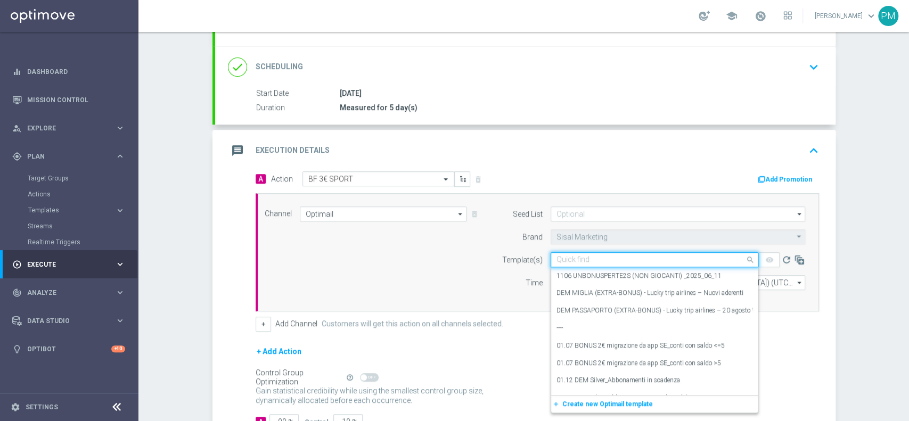
click at [594, 257] on input "text" at bounding box center [644, 260] width 175 height 9
paste input "3BONUSPORT1708"
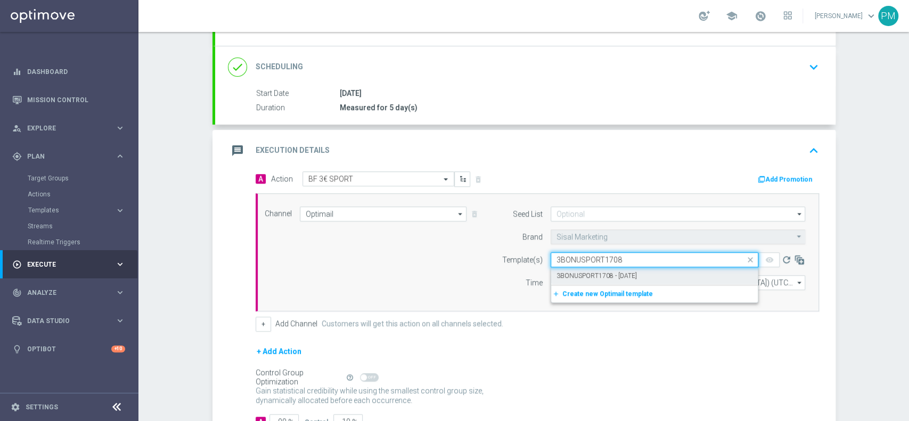
click at [595, 275] on label "3BONUSPORT1708 - [DATE]" at bounding box center [597, 276] width 80 height 9
type input "3BONUSPORT1708"
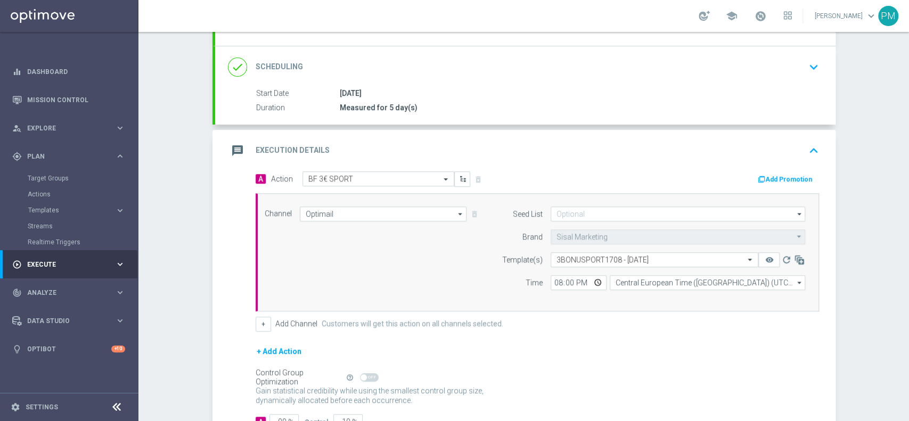
click at [794, 180] on button "Add Promotion" at bounding box center [786, 180] width 59 height 12
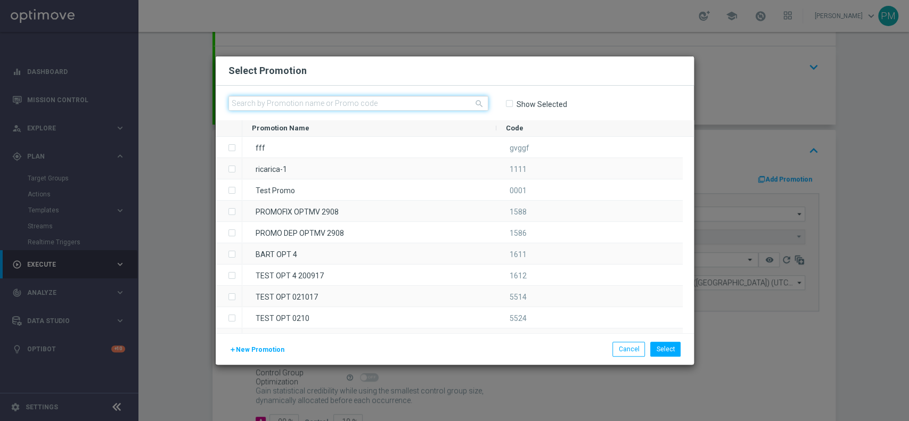
click at [434, 101] on input "text" at bounding box center [358, 103] width 260 height 15
paste input "228689"
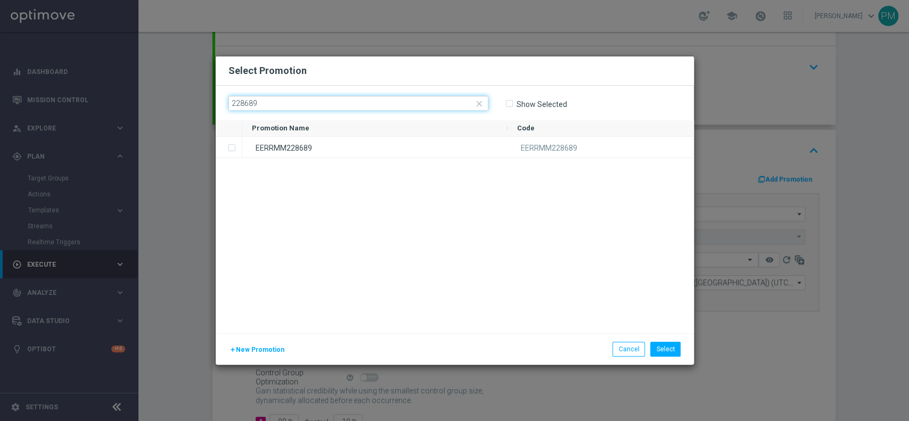
type input "228689"
click at [424, 136] on div "Promotion Name" at bounding box center [375, 128] width 246 height 16
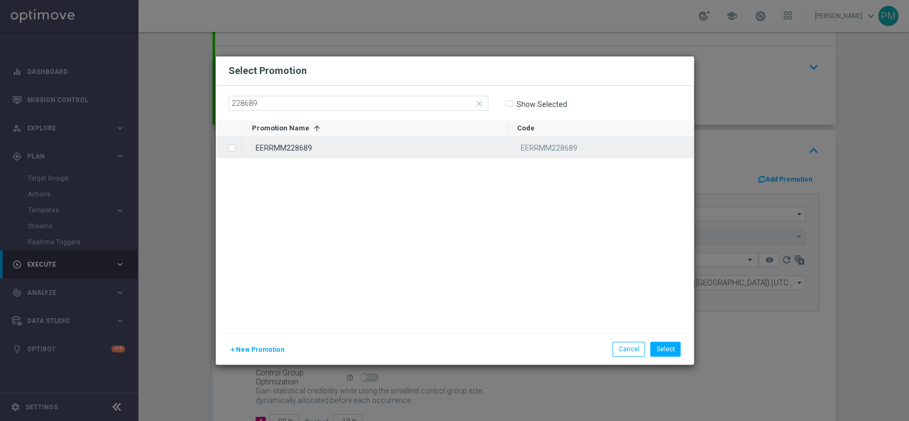
click at [446, 140] on div "EERRMM228689" at bounding box center [374, 147] width 265 height 21
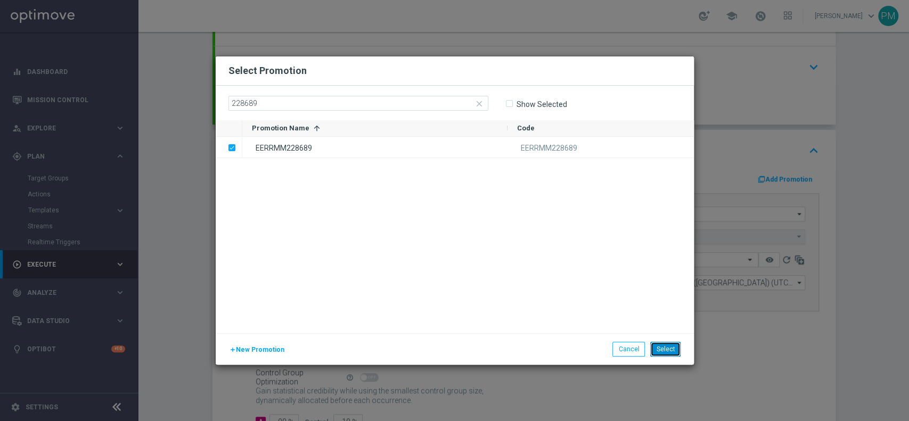
click at [674, 347] on button "Select" at bounding box center [665, 349] width 30 height 15
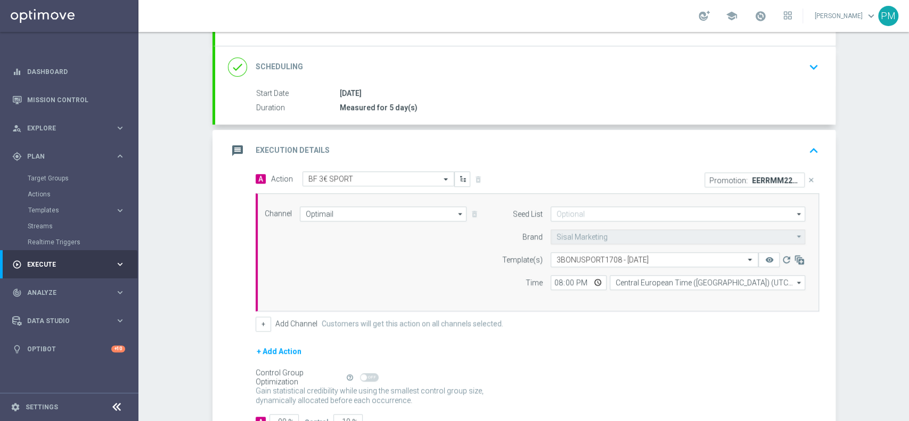
click at [645, 130] on div "message Execution Details keyboard_arrow_up" at bounding box center [525, 151] width 620 height 42
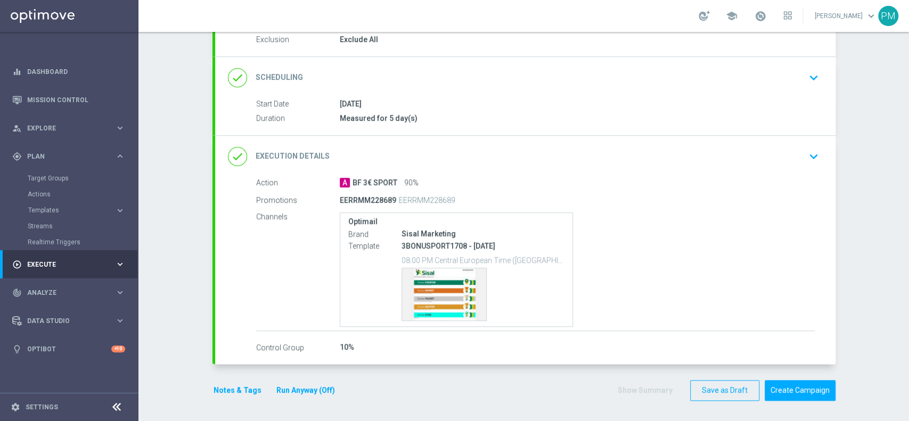
scroll to position [117, 0]
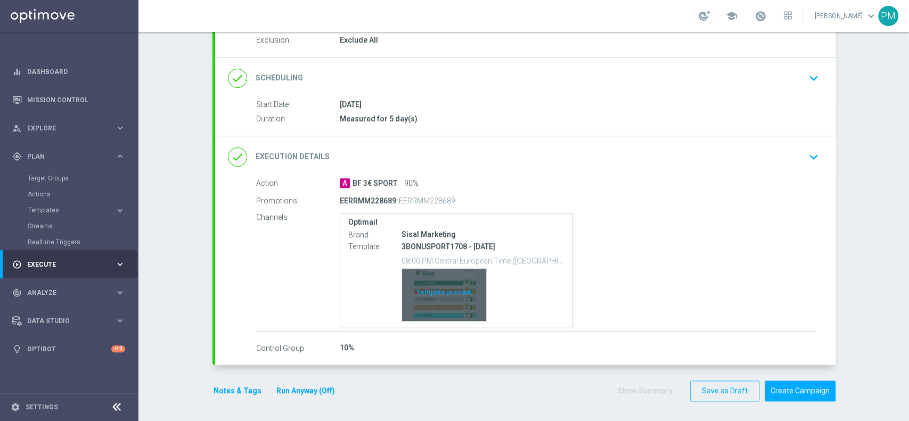
click at [407, 298] on div "Template preview" at bounding box center [444, 295] width 84 height 52
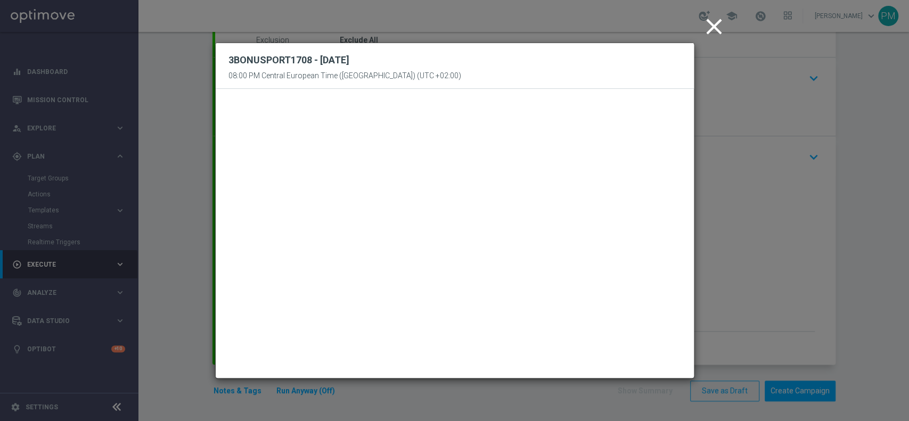
click at [713, 22] on icon "close" at bounding box center [714, 26] width 27 height 27
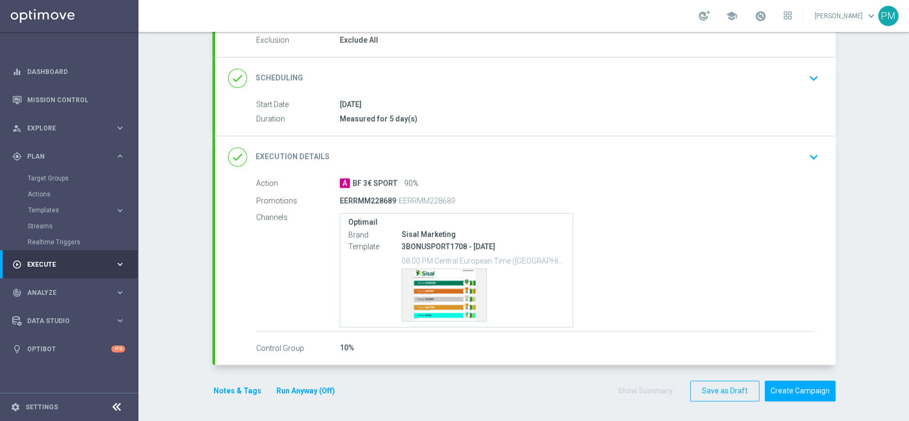
click at [238, 387] on button "Notes & Tags" at bounding box center [237, 391] width 50 height 13
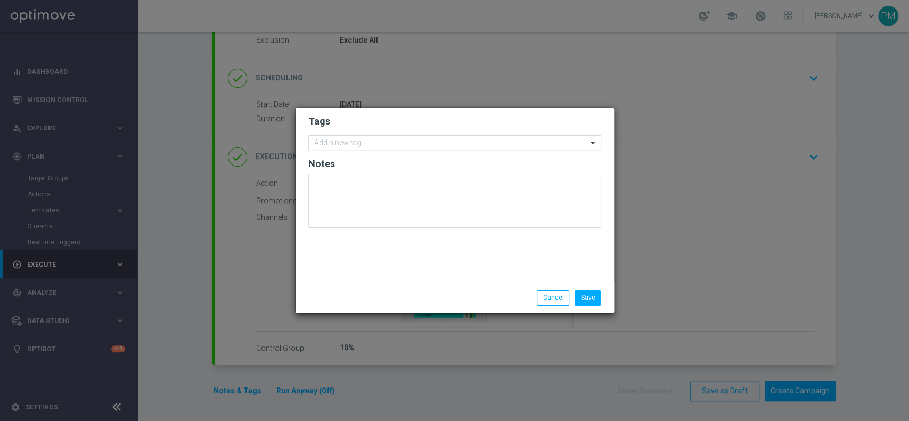
click at [444, 149] on div at bounding box center [450, 144] width 275 height 11
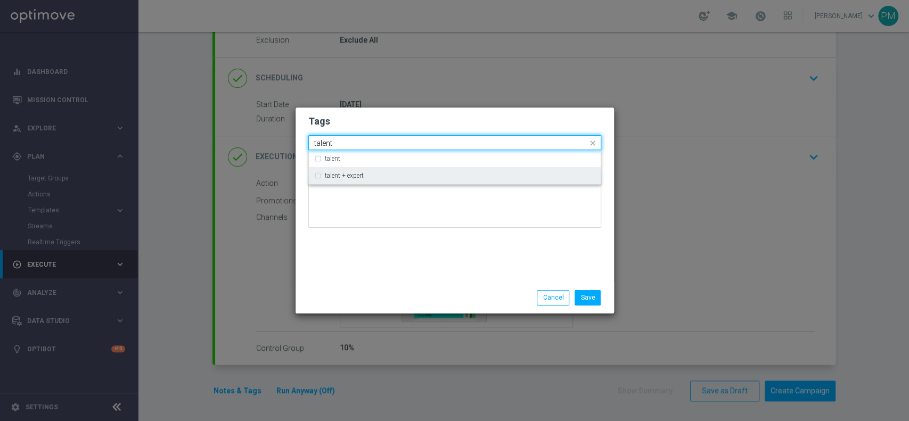
click at [438, 174] on div "talent + expert" at bounding box center [460, 176] width 271 height 6
type input "talent"
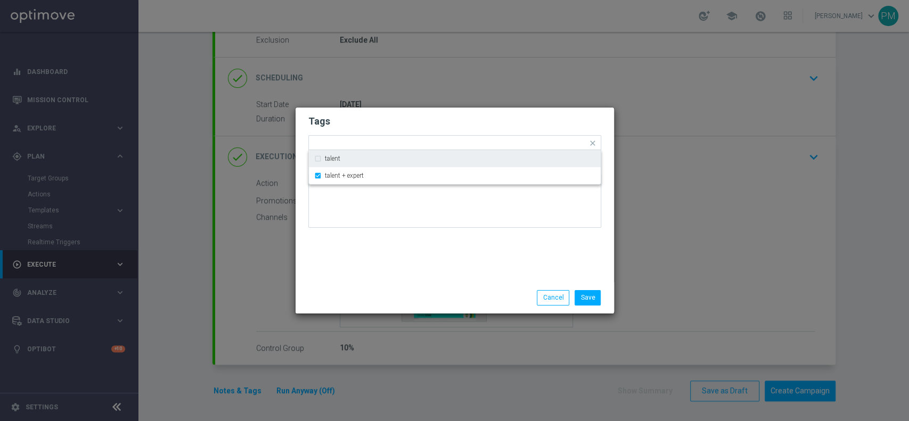
drag, startPoint x: 477, startPoint y: 117, endPoint x: 490, endPoint y: 145, distance: 30.5
click at [478, 117] on h2 "Tags" at bounding box center [454, 121] width 293 height 13
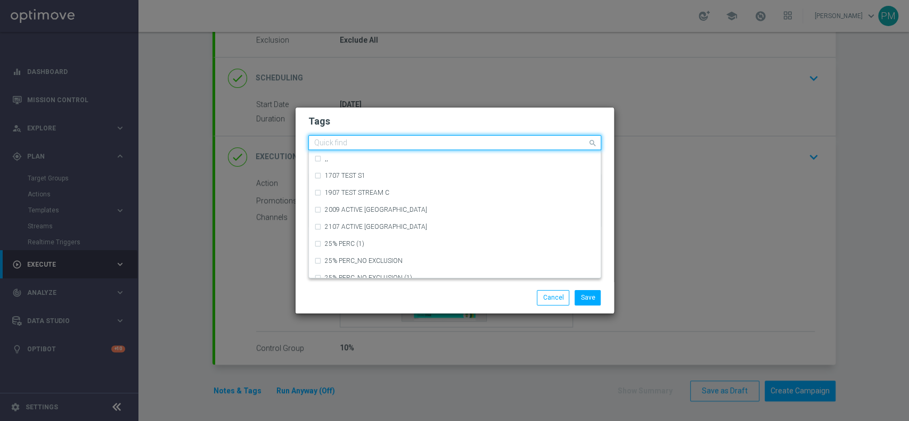
click at [490, 146] on input "text" at bounding box center [450, 143] width 273 height 9
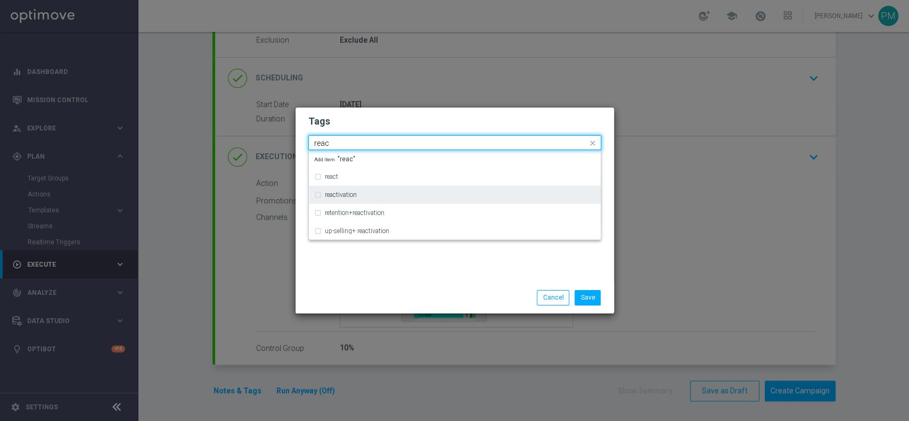
click at [446, 186] on div "reactivation" at bounding box center [454, 194] width 281 height 17
type input "reac"
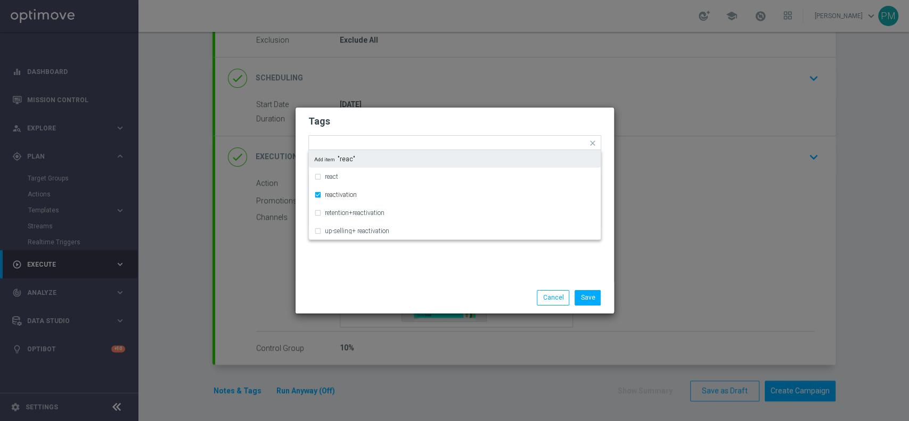
click at [479, 127] on h2 "Tags" at bounding box center [454, 121] width 293 height 13
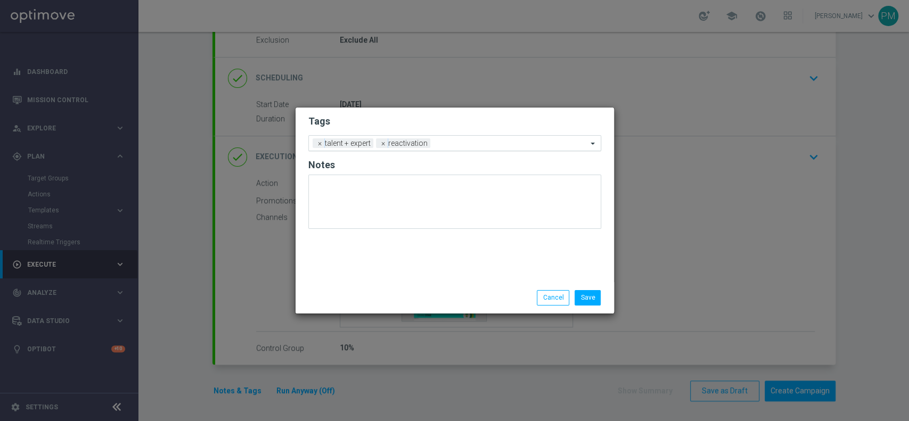
click at [496, 142] on input "text" at bounding box center [511, 144] width 153 height 9
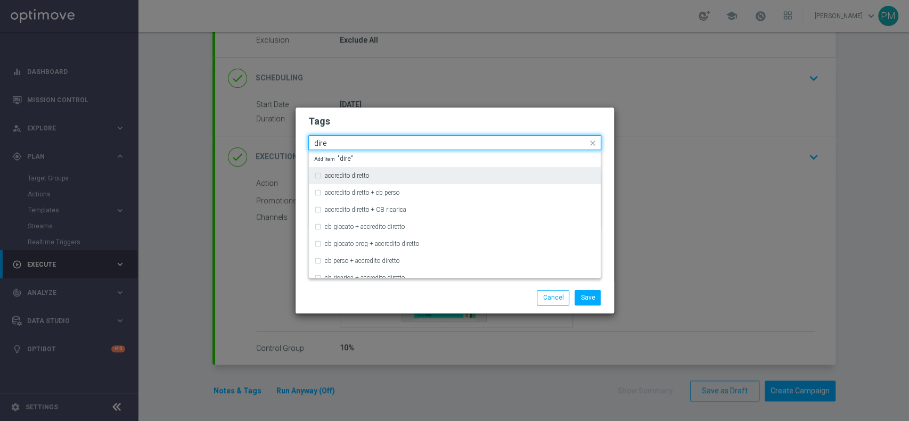
click at [494, 169] on div "accredito diretto" at bounding box center [454, 175] width 281 height 17
type input "dire"
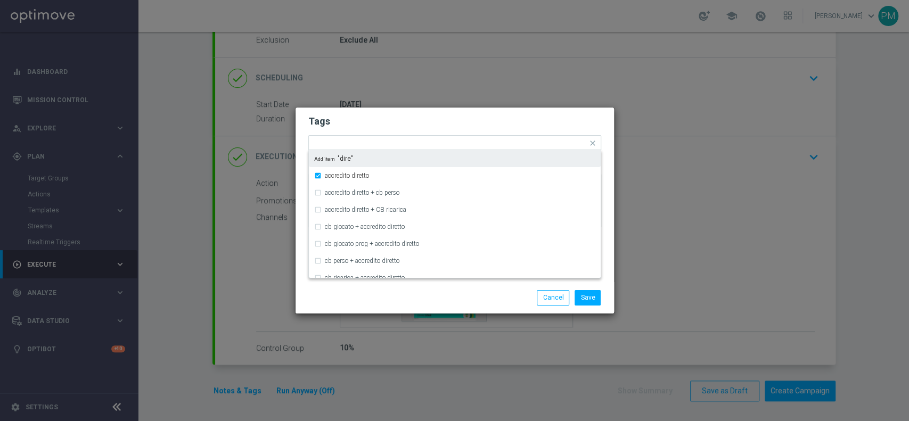
click at [512, 132] on form "Tags Quick find × talent + expert × reactivation × accredito diretto accredito …" at bounding box center [454, 174] width 293 height 124
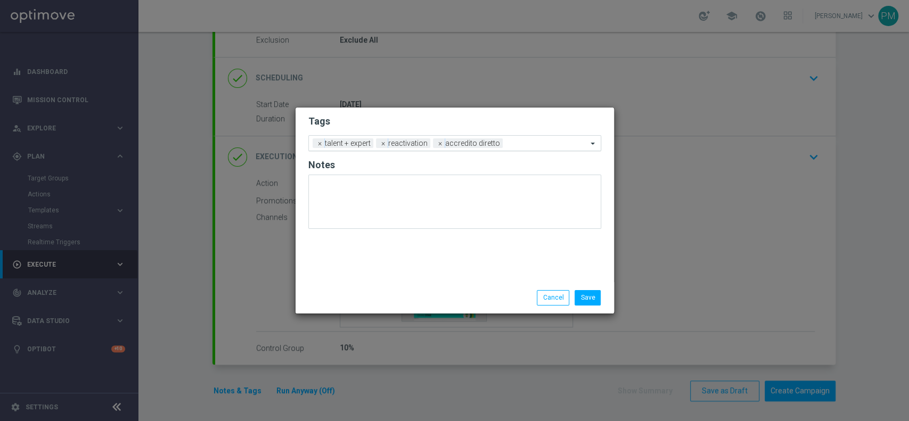
click at [523, 151] on ng-select "Add a new tag × talent + expert × reactivation × accredito diretto" at bounding box center [454, 143] width 293 height 16
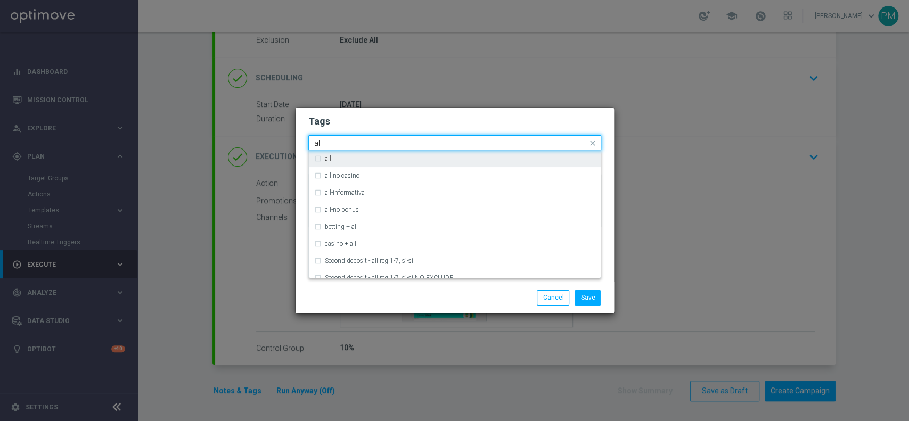
click at [526, 142] on input "all" at bounding box center [450, 143] width 273 height 9
click at [526, 152] on div "all" at bounding box center [454, 158] width 281 height 17
type input "all"
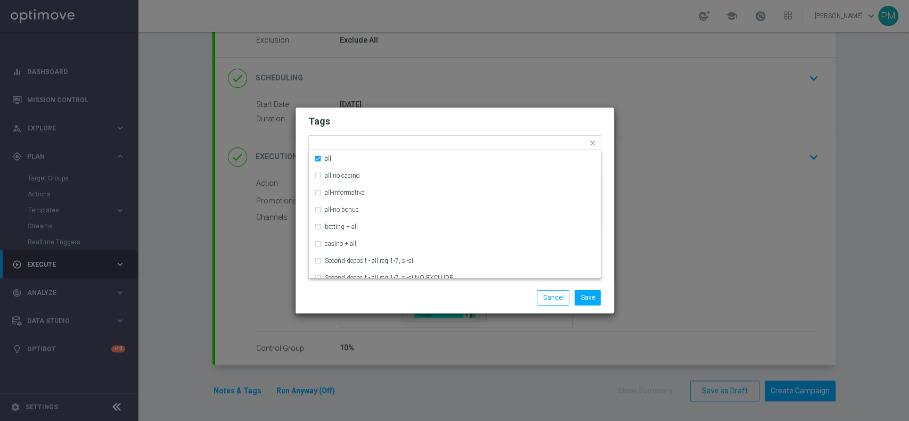
click at [528, 120] on h2 "Tags" at bounding box center [454, 121] width 293 height 13
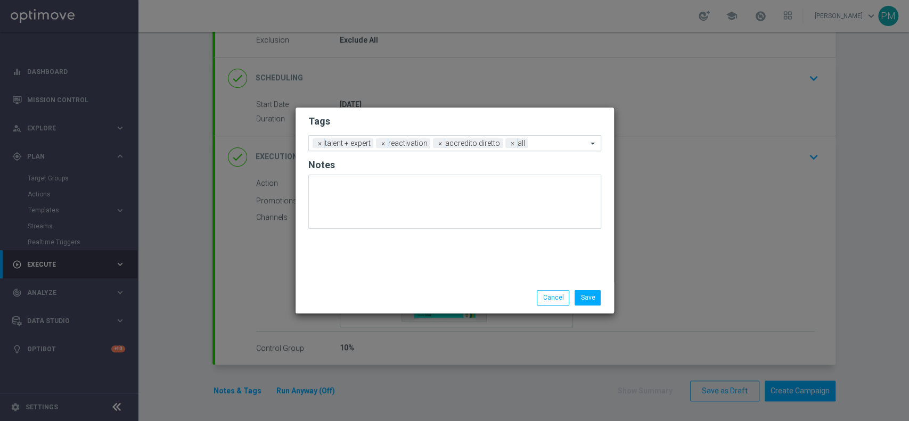
click at [538, 138] on div "Add a new tag × talent + expert × reactivation × accredito diretto × all" at bounding box center [448, 143] width 279 height 15
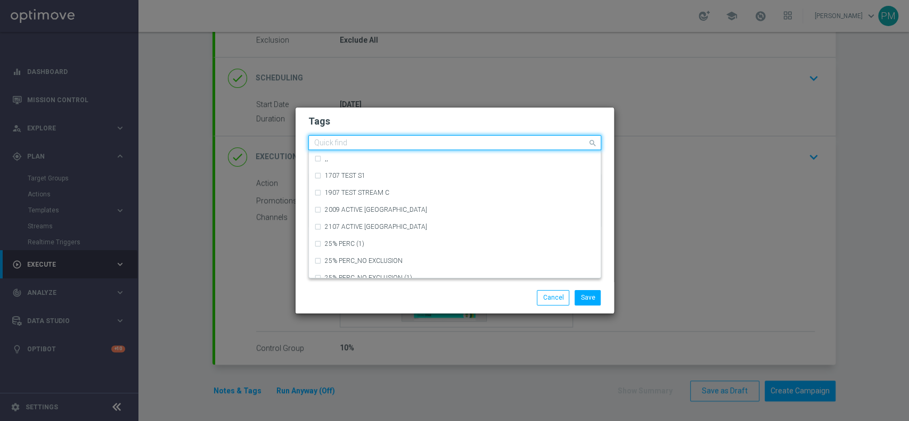
click at [406, 115] on form "Tags Quick find × talent + expert × reactivation × accredito diretto × all ,, 1…" at bounding box center [454, 174] width 293 height 124
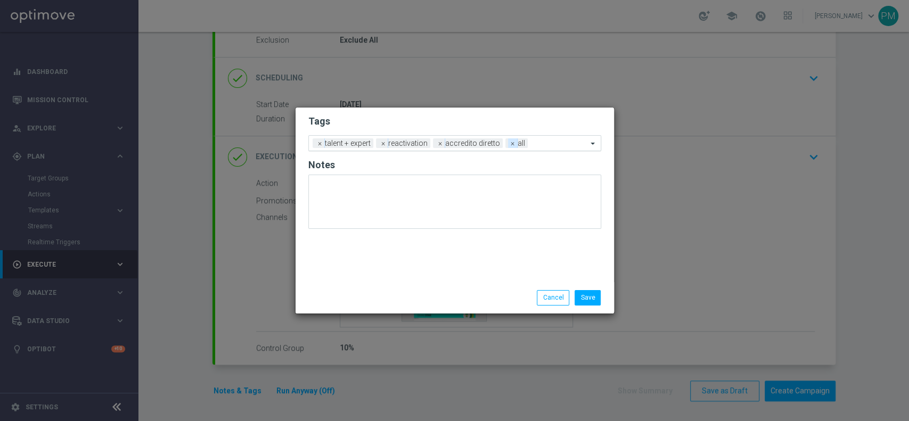
click at [509, 148] on span "×" at bounding box center [513, 143] width 10 height 10
click at [525, 145] on input "text" at bounding box center [547, 144] width 80 height 9
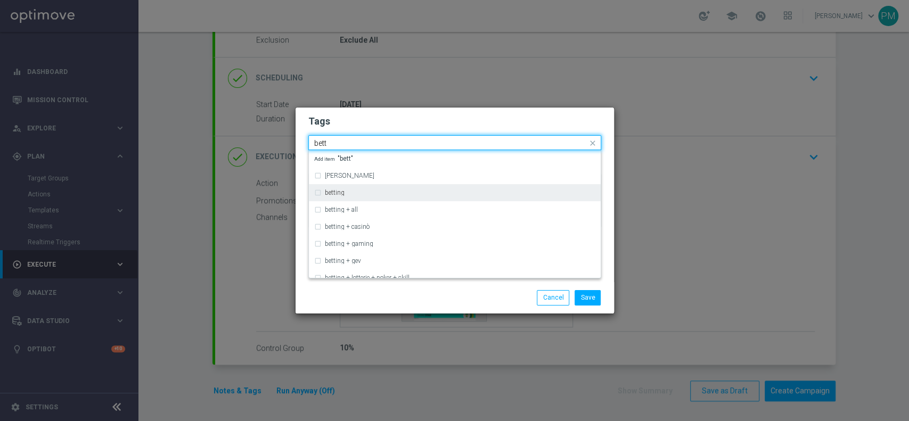
click at [484, 190] on div "betting" at bounding box center [460, 193] width 271 height 6
type input "bett"
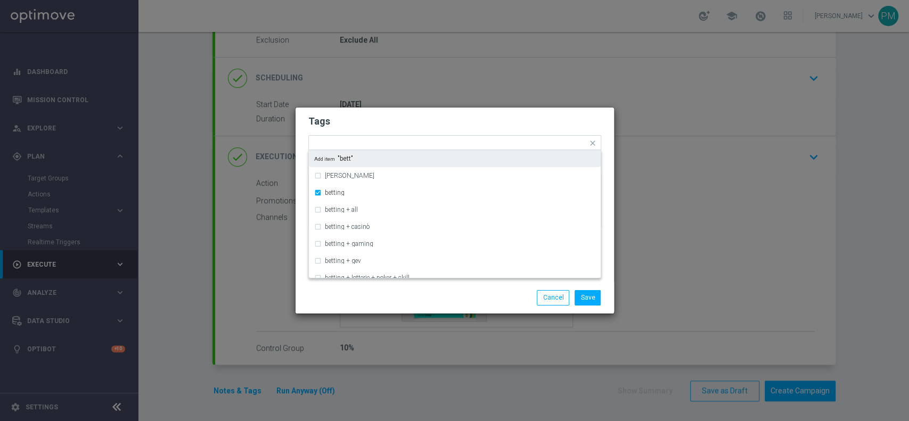
click at [504, 119] on h2 "Tags" at bounding box center [454, 121] width 293 height 13
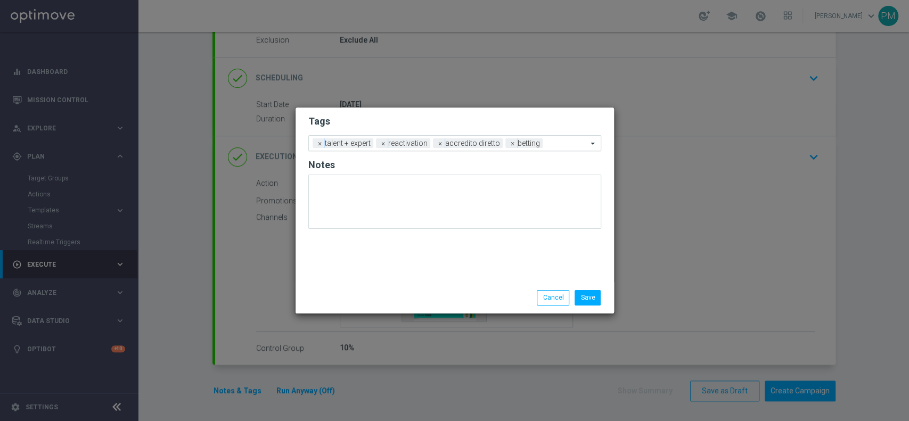
click at [553, 144] on input "text" at bounding box center [567, 144] width 40 height 9
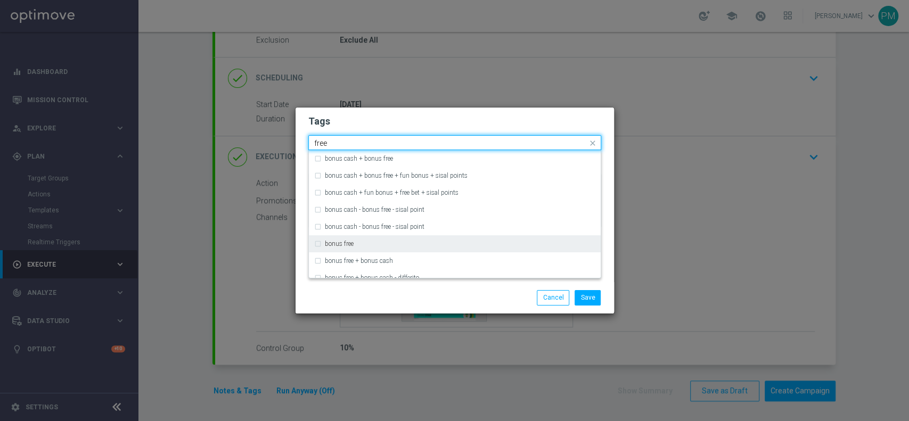
click at [503, 238] on div "bonus free" at bounding box center [454, 243] width 281 height 17
type input "free"
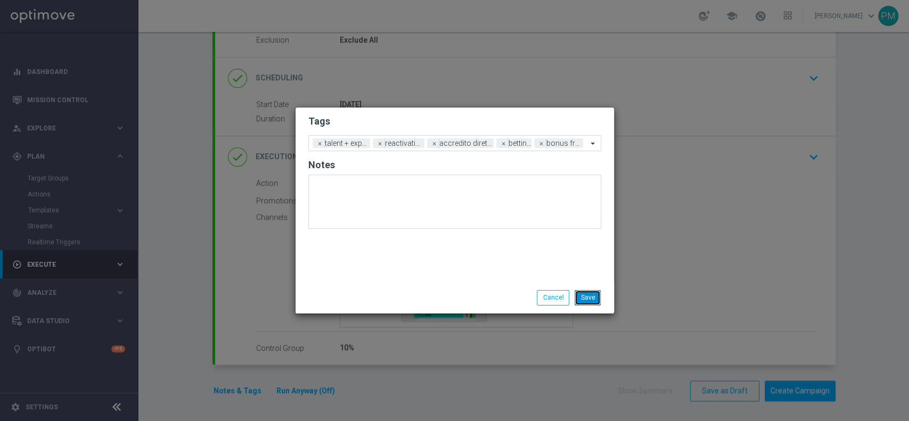
click at [590, 298] on button "Save" at bounding box center [588, 297] width 26 height 15
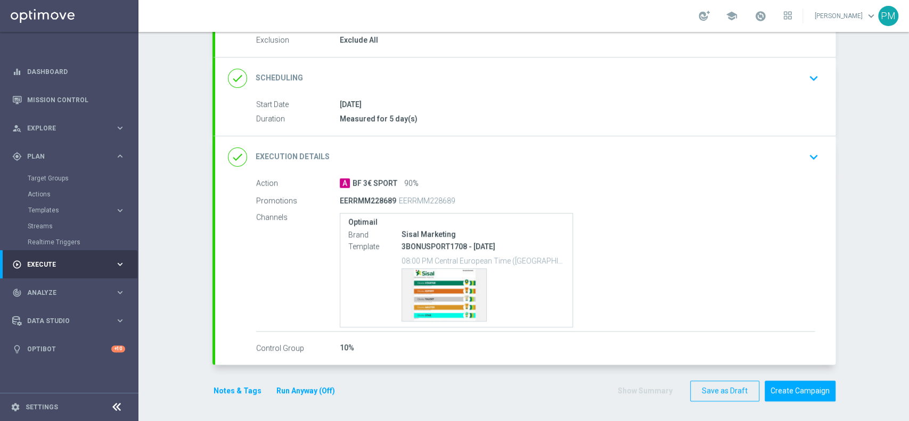
scroll to position [0, 0]
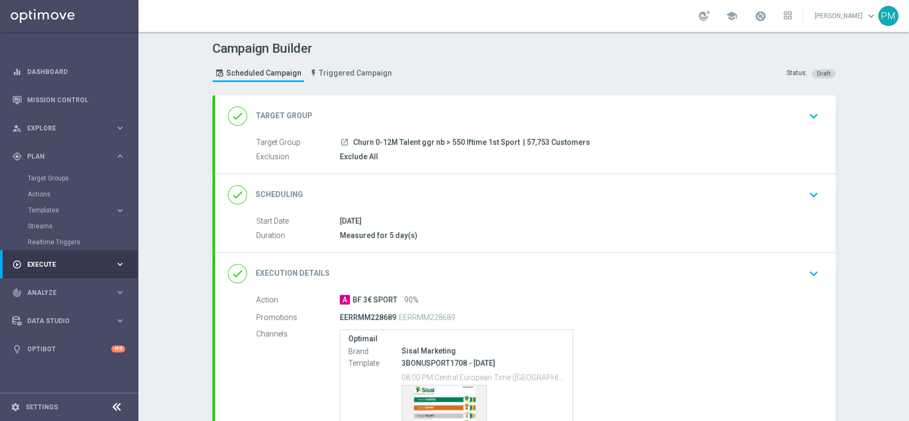
click at [580, 196] on div "done Scheduling keyboard_arrow_down" at bounding box center [525, 195] width 595 height 20
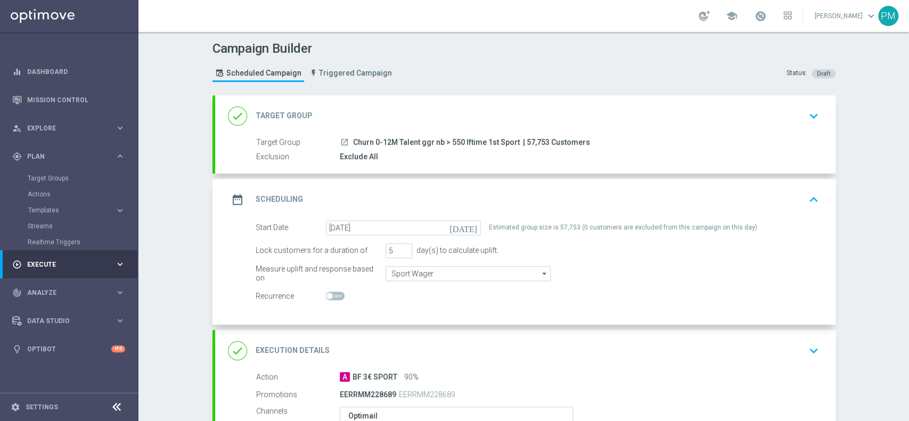
click at [467, 120] on div "done Target Group keyboard_arrow_down" at bounding box center [525, 116] width 595 height 20
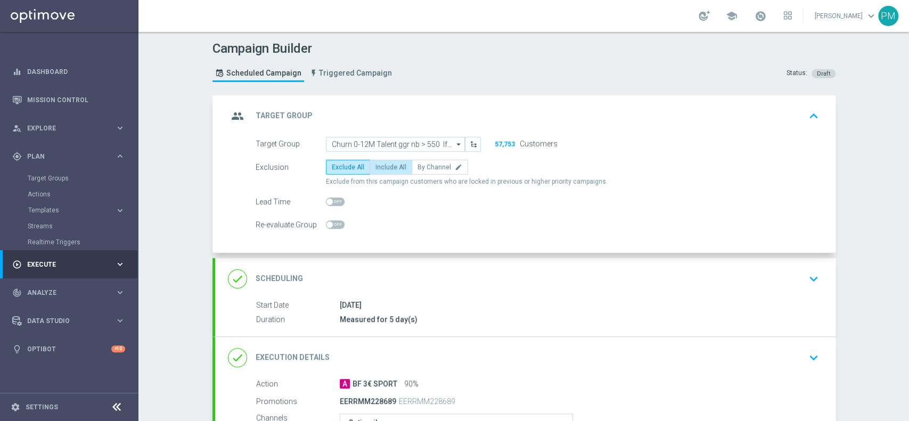
click at [381, 170] on span "Include All" at bounding box center [390, 166] width 31 height 7
click at [381, 170] on input "Include All" at bounding box center [378, 169] width 7 height 7
radio input "true"
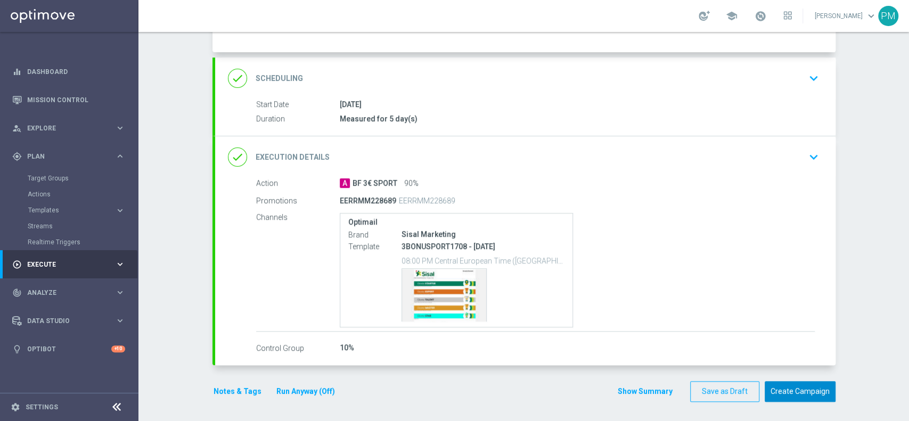
click at [791, 386] on button "Create Campaign" at bounding box center [800, 391] width 71 height 21
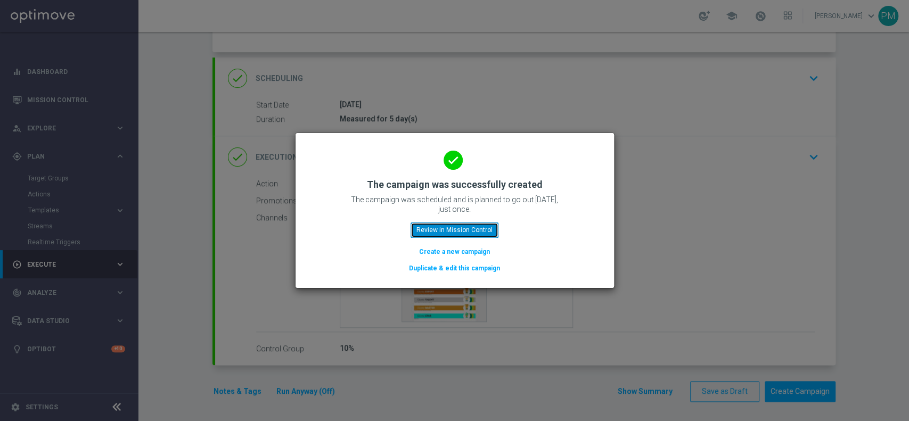
click at [471, 225] on button "Review in Mission Control" at bounding box center [455, 230] width 88 height 15
